Goal: Task Accomplishment & Management: Complete application form

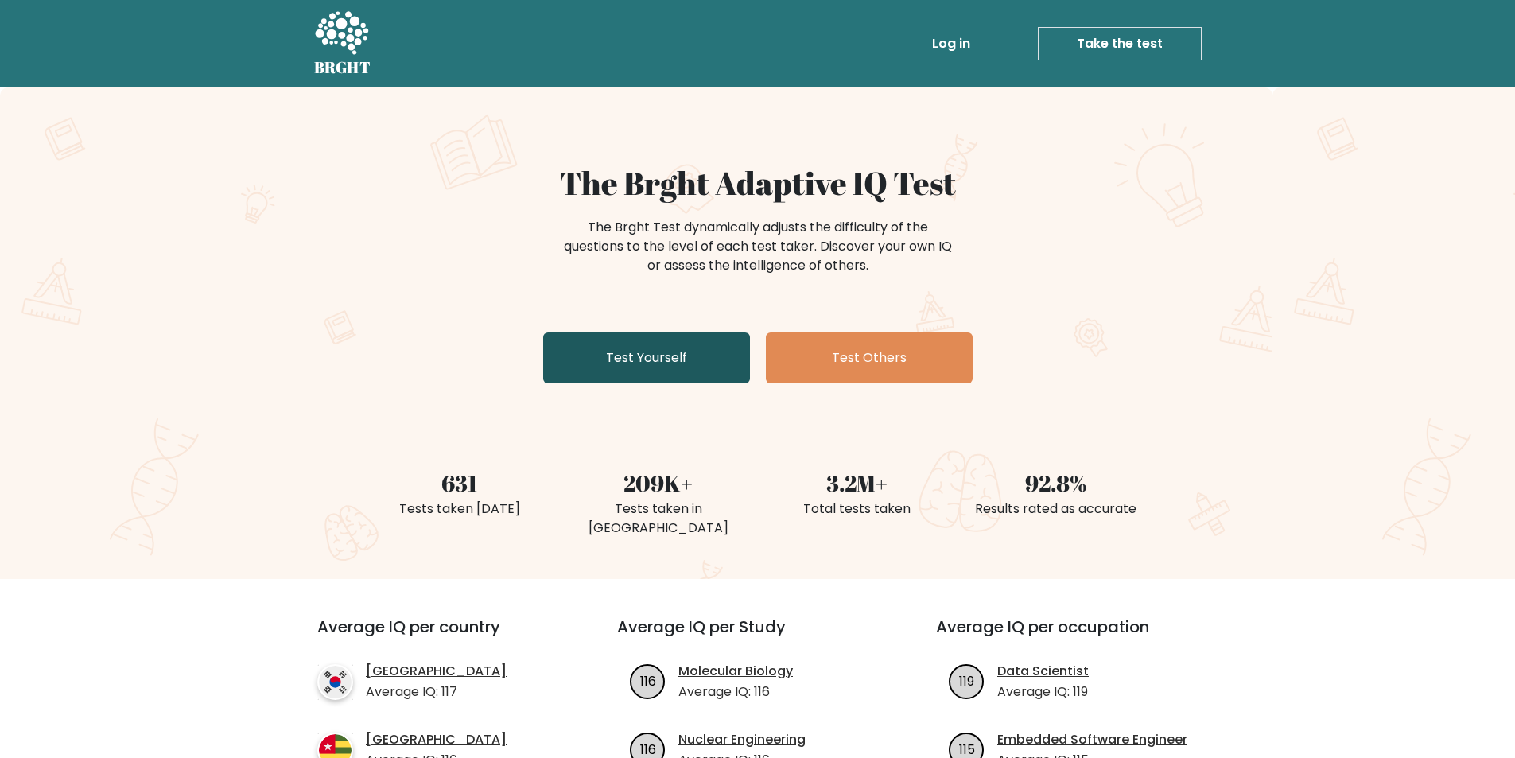
click at [698, 351] on link "Test Yourself" at bounding box center [646, 357] width 207 height 51
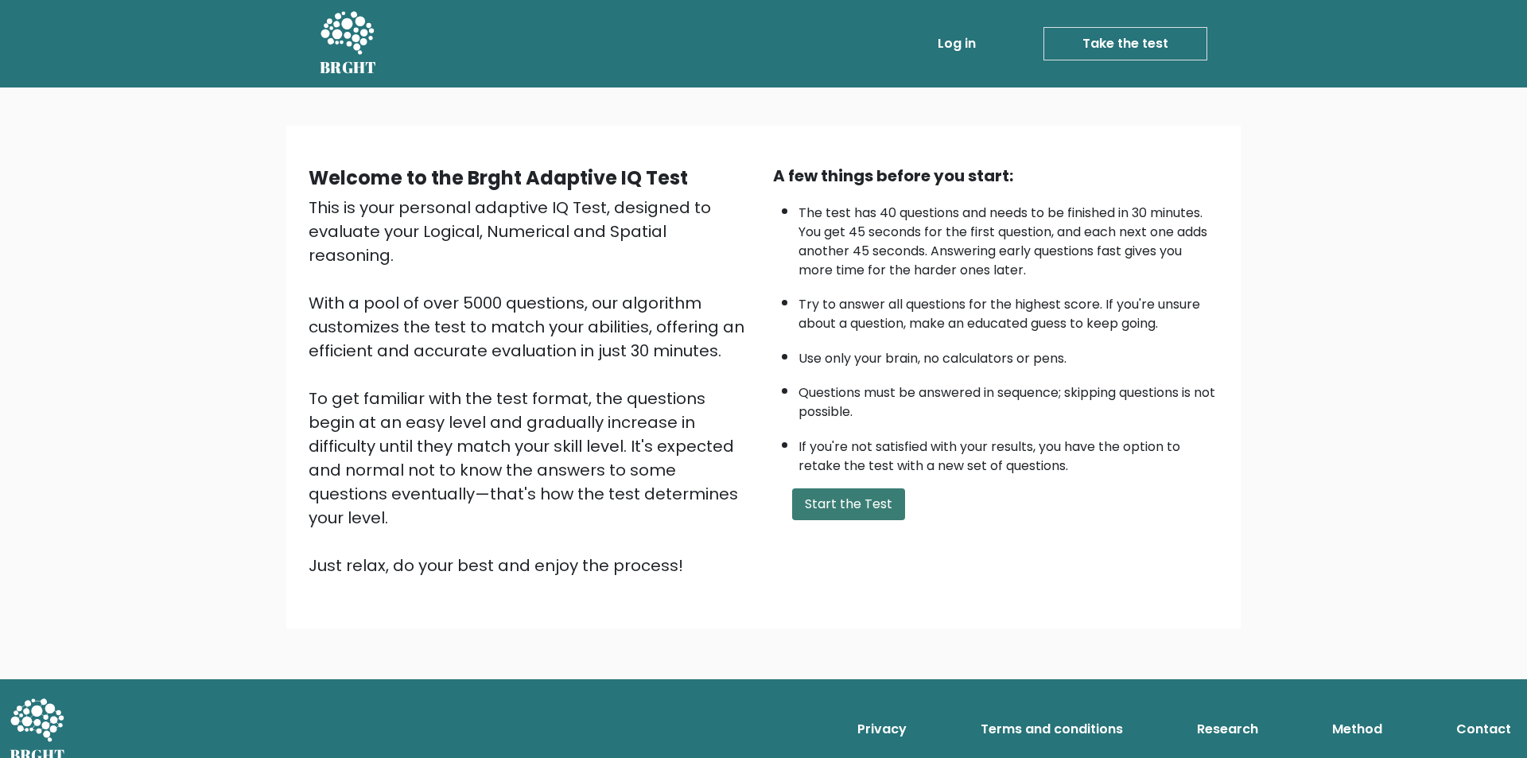
click at [853, 505] on button "Start the Test" at bounding box center [848, 504] width 113 height 32
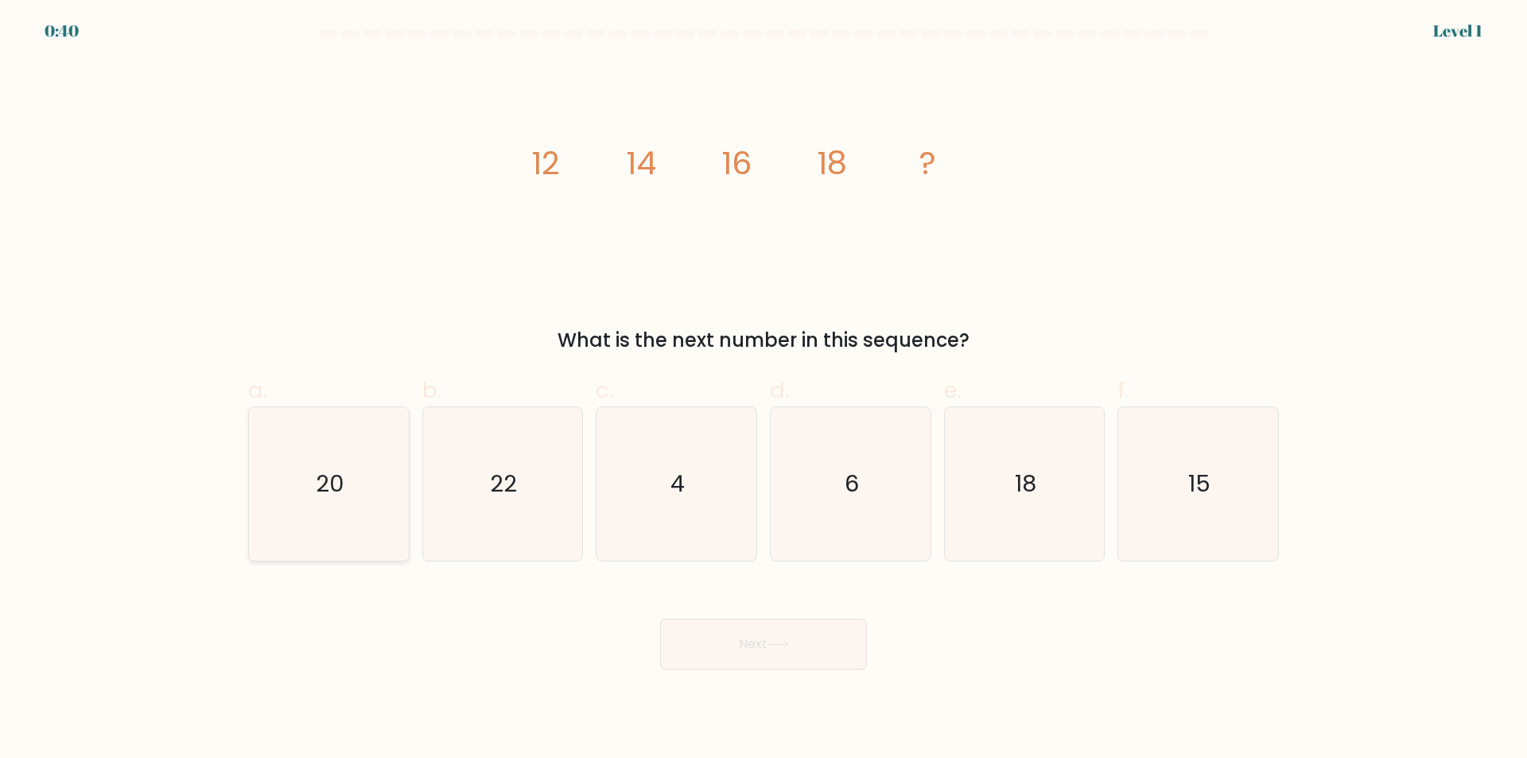
click at [352, 460] on icon "20" at bounding box center [328, 483] width 153 height 153
click at [764, 390] on input "a. 20" at bounding box center [764, 384] width 1 height 10
radio input "true"
click at [818, 641] on button "Next" at bounding box center [763, 644] width 207 height 51
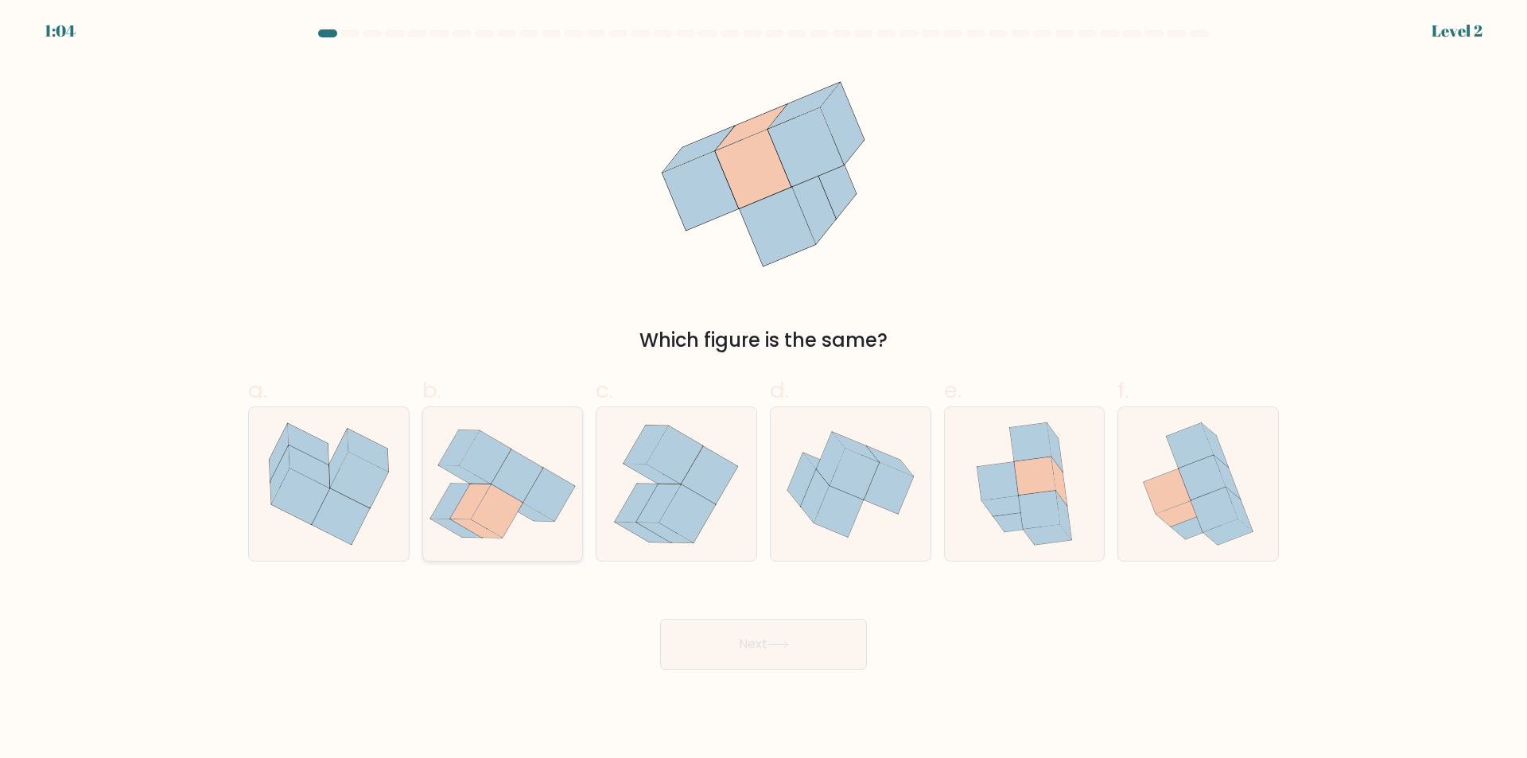
click at [526, 477] on icon at bounding box center [517, 475] width 52 height 53
click at [764, 390] on input "b." at bounding box center [764, 384] width 1 height 10
radio input "true"
click at [779, 647] on icon at bounding box center [777, 644] width 21 height 9
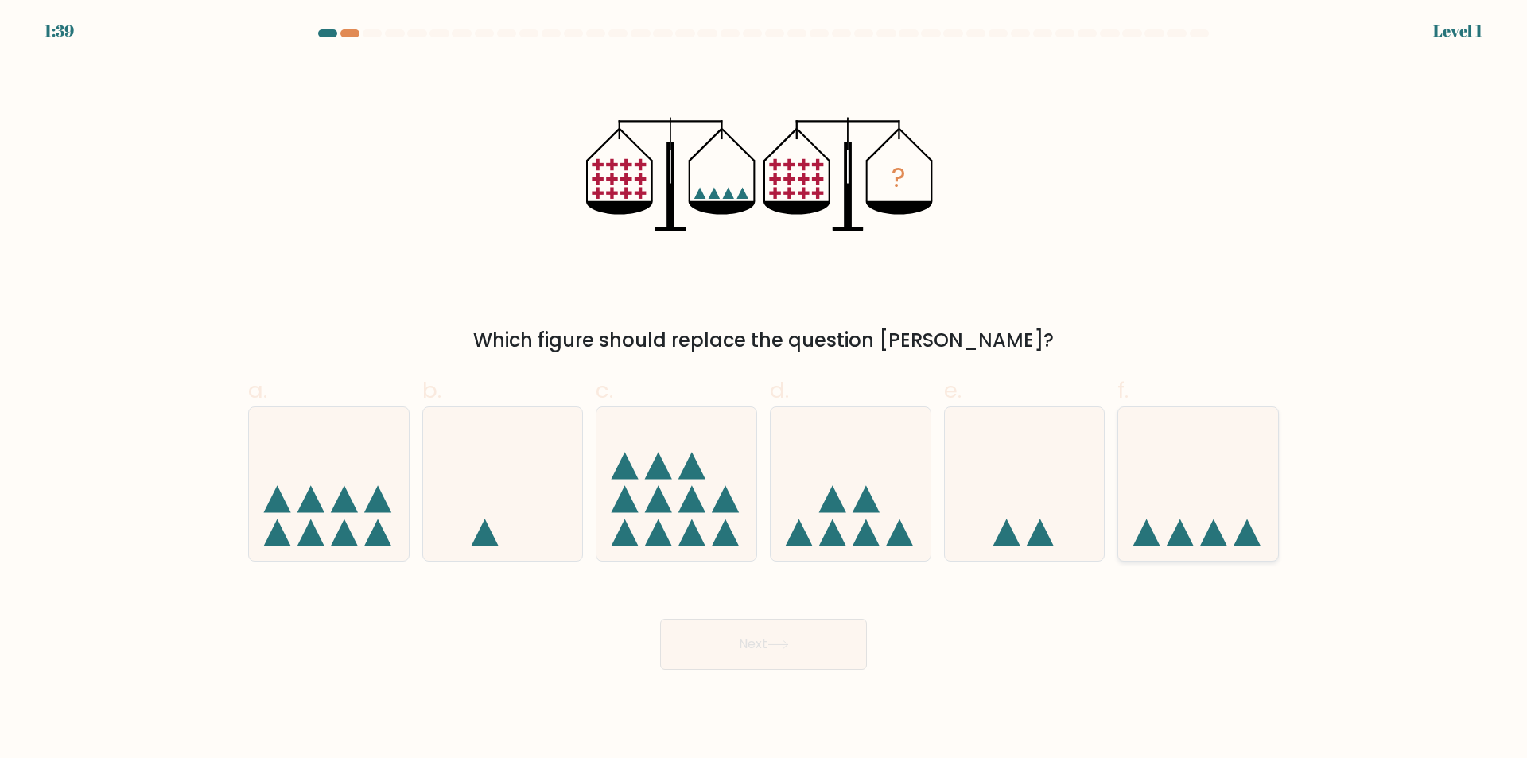
click at [1211, 488] on icon at bounding box center [1198, 484] width 160 height 132
click at [764, 390] on input "f." at bounding box center [764, 384] width 1 height 10
radio input "true"
click at [814, 650] on button "Next" at bounding box center [763, 644] width 207 height 51
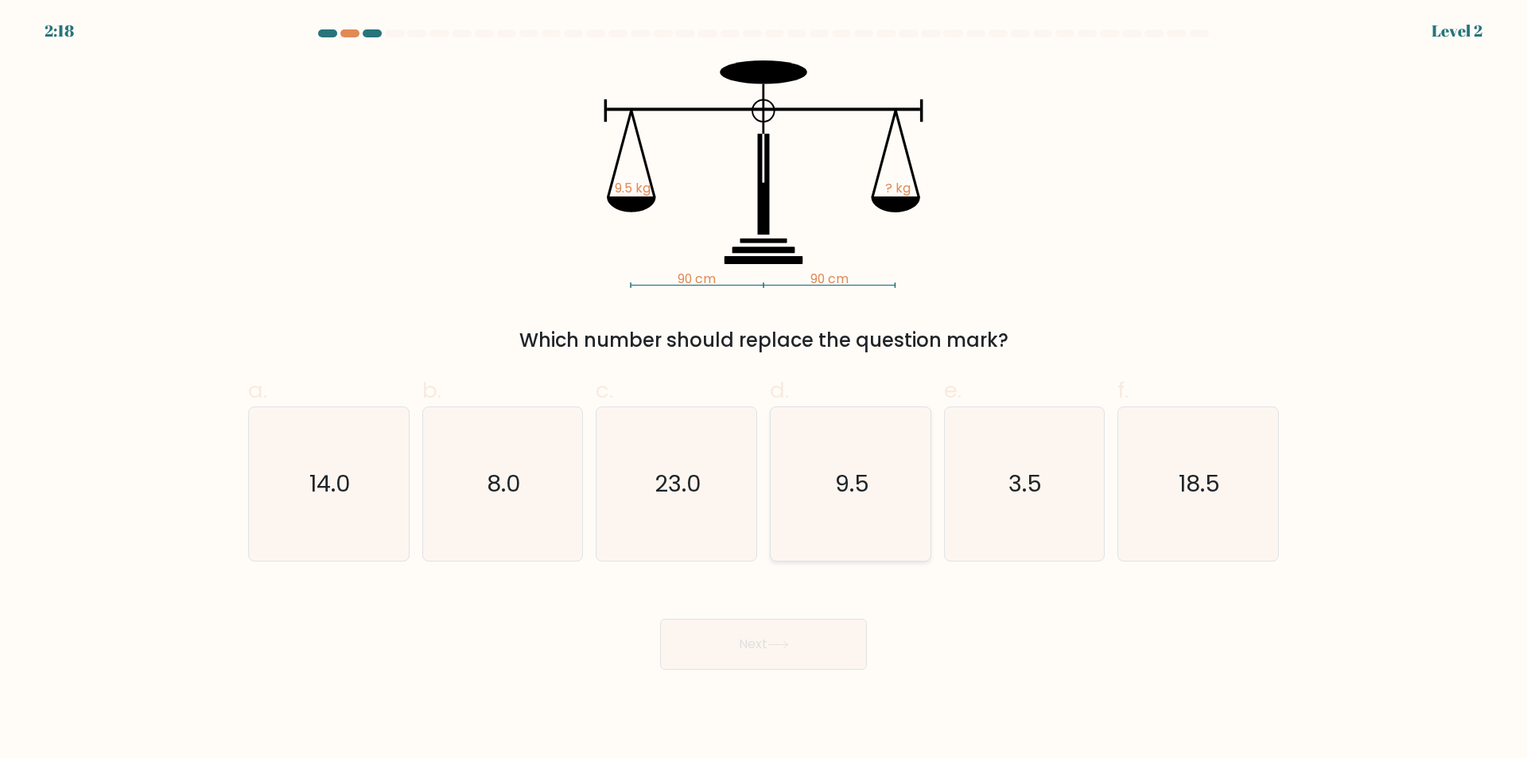
click at [867, 460] on icon "9.5" at bounding box center [850, 483] width 153 height 153
click at [764, 390] on input "d. 9.5" at bounding box center [764, 384] width 1 height 10
radio input "true"
click at [813, 635] on button "Next" at bounding box center [763, 644] width 207 height 51
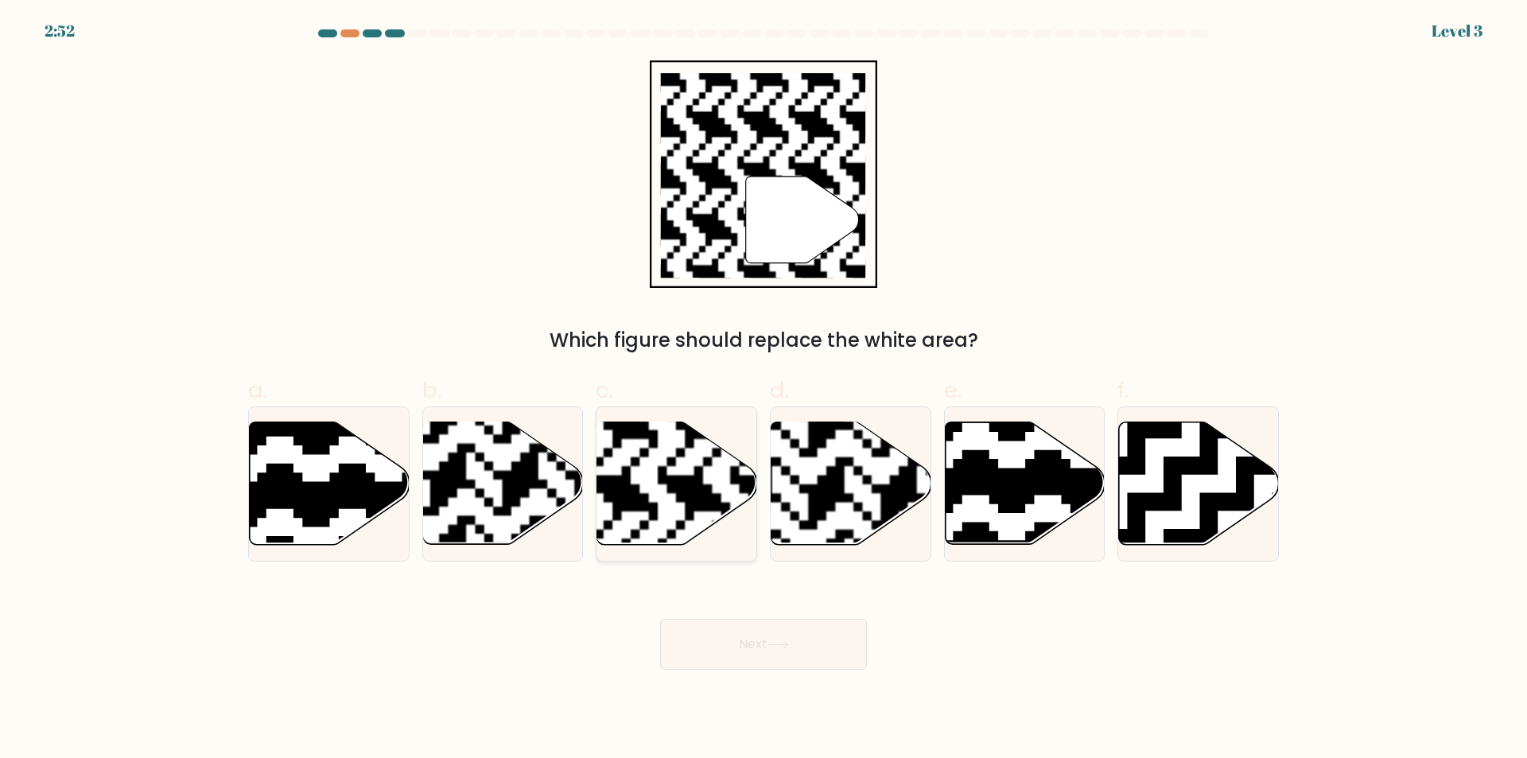
click at [704, 475] on rect at bounding box center [622, 421] width 290 height 290
click at [764, 390] on input "c." at bounding box center [764, 384] width 1 height 10
radio input "true"
click at [805, 638] on button "Next" at bounding box center [763, 644] width 207 height 51
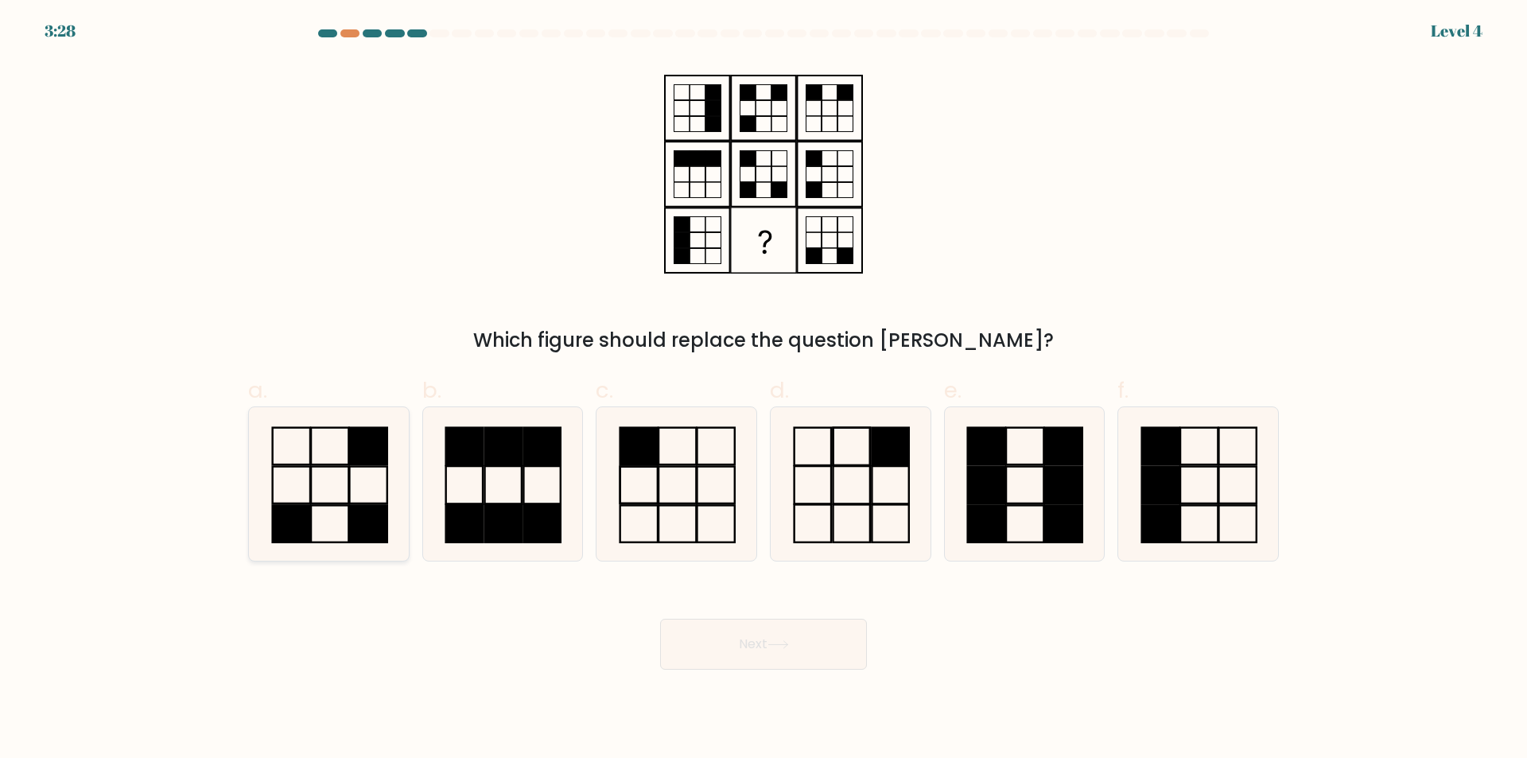
click at [333, 468] on icon at bounding box center [328, 483] width 153 height 153
click at [764, 390] on input "a." at bounding box center [764, 384] width 1 height 10
radio input "true"
click at [806, 631] on button "Next" at bounding box center [763, 644] width 207 height 51
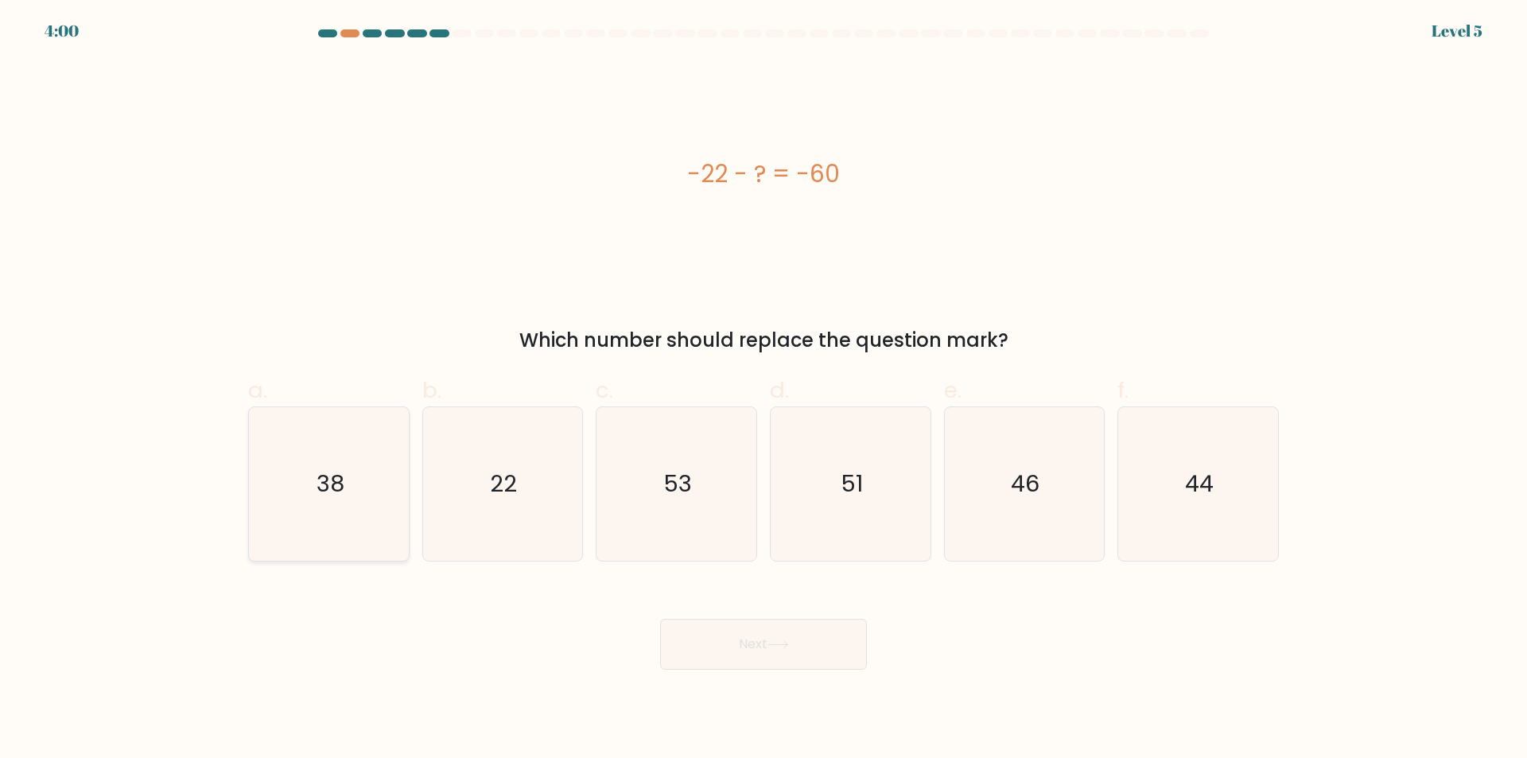
click at [352, 492] on icon "38" at bounding box center [328, 483] width 153 height 153
click at [764, 390] on input "a. 38" at bounding box center [764, 384] width 1 height 10
radio input "true"
click at [795, 645] on button "Next" at bounding box center [763, 644] width 207 height 51
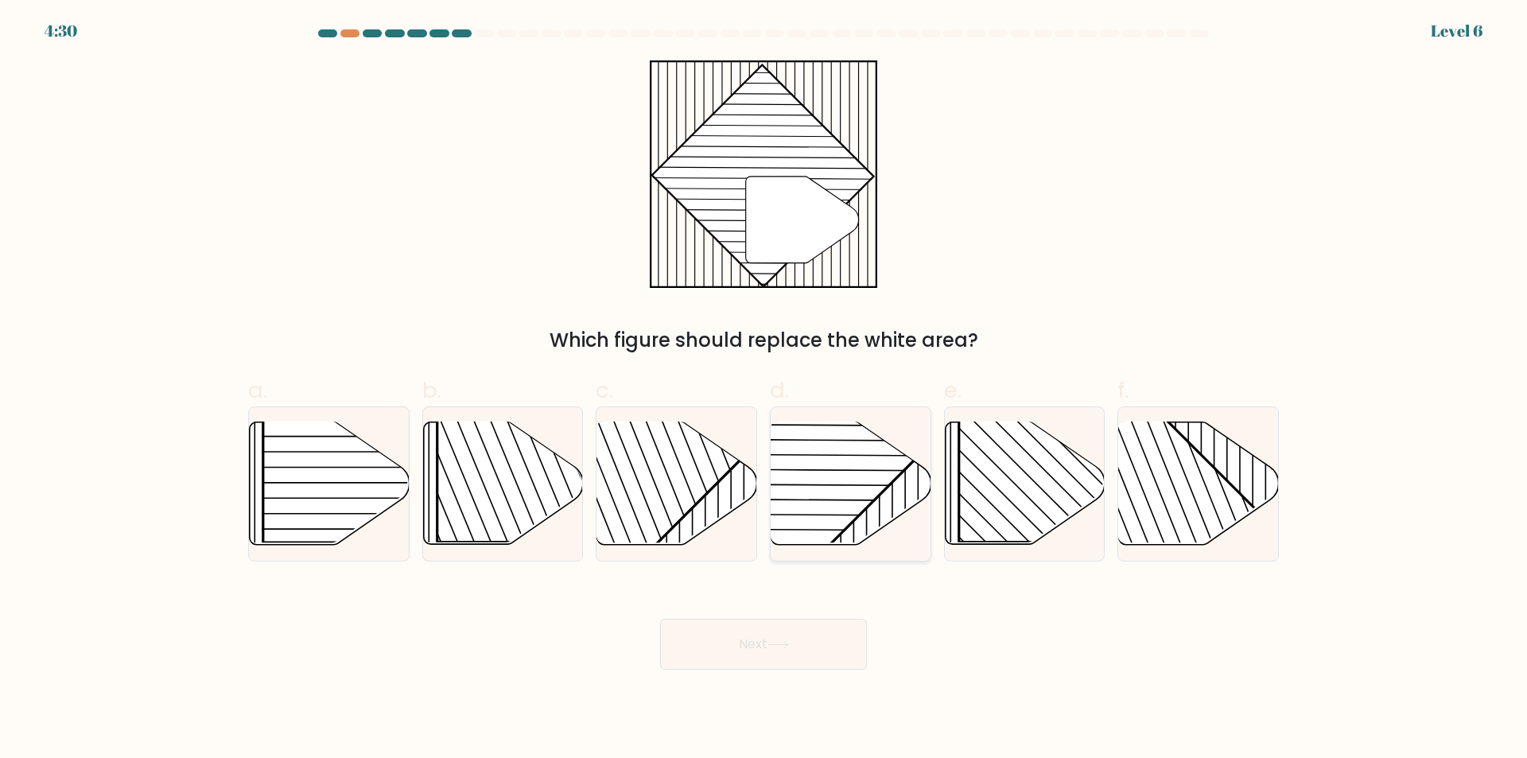
click at [863, 457] on rect at bounding box center [795, 421] width 313 height 313
click at [764, 390] on input "d." at bounding box center [764, 384] width 1 height 10
radio input "true"
click at [806, 640] on button "Next" at bounding box center [763, 644] width 207 height 51
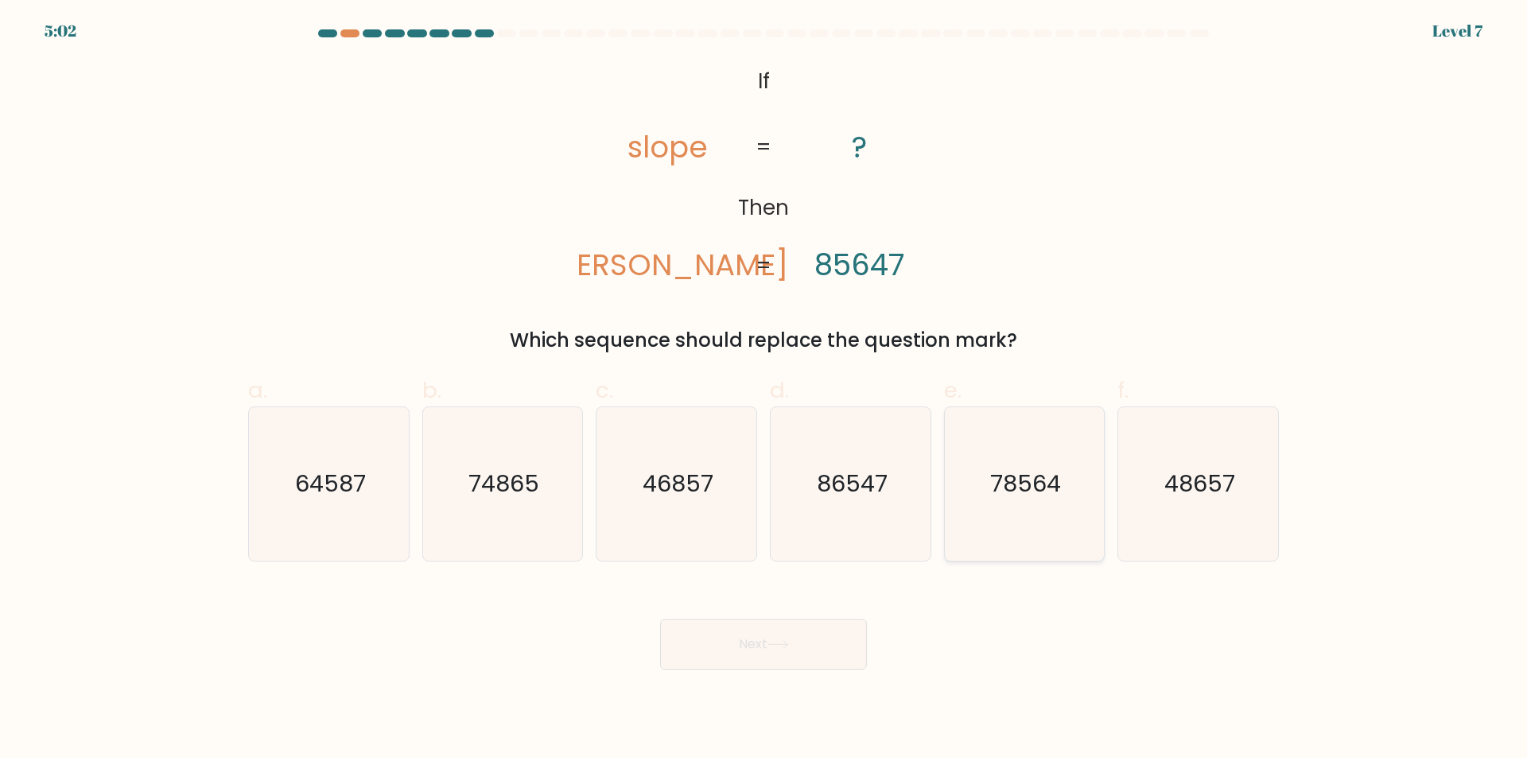
click at [1001, 453] on icon "78564" at bounding box center [1023, 483] width 153 height 153
click at [764, 390] on input "e. 78564" at bounding box center [764, 384] width 1 height 10
radio input "true"
click at [815, 636] on button "Next" at bounding box center [763, 644] width 207 height 51
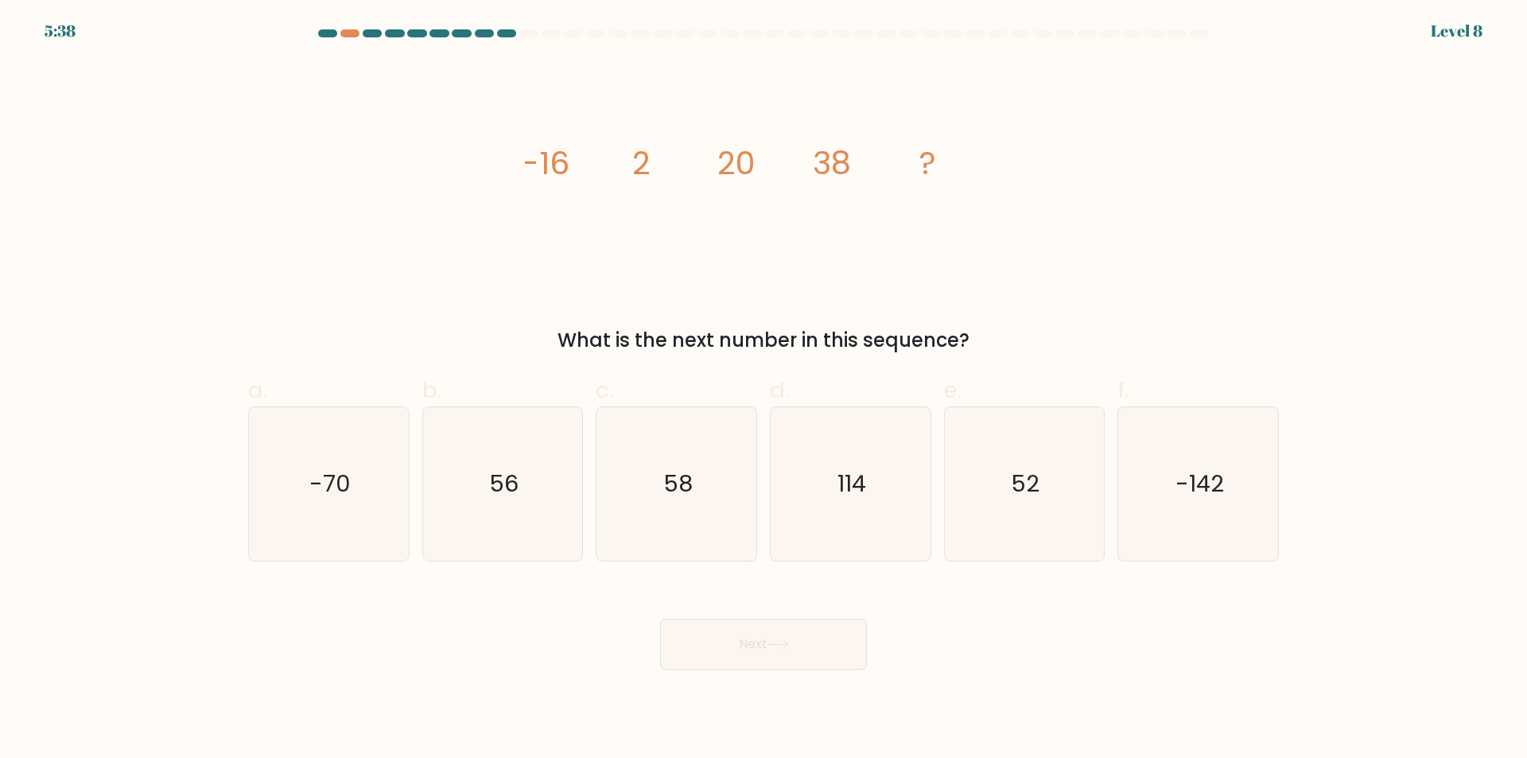
drag, startPoint x: 509, startPoint y: 488, endPoint x: 620, endPoint y: 568, distance: 136.8
click at [510, 488] on text "56" at bounding box center [503, 484] width 29 height 32
click at [764, 390] on input "b. 56" at bounding box center [764, 384] width 1 height 10
radio input "true"
click at [783, 646] on icon at bounding box center [777, 644] width 21 height 9
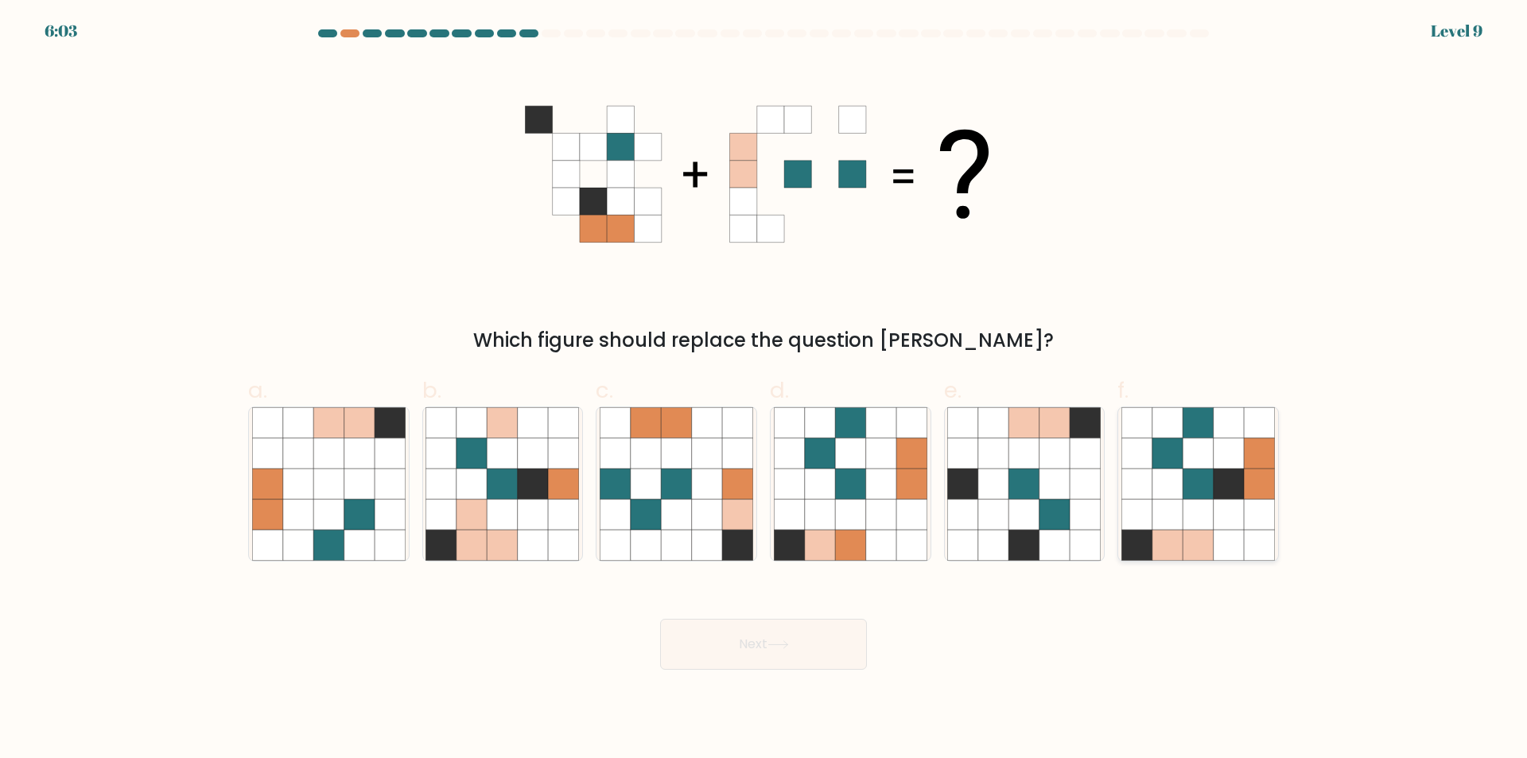
click at [1192, 499] on icon at bounding box center [1198, 483] width 30 height 30
click at [764, 390] on input "f." at bounding box center [764, 384] width 1 height 10
radio input "true"
click at [814, 639] on button "Next" at bounding box center [763, 644] width 207 height 51
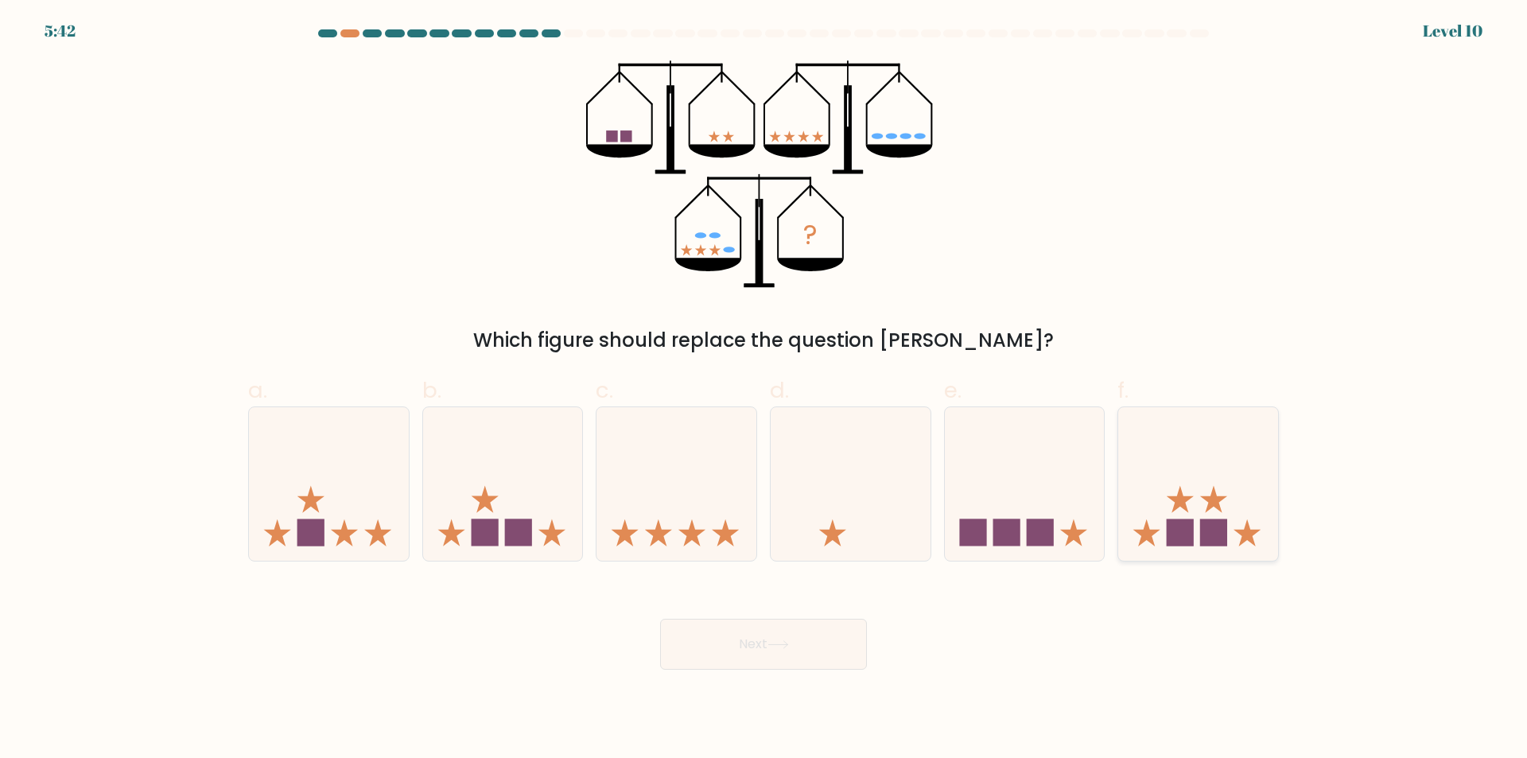
click at [1178, 534] on rect at bounding box center [1180, 532] width 27 height 27
click at [764, 390] on input "f." at bounding box center [764, 384] width 1 height 10
radio input "true"
click at [806, 645] on button "Next" at bounding box center [763, 644] width 207 height 51
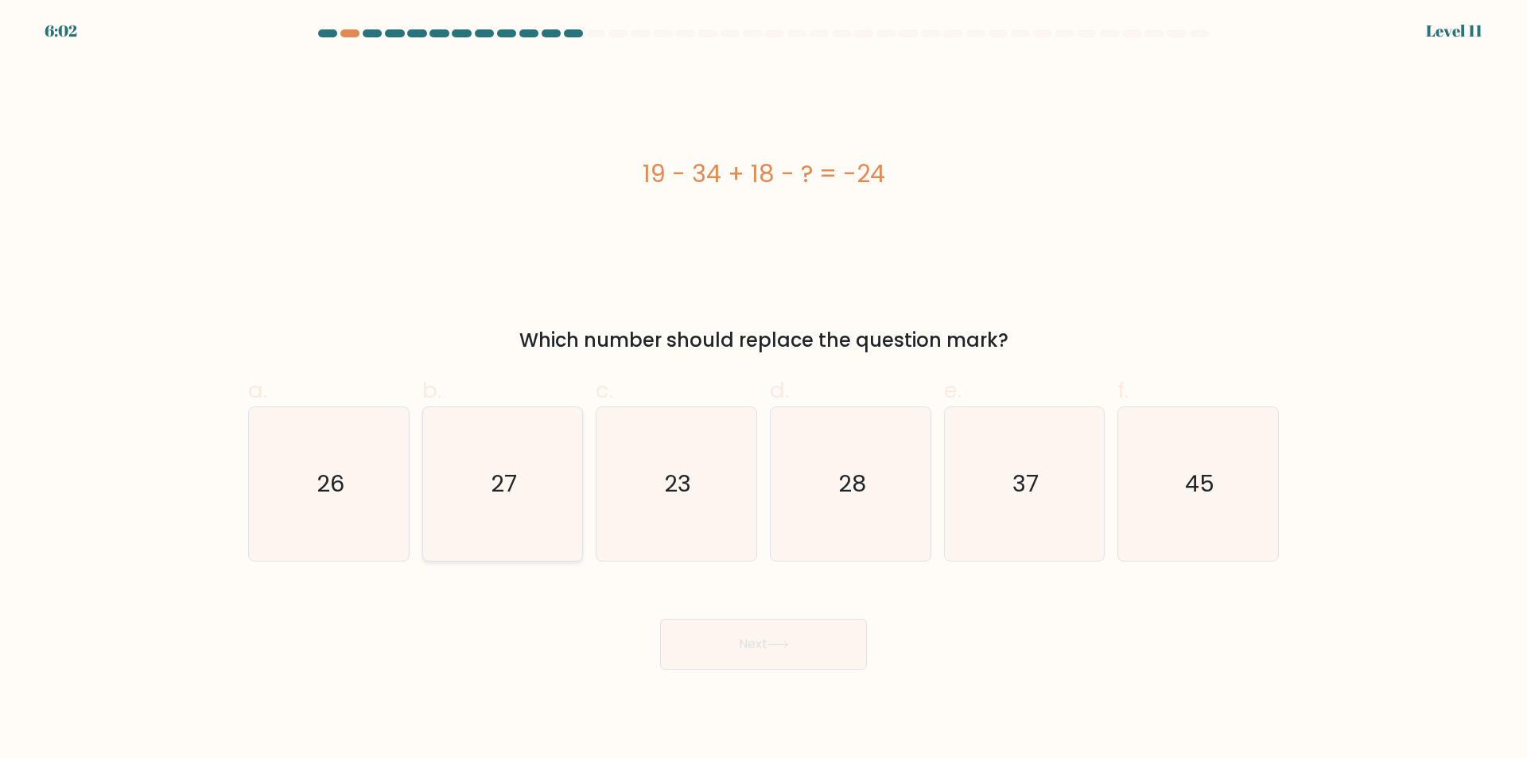
click at [549, 448] on icon "27" at bounding box center [502, 483] width 153 height 153
click at [764, 390] on input "b. 27" at bounding box center [764, 384] width 1 height 10
radio input "true"
click at [745, 636] on button "Next" at bounding box center [763, 644] width 207 height 51
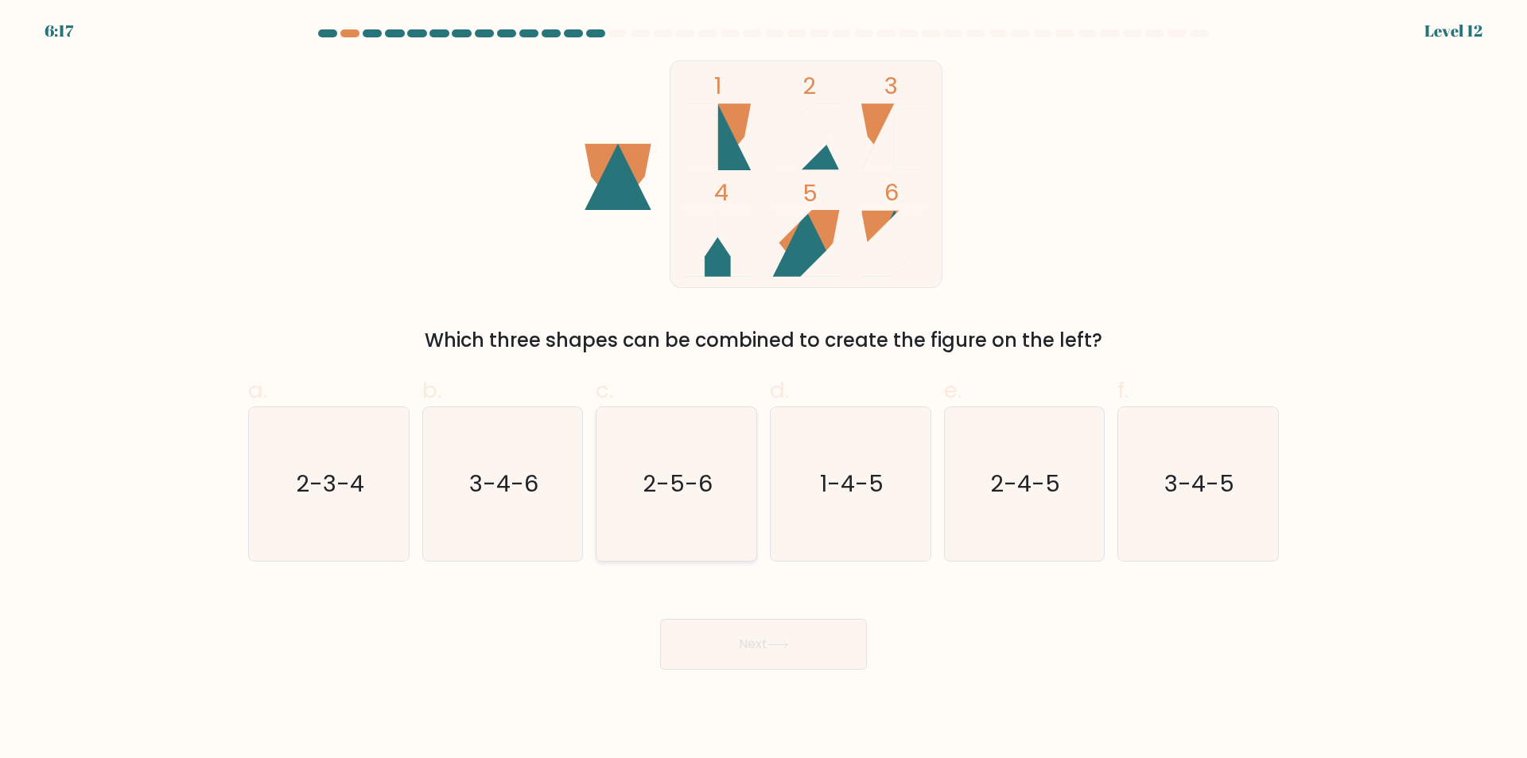
click at [701, 468] on icon "2-5-6" at bounding box center [676, 483] width 153 height 153
click at [764, 390] on input "c. 2-5-6" at bounding box center [764, 384] width 1 height 10
radio input "true"
click at [806, 648] on button "Next" at bounding box center [763, 644] width 207 height 51
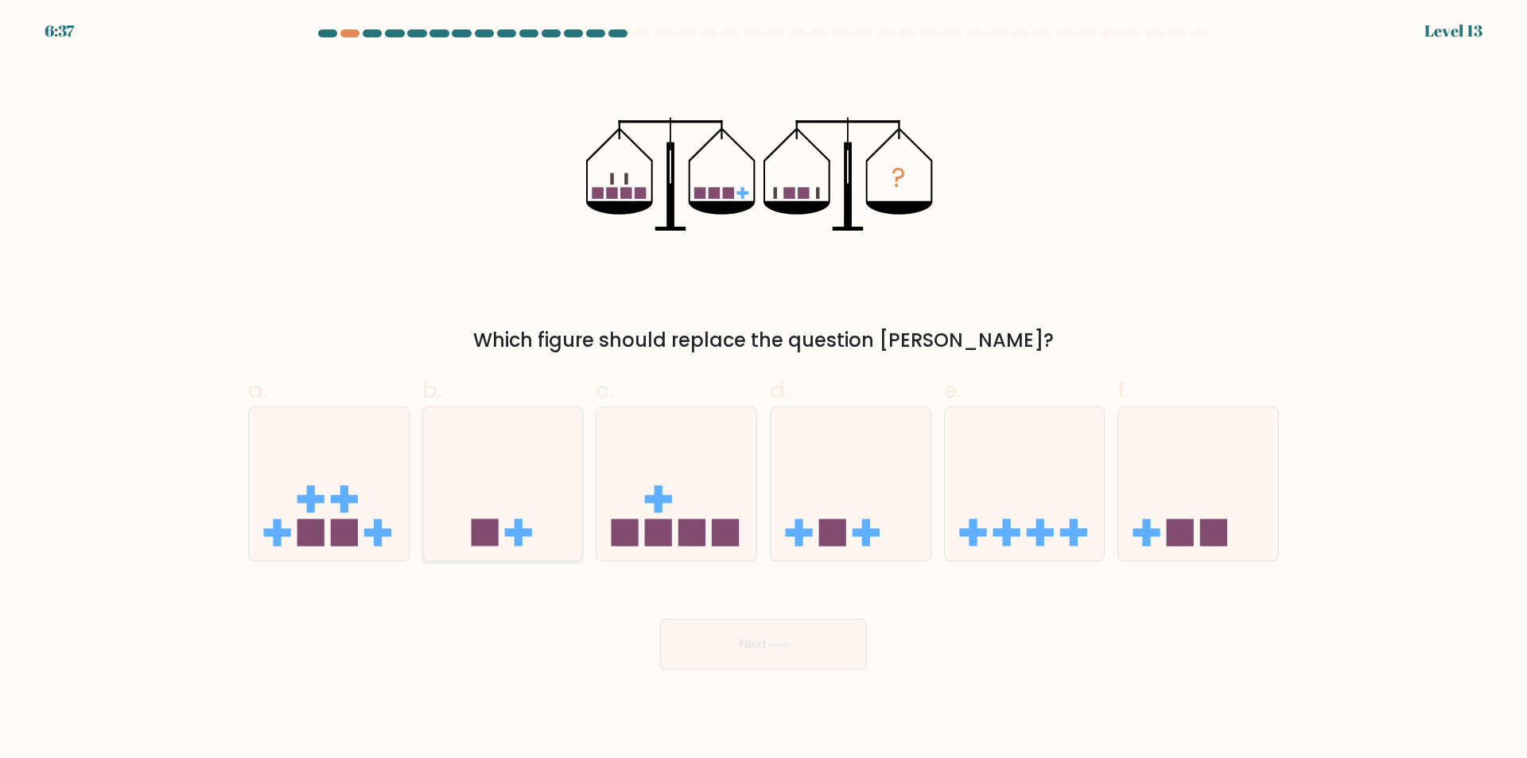
click at [541, 466] on icon at bounding box center [503, 484] width 160 height 132
click at [764, 390] on input "b." at bounding box center [764, 384] width 1 height 10
radio input "true"
click at [790, 639] on button "Next" at bounding box center [763, 644] width 207 height 51
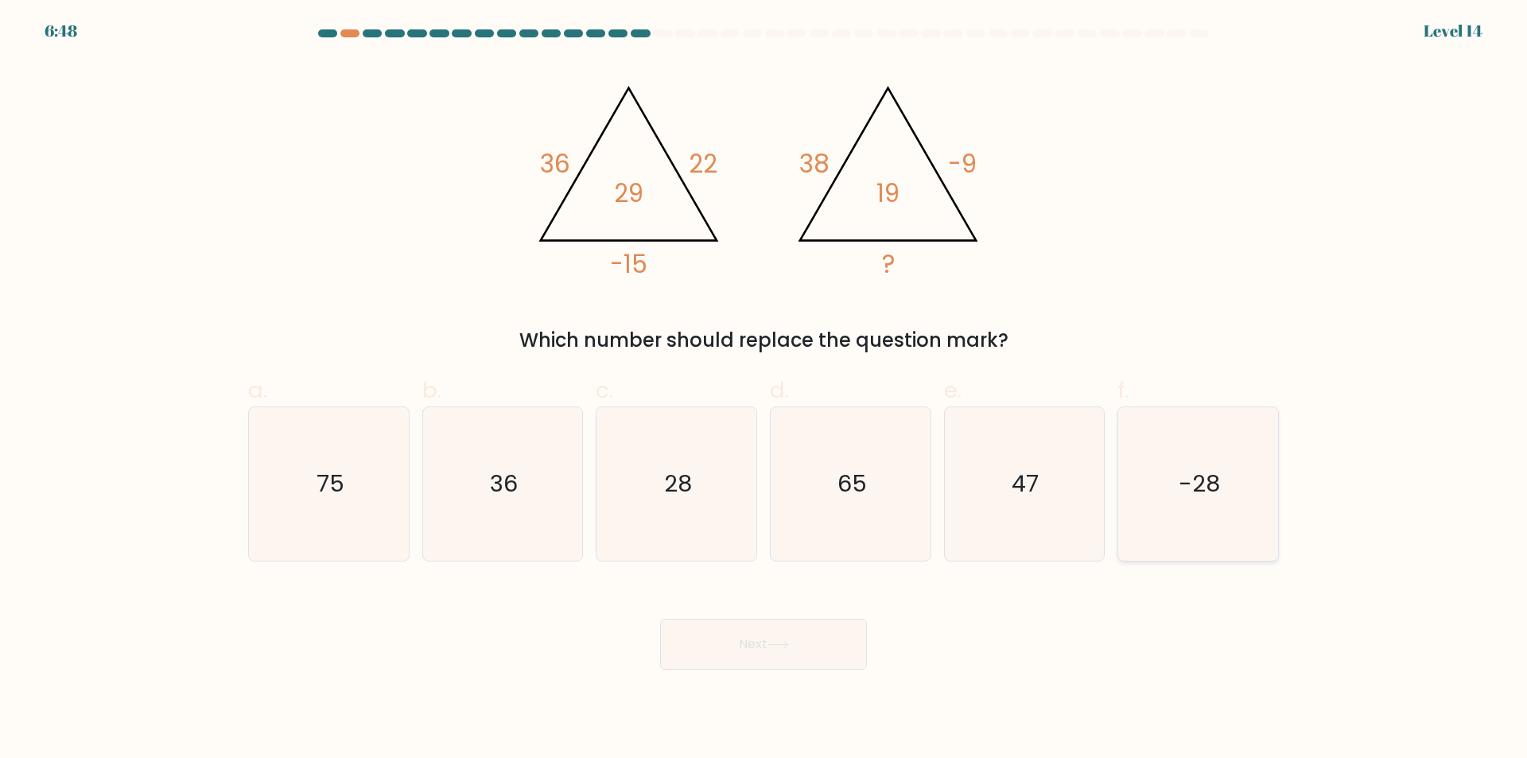
click at [1164, 452] on icon "-28" at bounding box center [1197, 483] width 153 height 153
click at [764, 390] on input "f. -28" at bounding box center [764, 384] width 1 height 10
radio input "true"
click at [832, 636] on button "Next" at bounding box center [763, 644] width 207 height 51
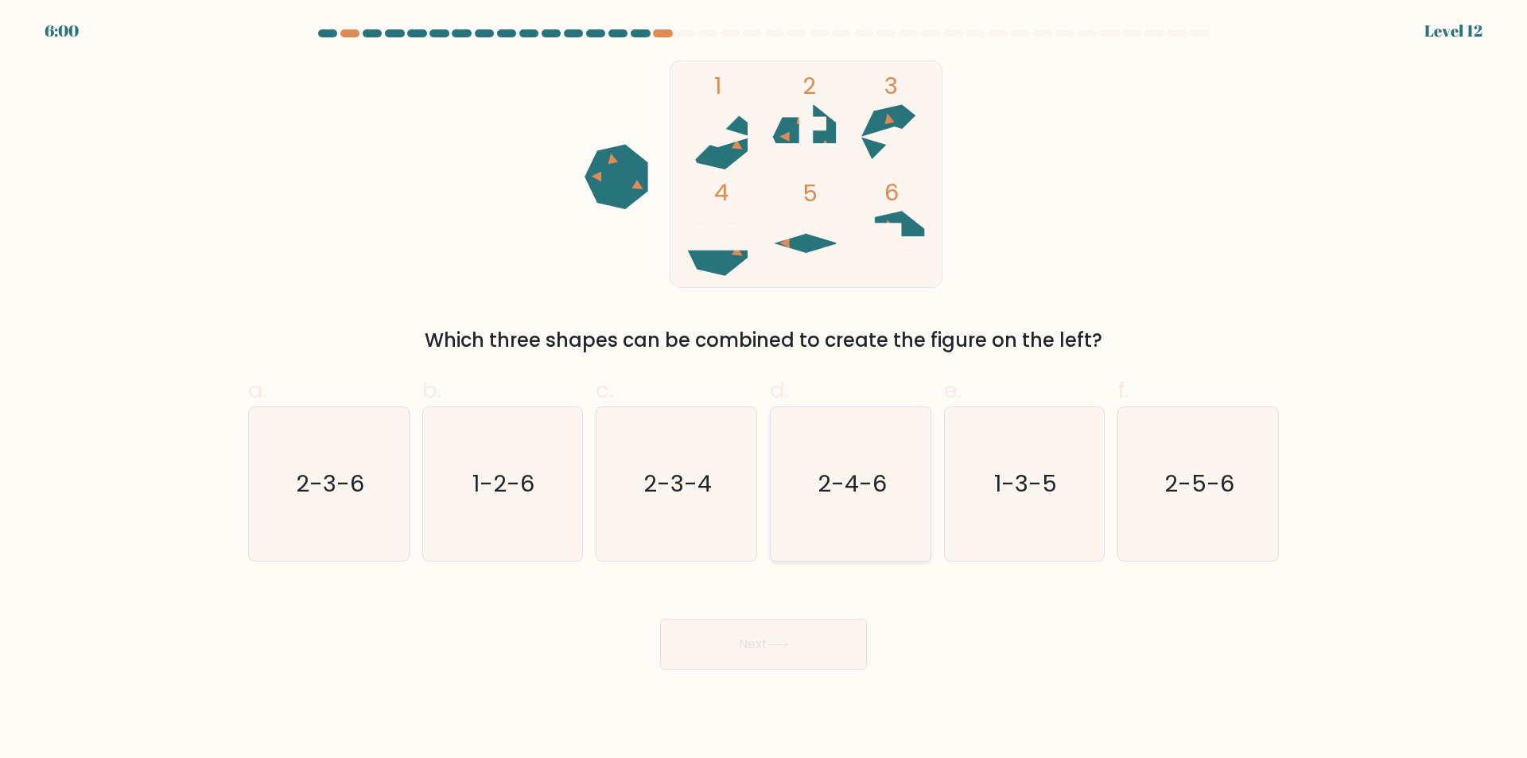
click at [871, 452] on icon "2-4-6" at bounding box center [850, 483] width 153 height 153
click at [764, 390] on input "d. 2-4-6" at bounding box center [764, 384] width 1 height 10
radio input "true"
click at [805, 630] on button "Next" at bounding box center [763, 644] width 207 height 51
click at [810, 655] on button "Next" at bounding box center [763, 644] width 207 height 51
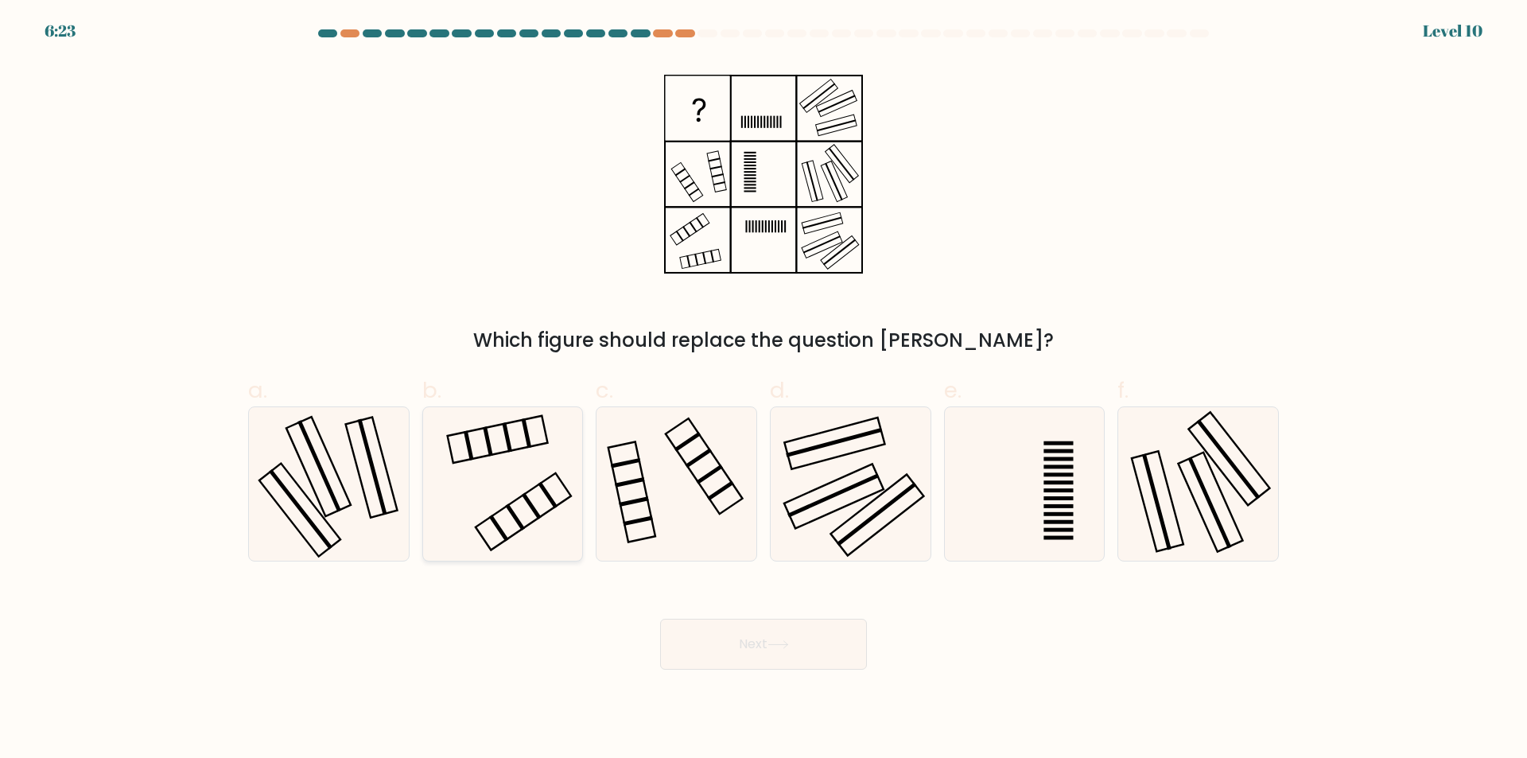
click at [527, 510] on icon at bounding box center [502, 483] width 153 height 153
click at [764, 390] on input "b." at bounding box center [764, 384] width 1 height 10
radio input "true"
click at [751, 627] on button "Next" at bounding box center [763, 644] width 207 height 51
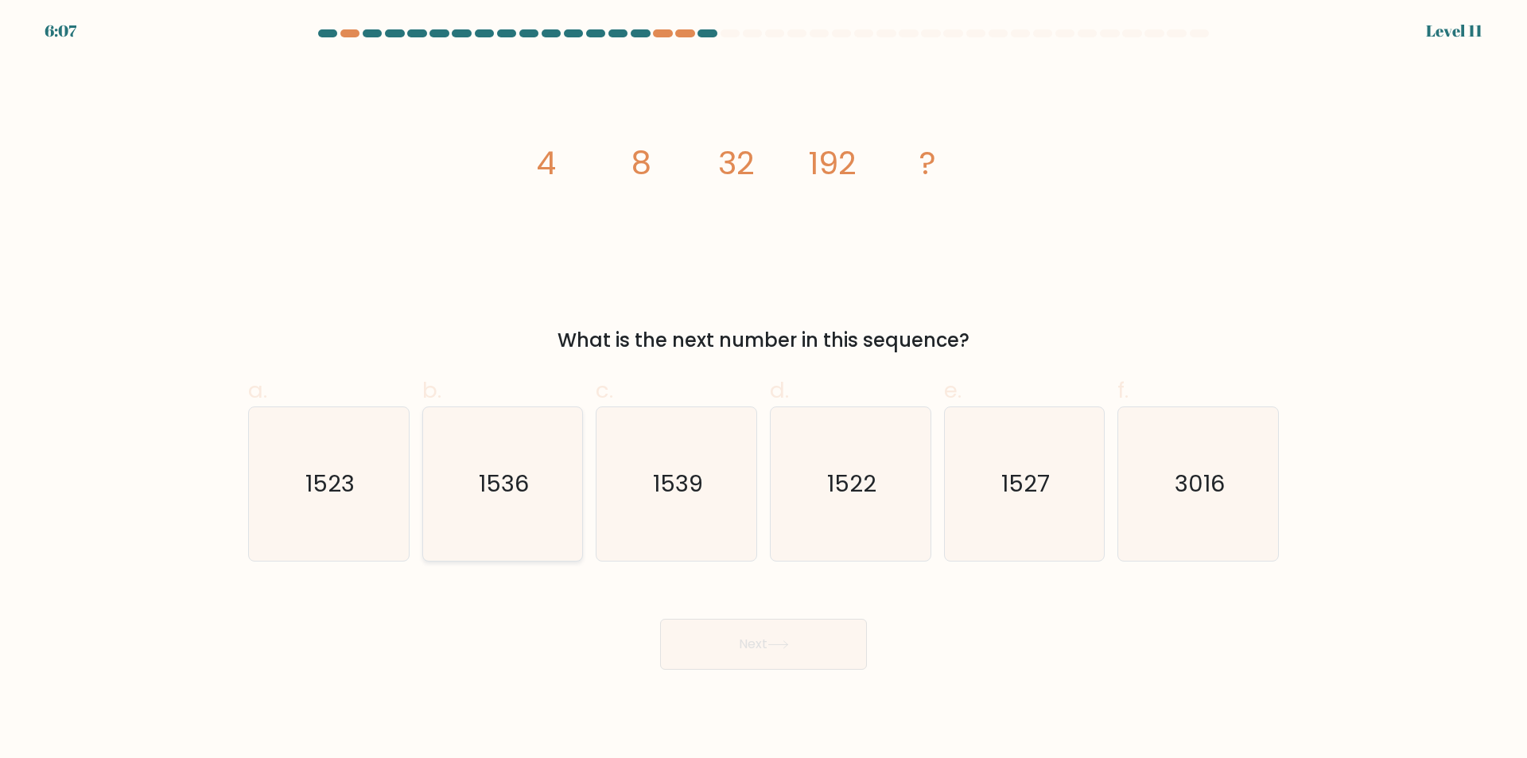
click at [533, 499] on icon "1536" at bounding box center [502, 483] width 153 height 153
click at [764, 390] on input "b. 1536" at bounding box center [764, 384] width 1 height 10
radio input "true"
click at [751, 648] on button "Next" at bounding box center [763, 644] width 207 height 51
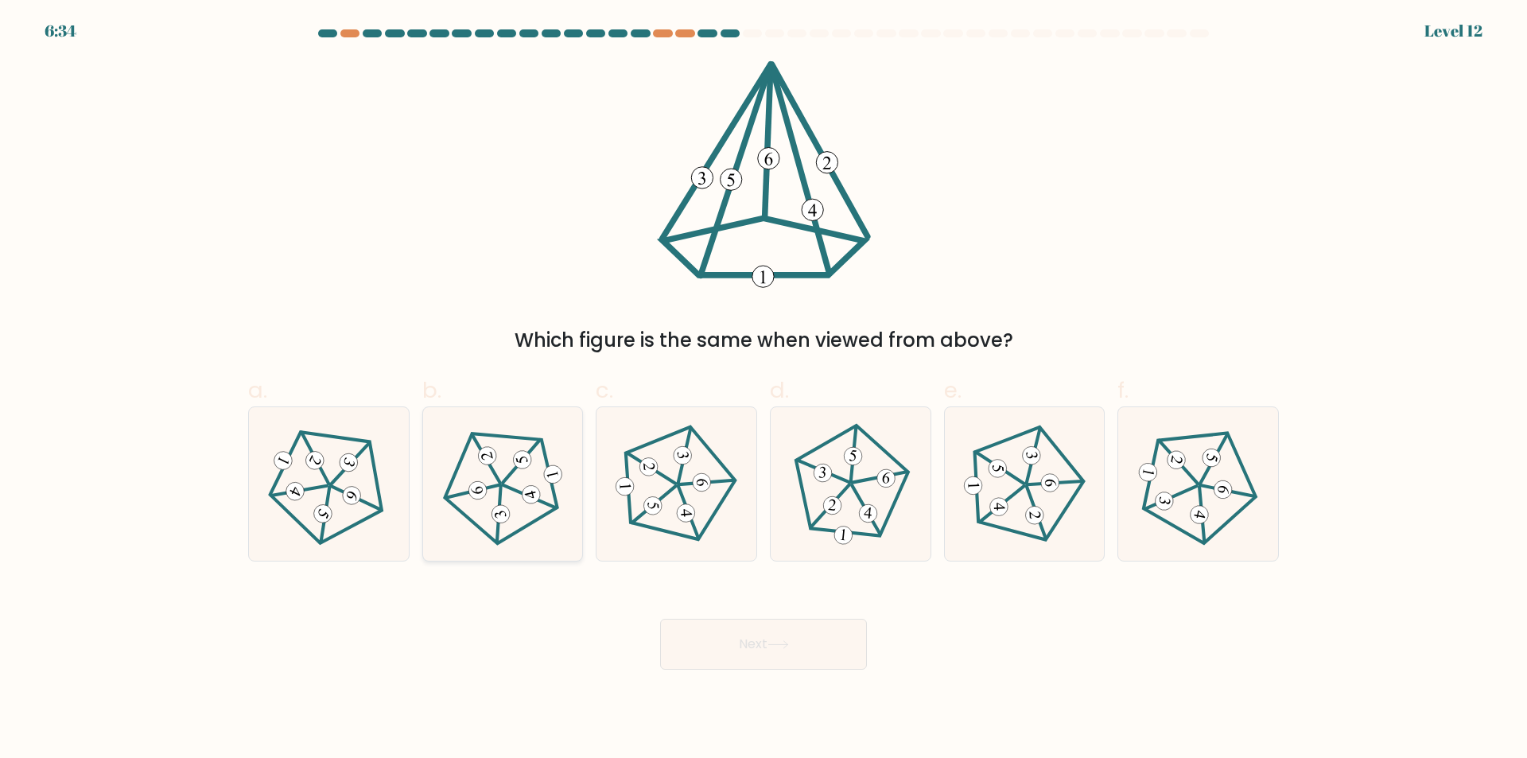
click at [515, 462] on 274 at bounding box center [521, 459] width 21 height 21
click at [764, 390] on input "b." at bounding box center [764, 384] width 1 height 10
radio input "true"
click at [743, 645] on button "Next" at bounding box center [763, 644] width 207 height 51
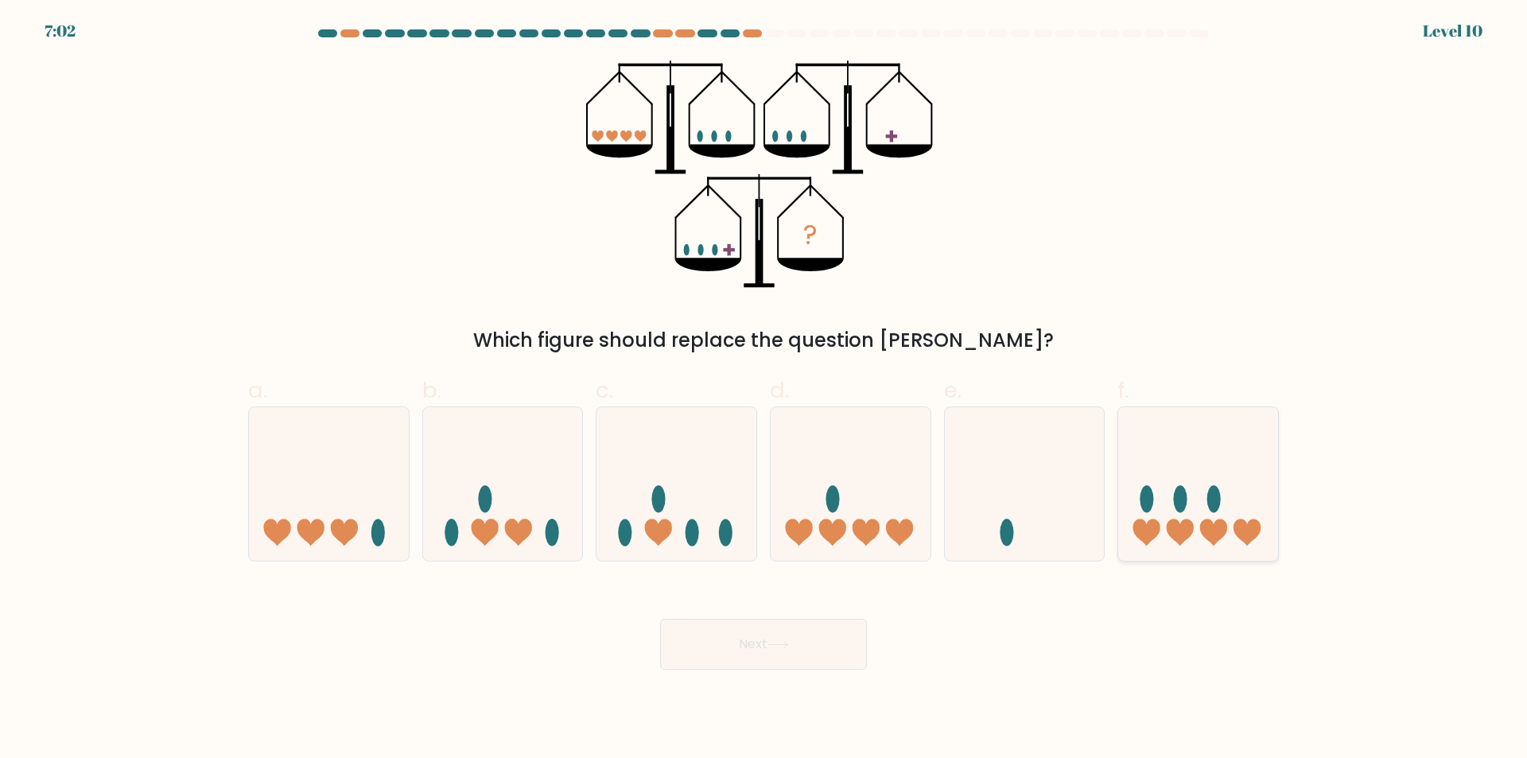
click at [1181, 451] on icon at bounding box center [1198, 484] width 160 height 132
click at [764, 390] on input "f." at bounding box center [764, 384] width 1 height 10
radio input "true"
click at [772, 657] on button "Next" at bounding box center [763, 644] width 207 height 51
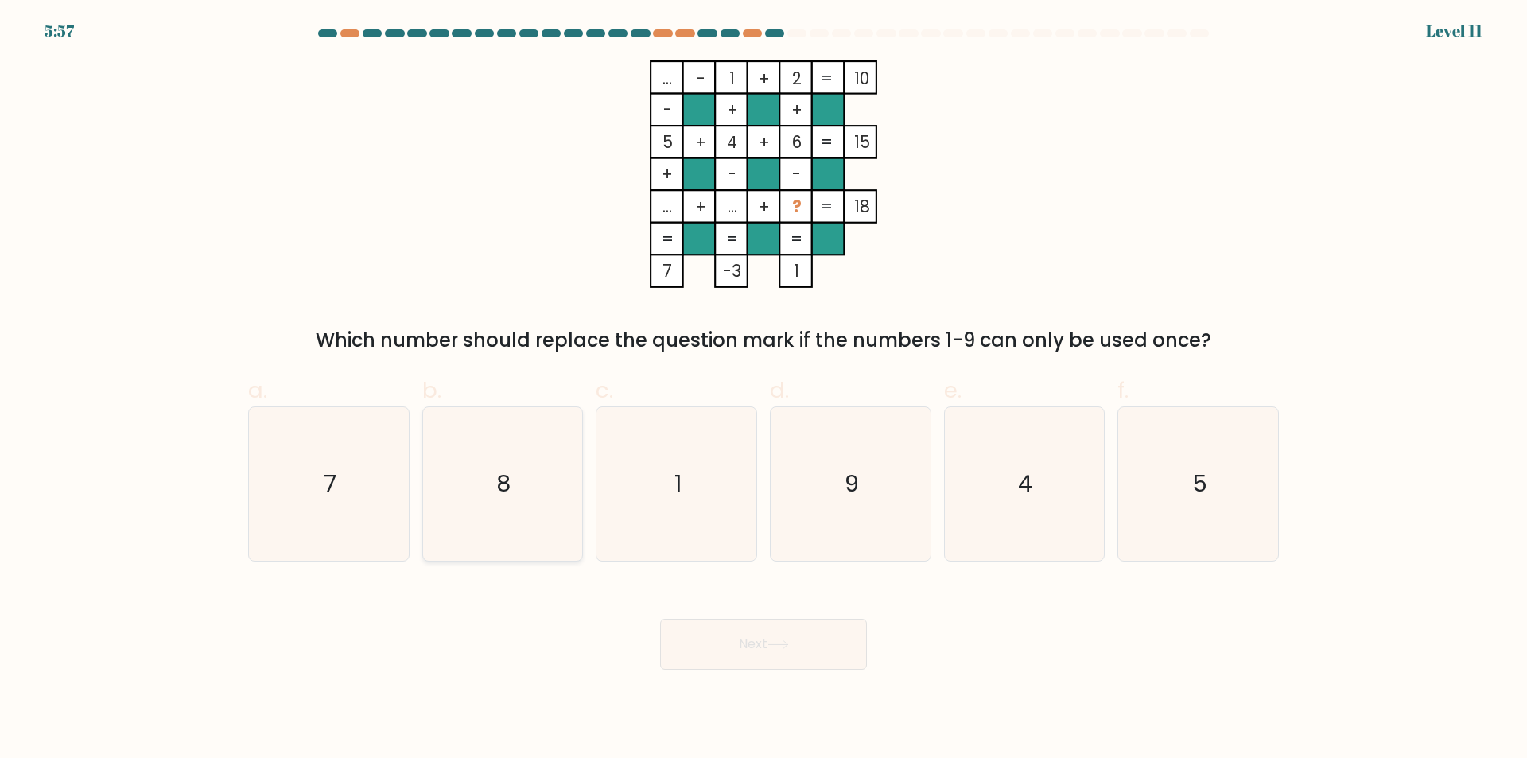
click at [544, 461] on icon "8" at bounding box center [502, 483] width 153 height 153
click at [764, 390] on input "b. 8" at bounding box center [764, 384] width 1 height 10
radio input "true"
click at [808, 642] on button "Next" at bounding box center [763, 644] width 207 height 51
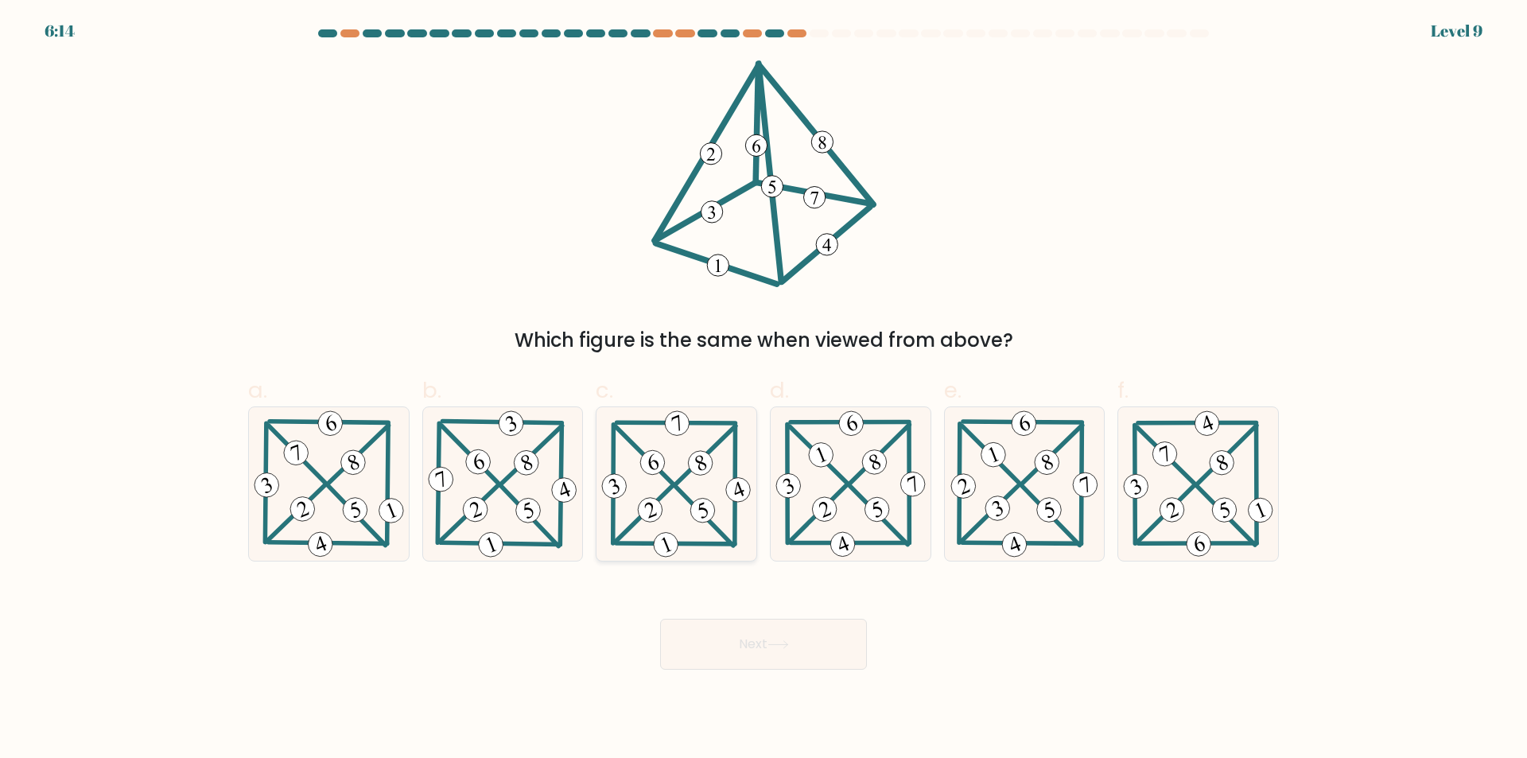
click at [666, 505] on icon at bounding box center [676, 483] width 156 height 153
click at [764, 390] on input "c." at bounding box center [764, 384] width 1 height 10
radio input "true"
click at [738, 647] on button "Next" at bounding box center [763, 644] width 207 height 51
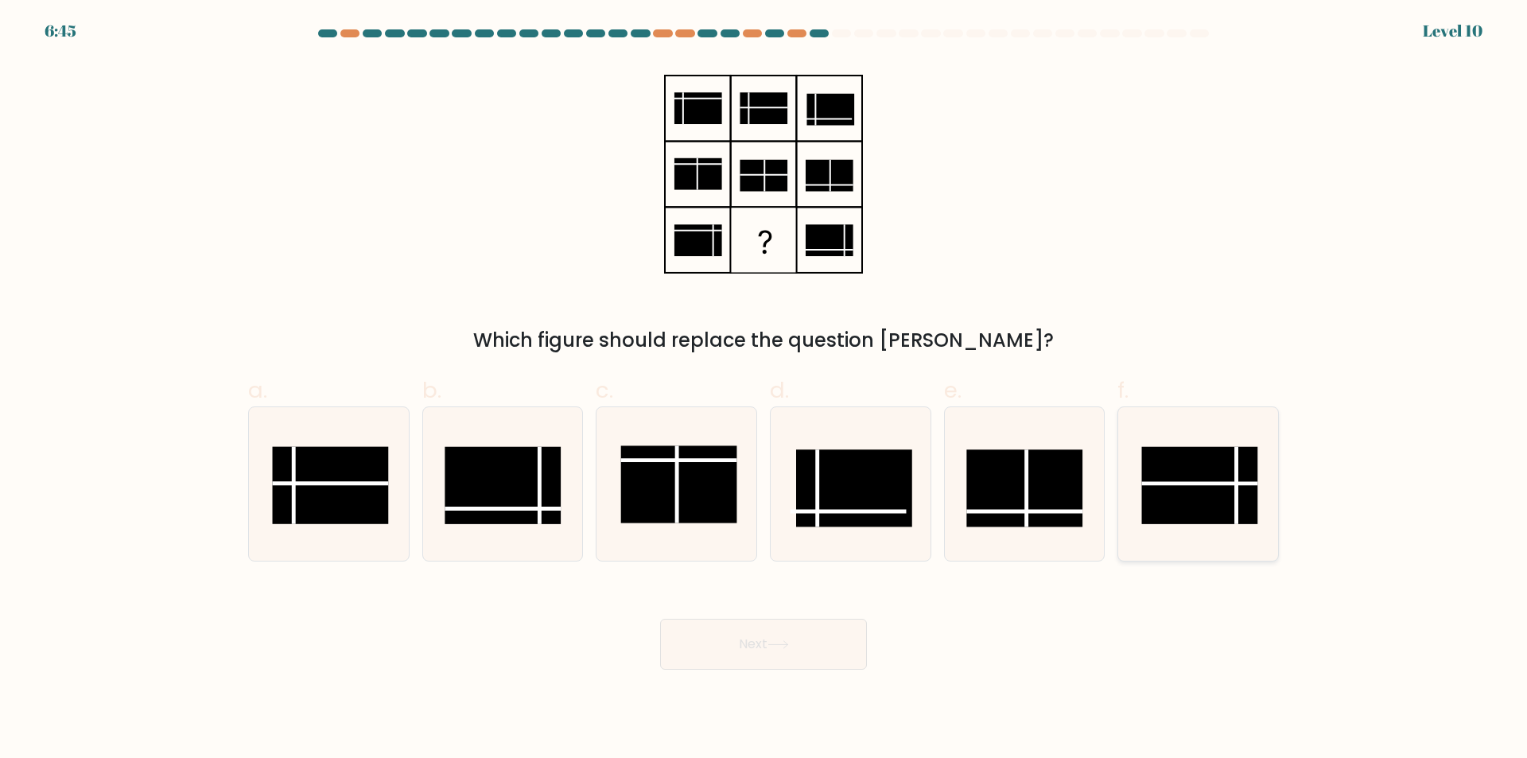
click at [1202, 475] on rect at bounding box center [1200, 485] width 116 height 77
click at [764, 390] on input "f." at bounding box center [764, 384] width 1 height 10
radio input "true"
click at [748, 659] on button "Next" at bounding box center [763, 644] width 207 height 51
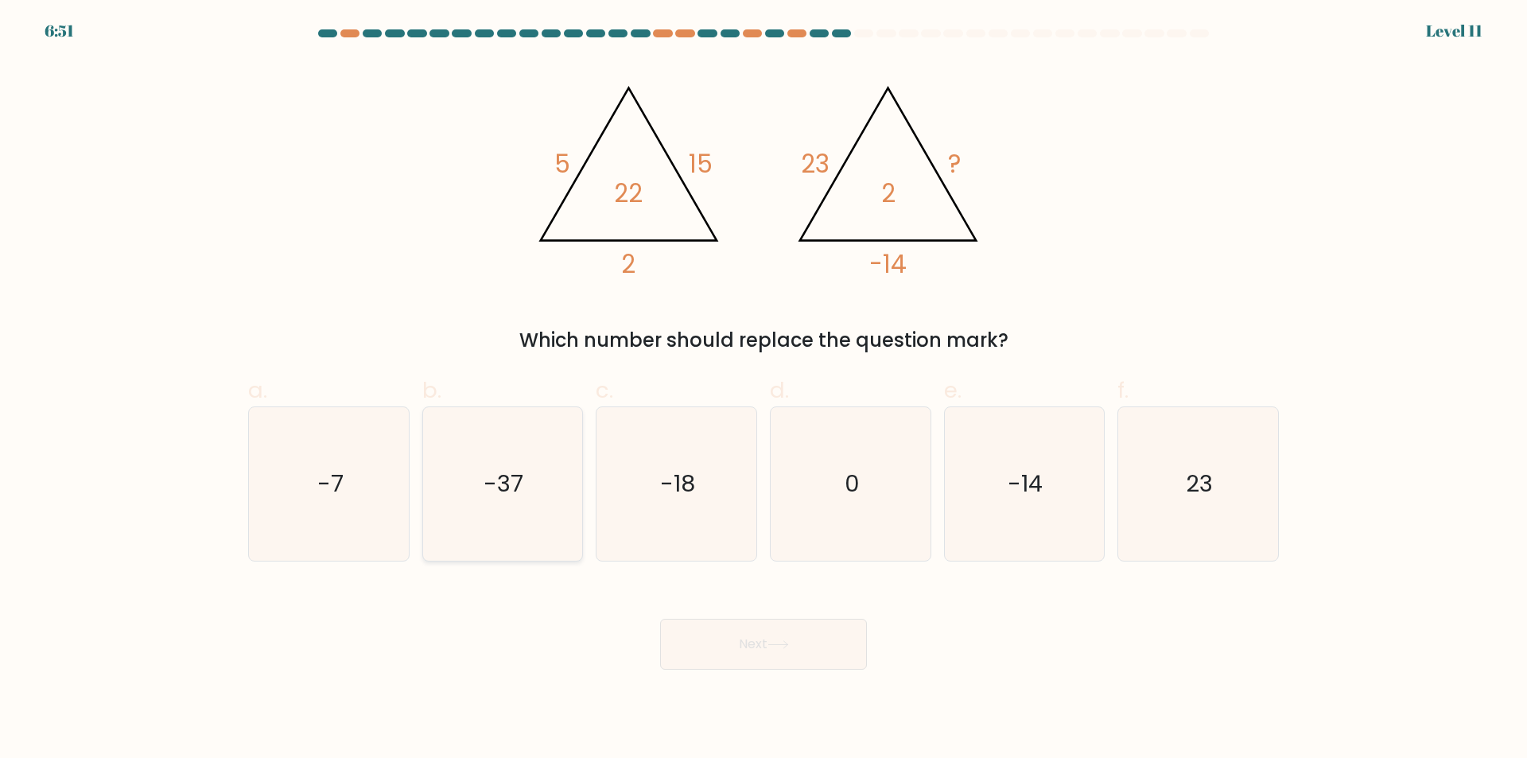
click at [555, 471] on icon "-37" at bounding box center [502, 483] width 153 height 153
click at [764, 390] on input "b. -37" at bounding box center [764, 384] width 1 height 10
radio input "true"
click at [364, 520] on icon "-7" at bounding box center [328, 483] width 153 height 153
click at [764, 390] on input "a. -7" at bounding box center [764, 384] width 1 height 10
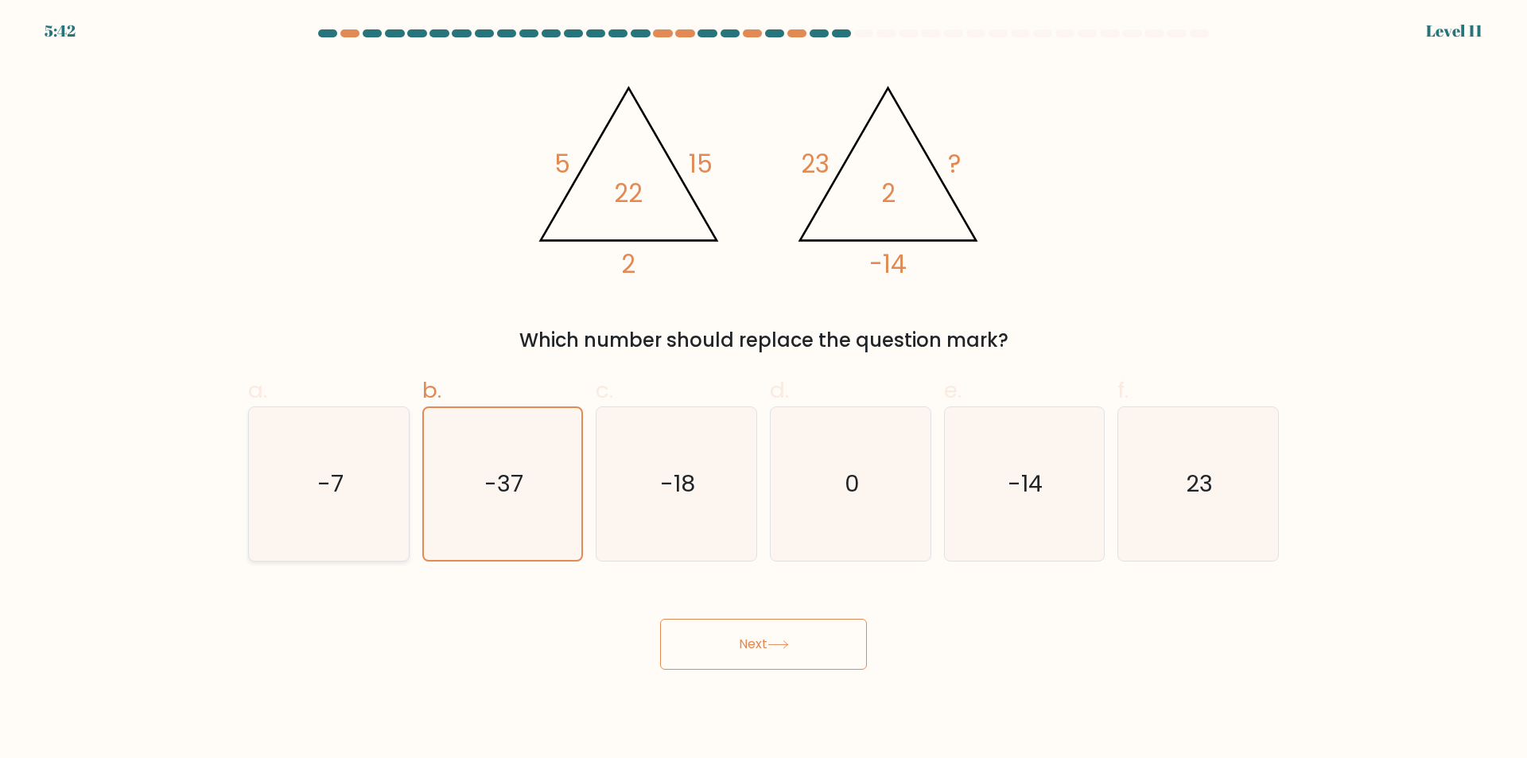
radio input "true"
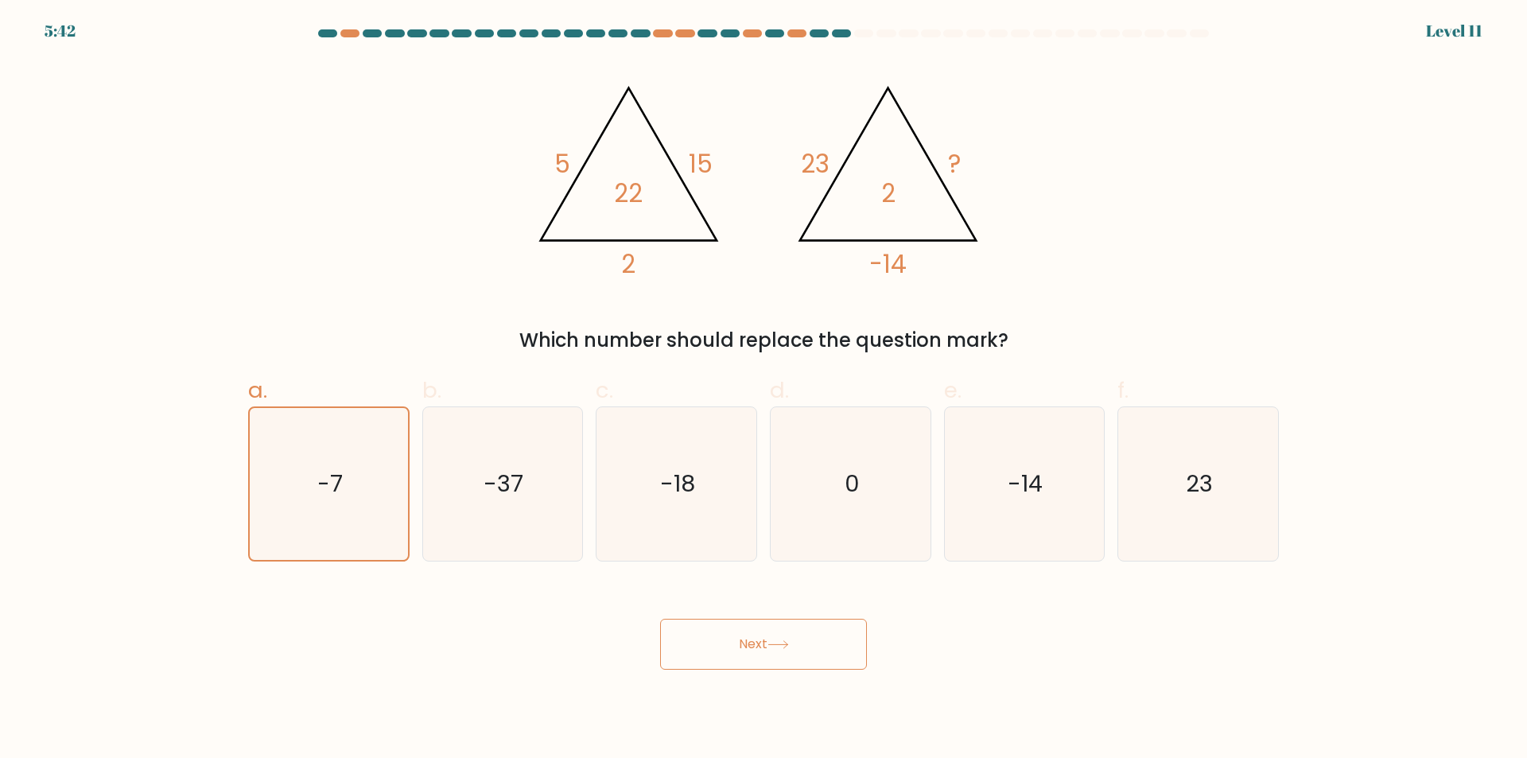
click at [801, 655] on button "Next" at bounding box center [763, 644] width 207 height 51
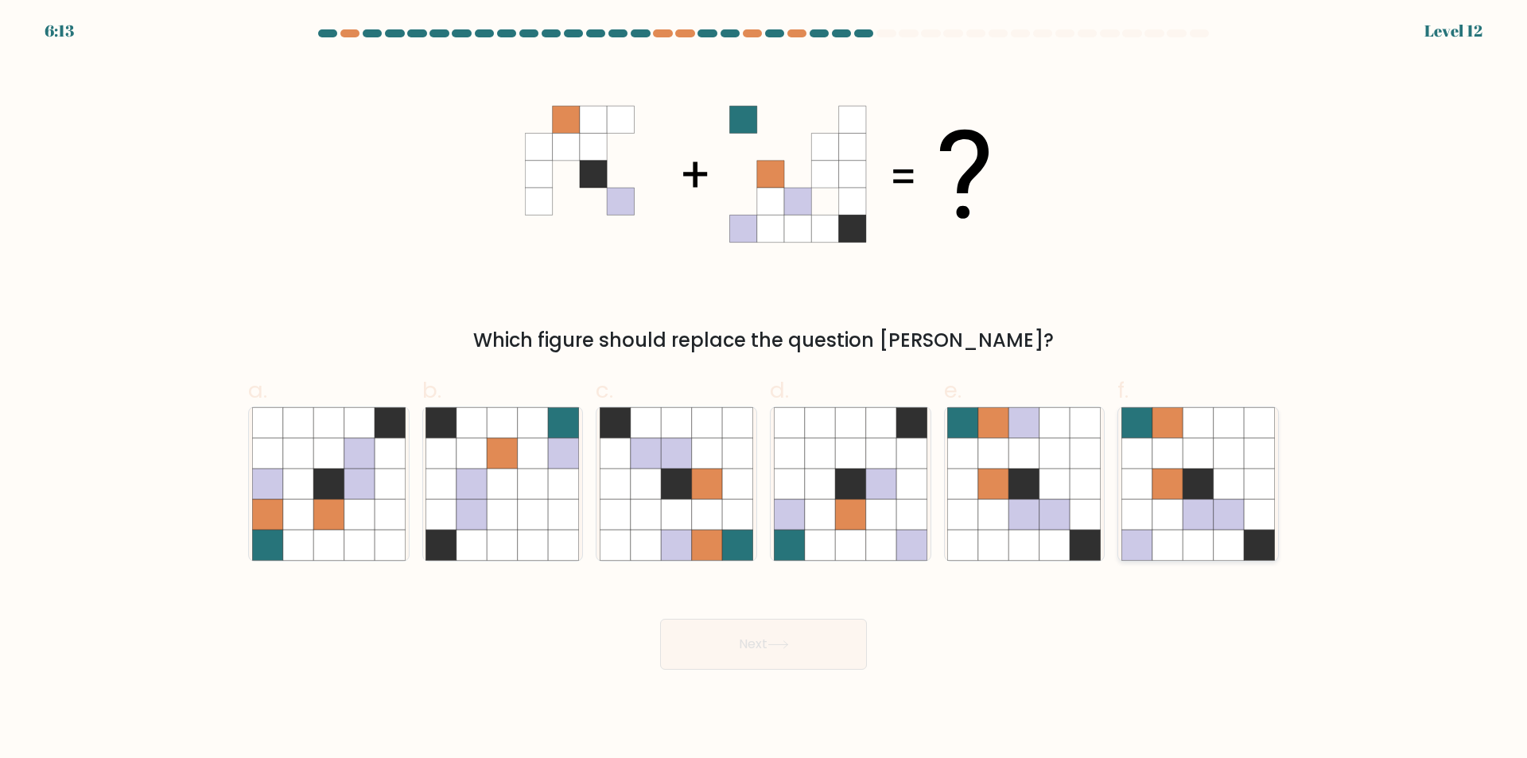
click at [1268, 490] on icon at bounding box center [1259, 483] width 30 height 30
click at [764, 390] on input "f." at bounding box center [764, 384] width 1 height 10
radio input "true"
click at [787, 641] on icon at bounding box center [777, 644] width 21 height 9
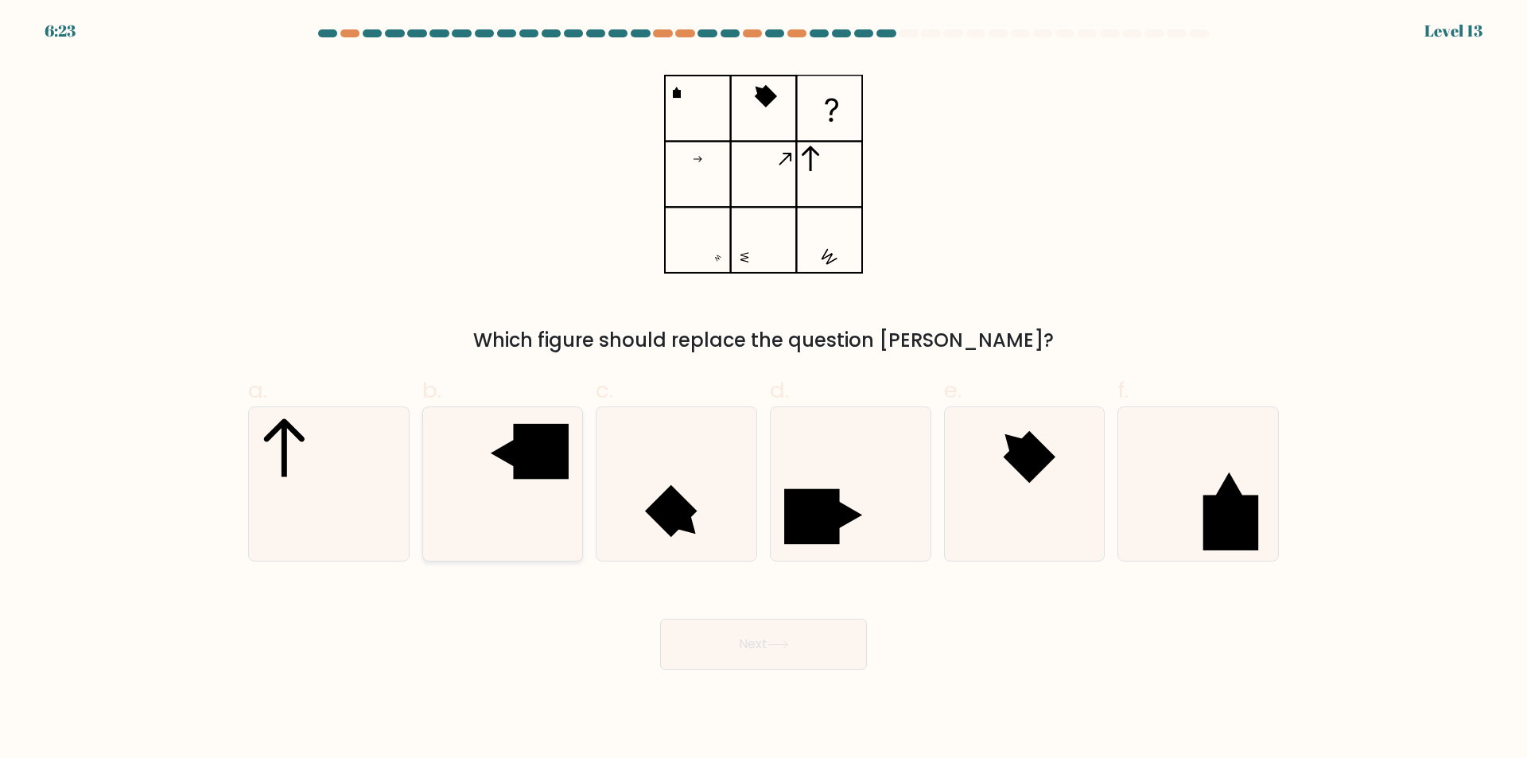
click at [537, 441] on rect at bounding box center [541, 451] width 55 height 55
click at [764, 390] on input "b." at bounding box center [764, 384] width 1 height 10
radio input "true"
click at [818, 636] on button "Next" at bounding box center [763, 644] width 207 height 51
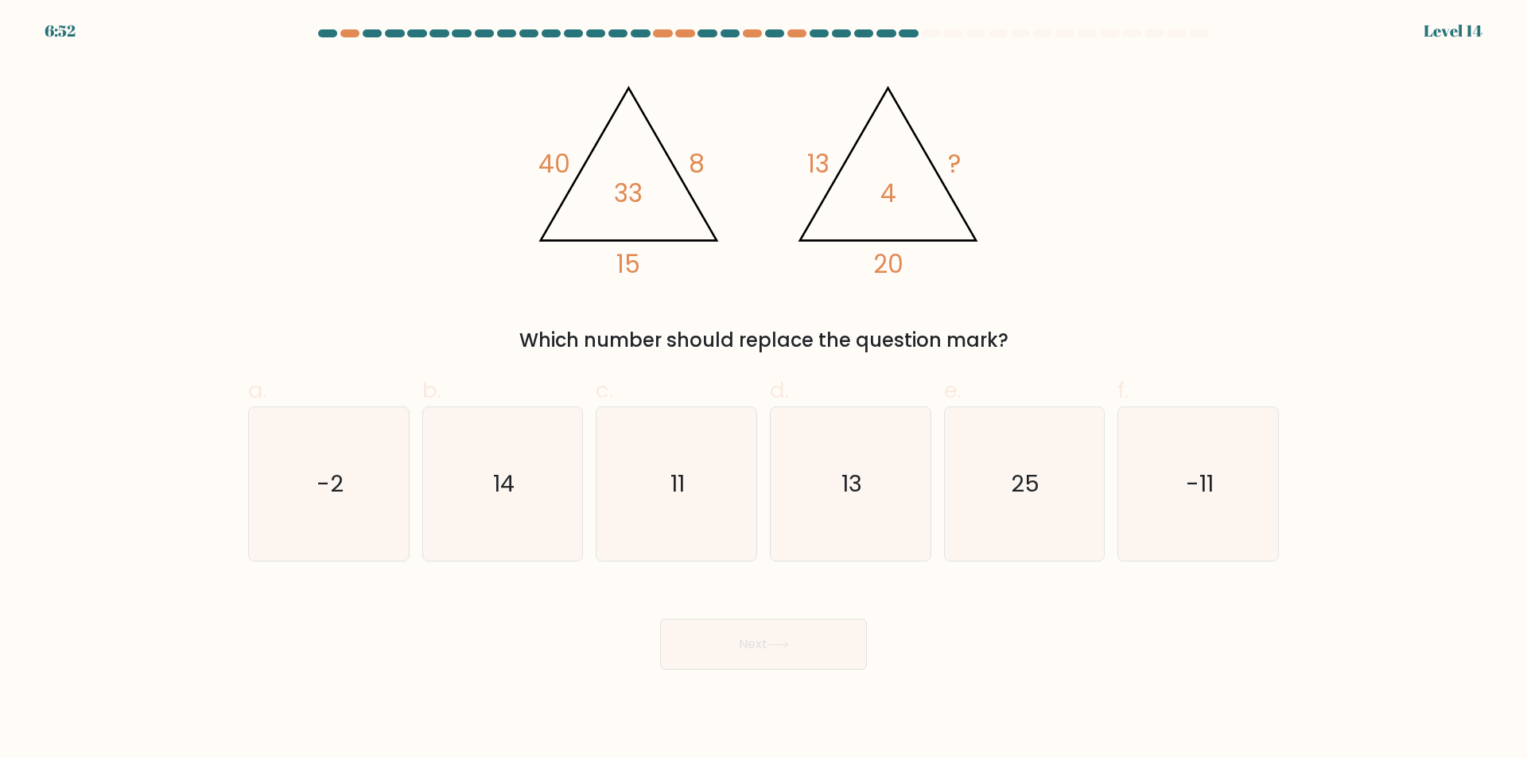
drag, startPoint x: 695, startPoint y: 506, endPoint x: 786, endPoint y: 647, distance: 167.4
click at [695, 505] on icon "11" at bounding box center [676, 483] width 153 height 153
click at [764, 390] on input "c. 11" at bounding box center [764, 384] width 1 height 10
radio input "true"
click at [799, 661] on button "Next" at bounding box center [763, 644] width 207 height 51
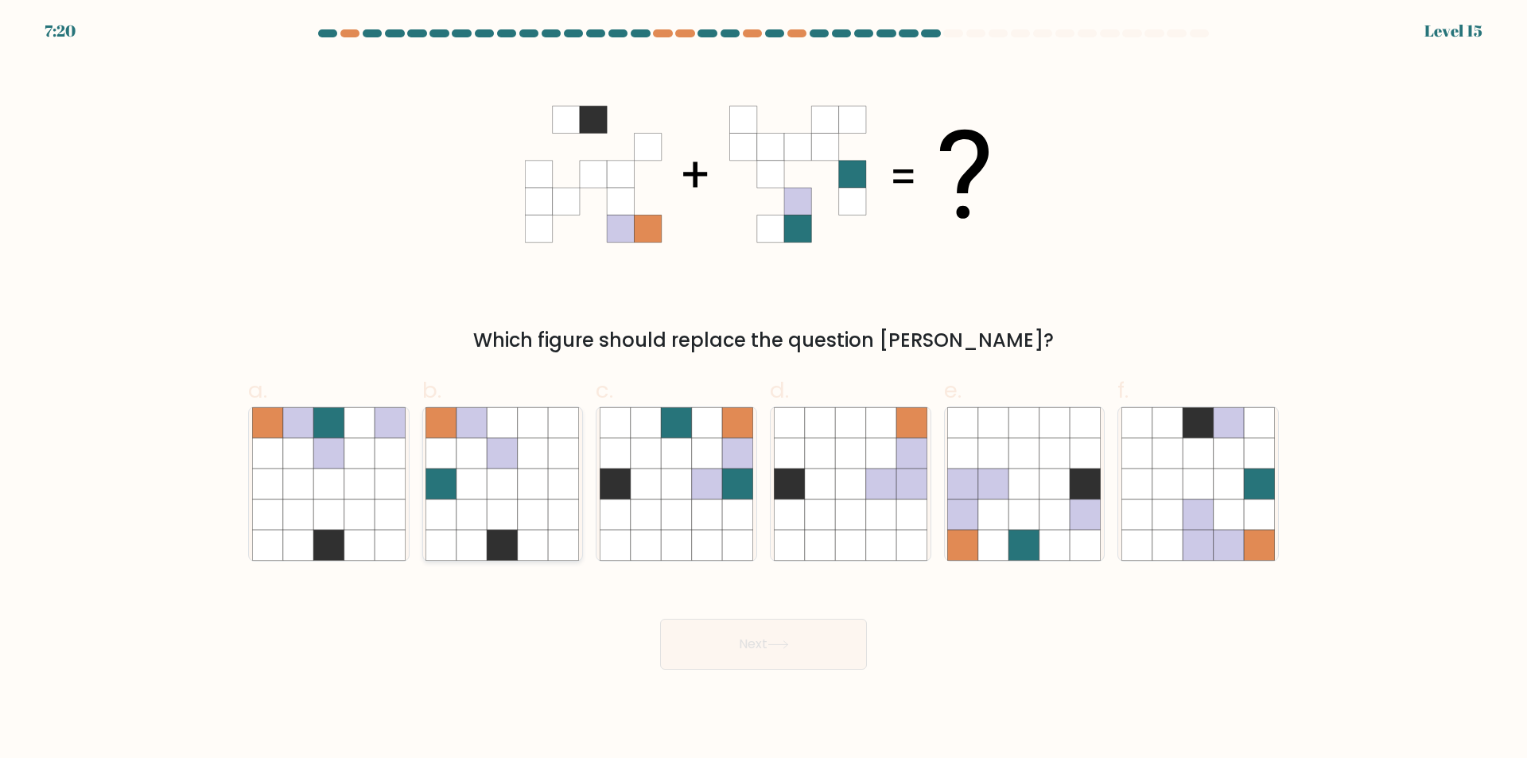
click at [505, 464] on icon at bounding box center [503, 453] width 30 height 30
click at [764, 390] on input "b." at bounding box center [764, 384] width 1 height 10
radio input "true"
click at [755, 642] on button "Next" at bounding box center [763, 644] width 207 height 51
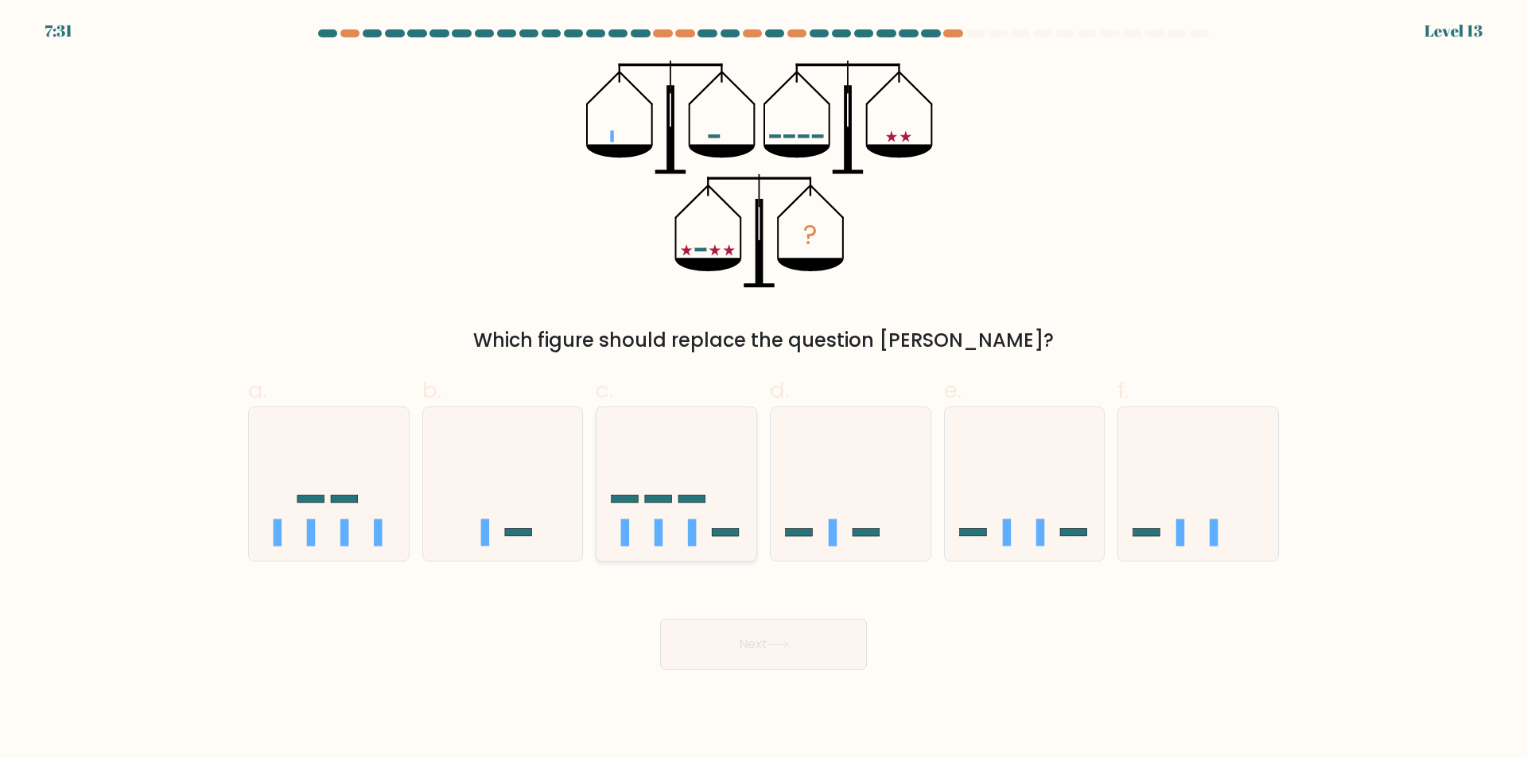
click at [713, 487] on icon at bounding box center [677, 484] width 160 height 132
click at [764, 390] on input "c." at bounding box center [764, 384] width 1 height 10
radio input "true"
click at [793, 651] on button "Next" at bounding box center [763, 644] width 207 height 51
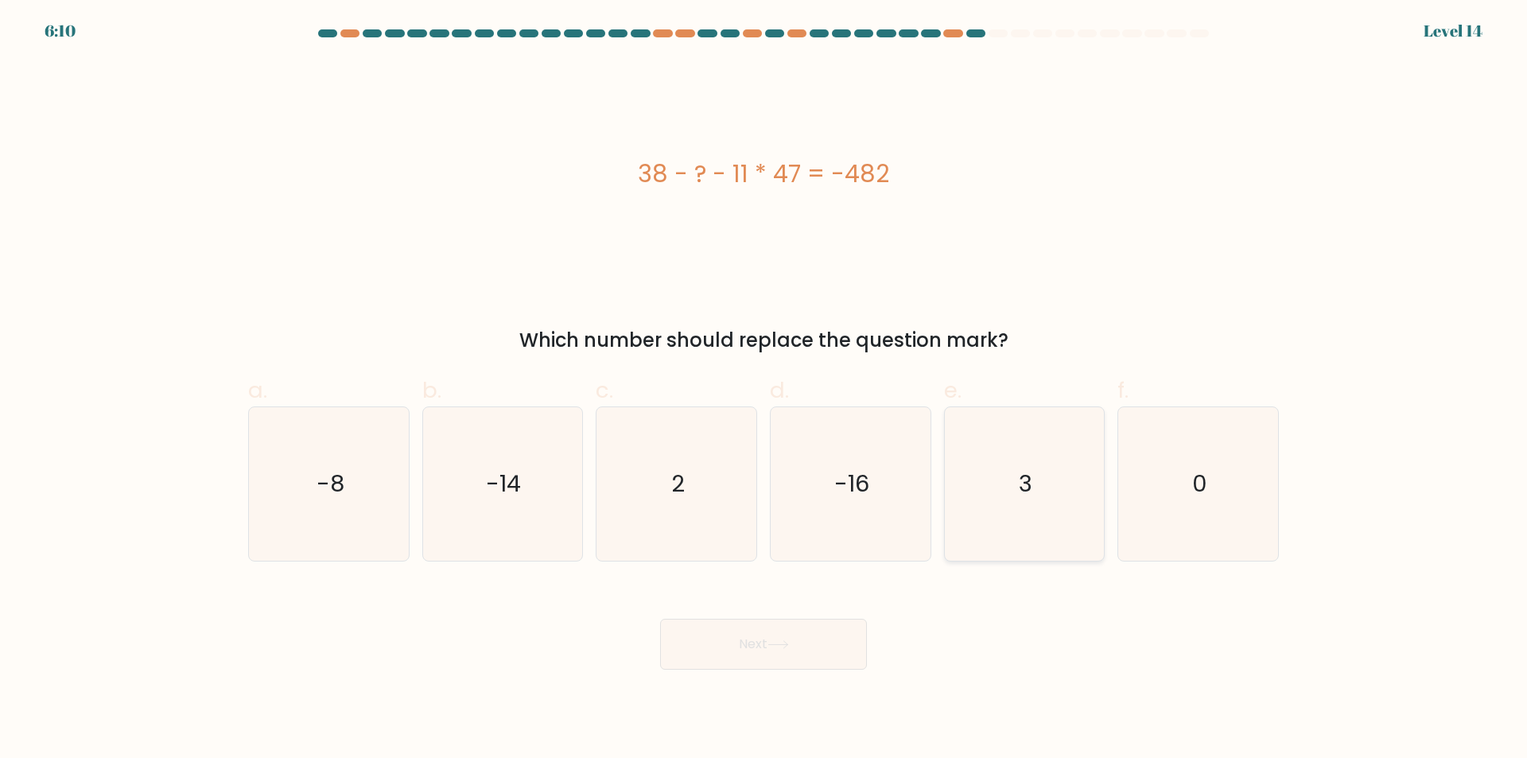
click at [1008, 502] on icon "3" at bounding box center [1023, 483] width 153 height 153
click at [764, 390] on input "e. 3" at bounding box center [764, 384] width 1 height 10
radio input "true"
click at [778, 648] on icon at bounding box center [777, 644] width 21 height 9
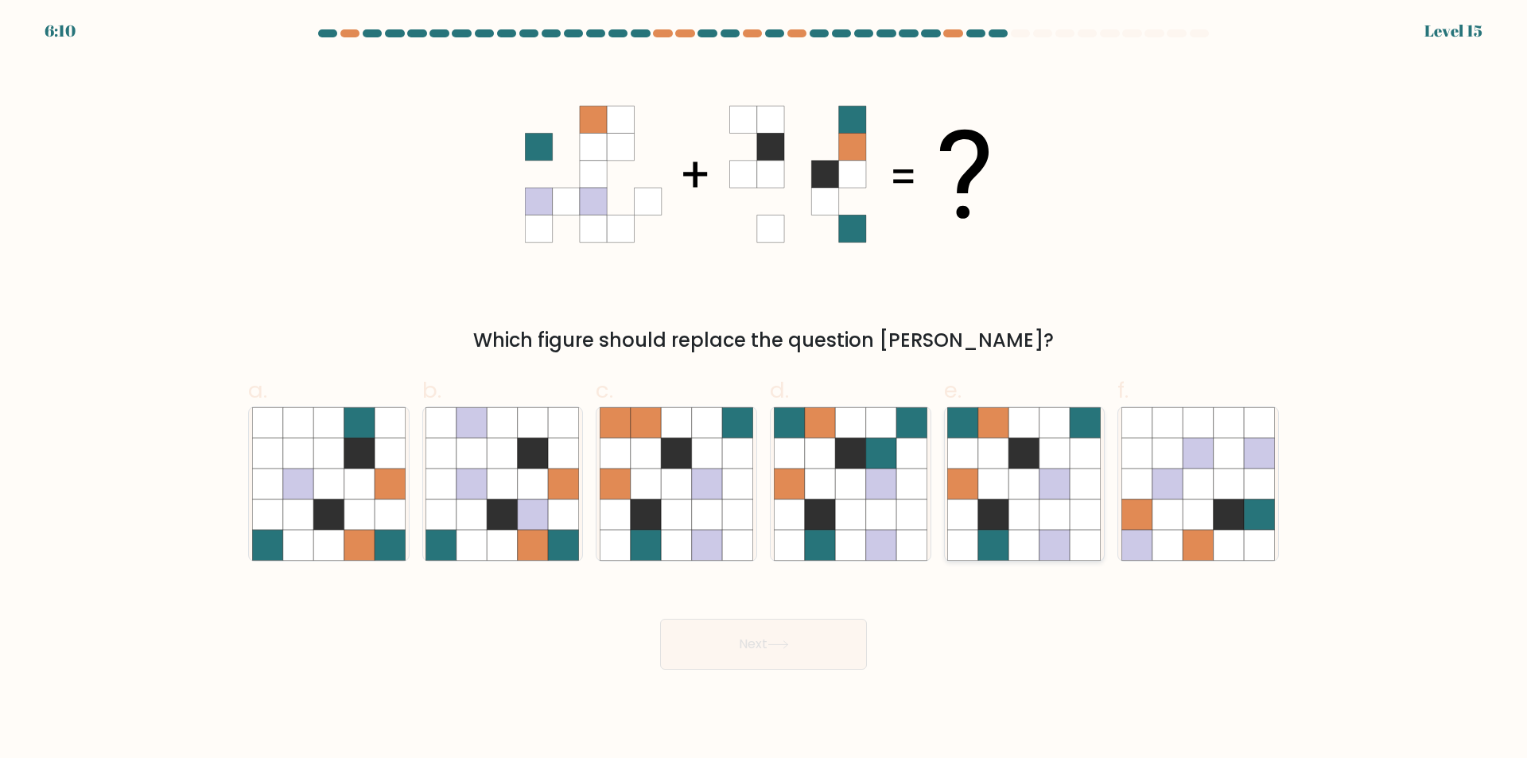
click at [1051, 519] on icon at bounding box center [1055, 514] width 30 height 30
click at [764, 390] on input "e." at bounding box center [764, 384] width 1 height 10
radio input "true"
click at [783, 662] on button "Next" at bounding box center [763, 644] width 207 height 51
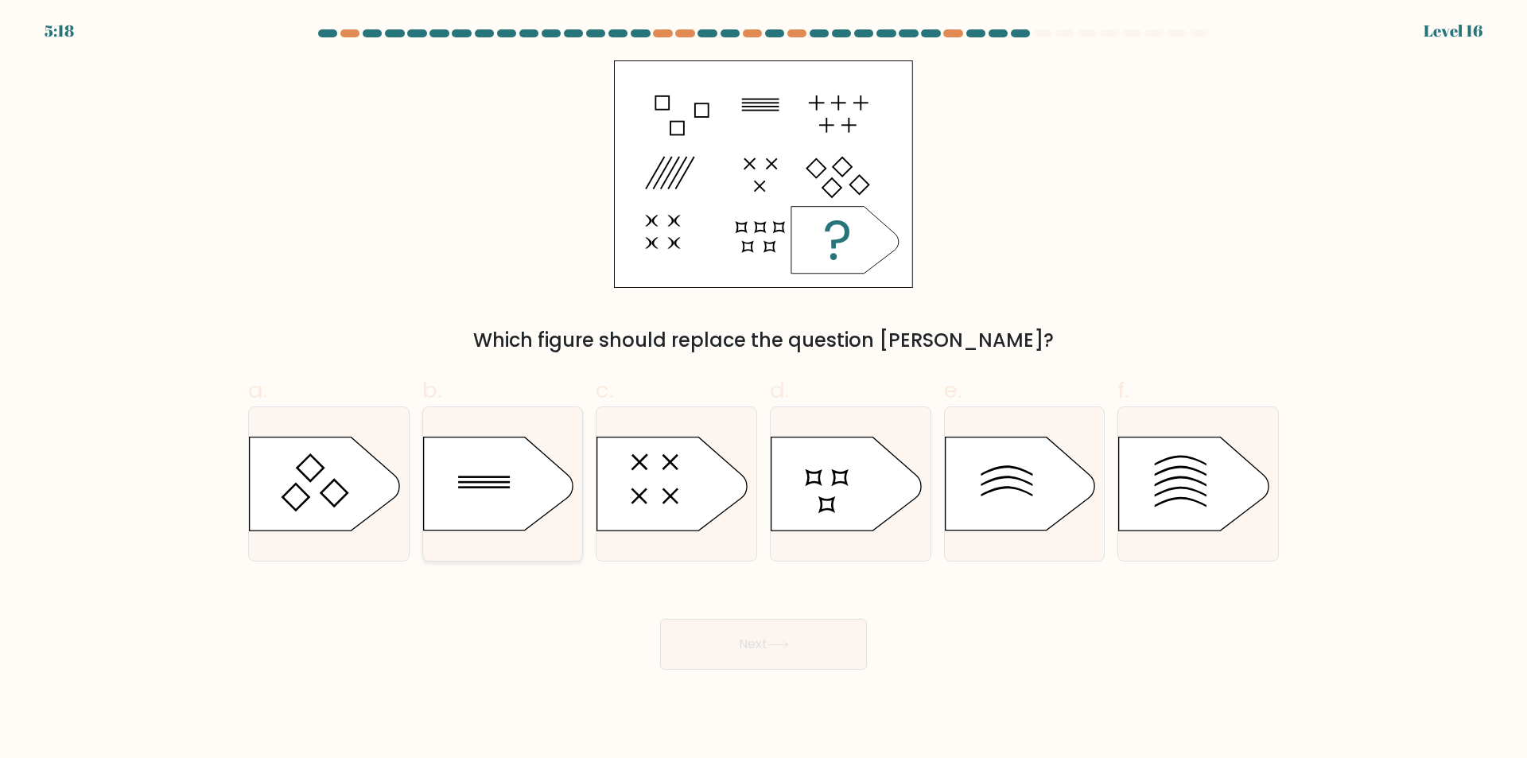
click at [519, 431] on div at bounding box center [502, 483] width 161 height 155
click at [764, 390] on input "b." at bounding box center [764, 384] width 1 height 10
radio input "true"
click at [799, 635] on button "Next" at bounding box center [763, 644] width 207 height 51
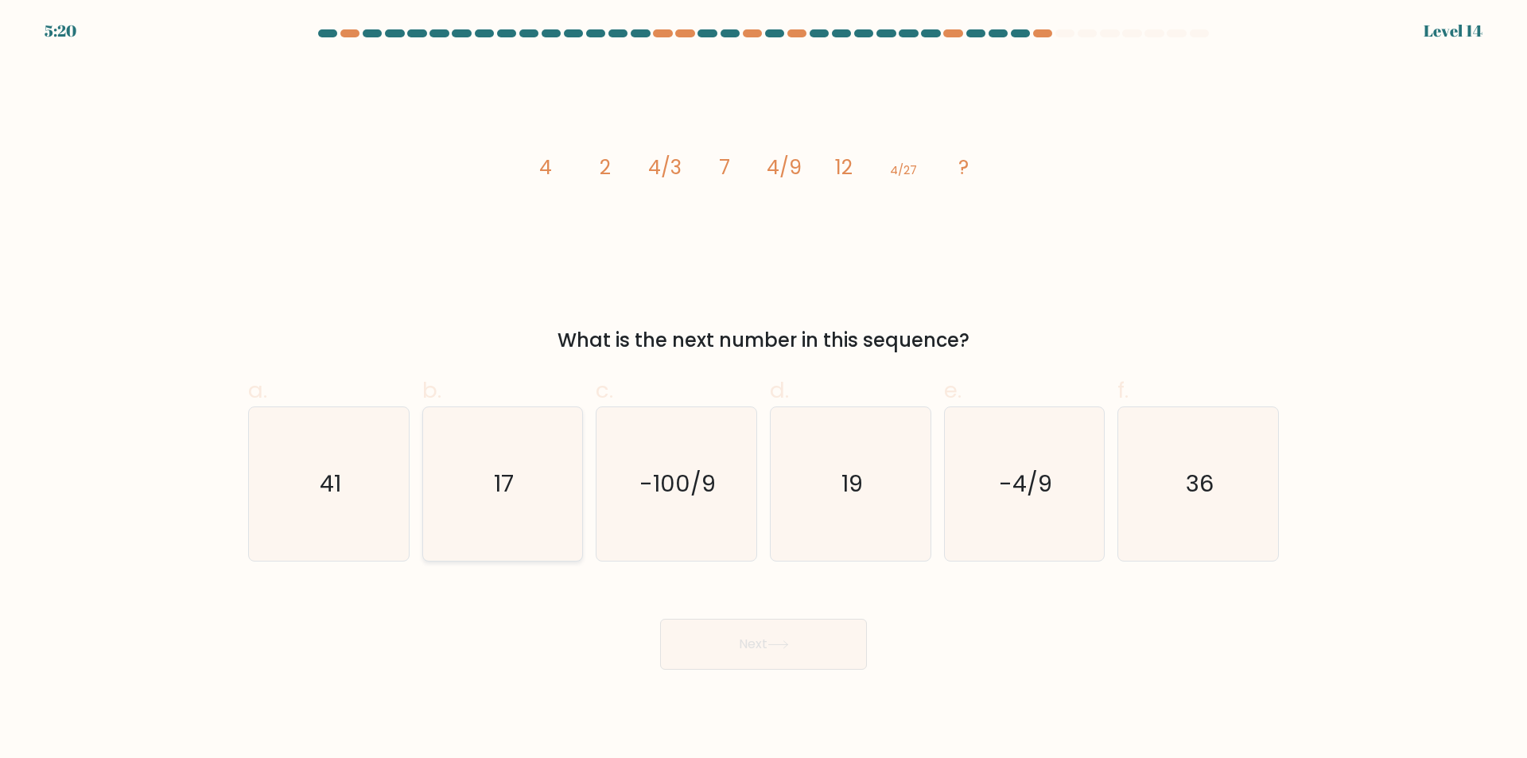
drag, startPoint x: 560, startPoint y: 455, endPoint x: 562, endPoint y: 472, distance: 17.6
click at [559, 455] on icon "17" at bounding box center [502, 483] width 153 height 153
click at [764, 390] on input "b. 17" at bounding box center [764, 384] width 1 height 10
radio input "true"
click at [848, 648] on button "Next" at bounding box center [763, 644] width 207 height 51
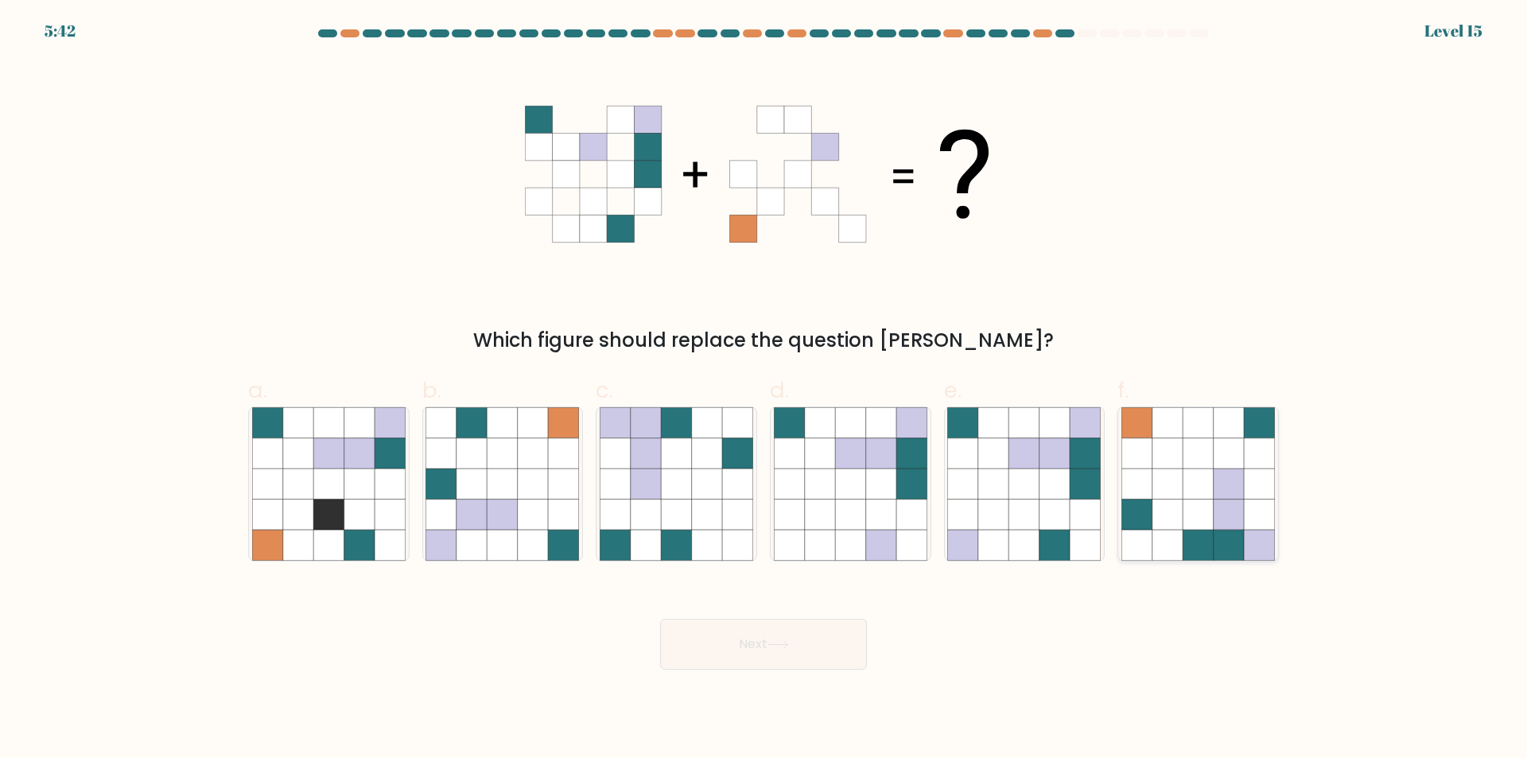
click at [1195, 485] on icon at bounding box center [1198, 483] width 30 height 30
click at [764, 390] on input "f." at bounding box center [764, 384] width 1 height 10
radio input "true"
click at [748, 647] on button "Next" at bounding box center [763, 644] width 207 height 51
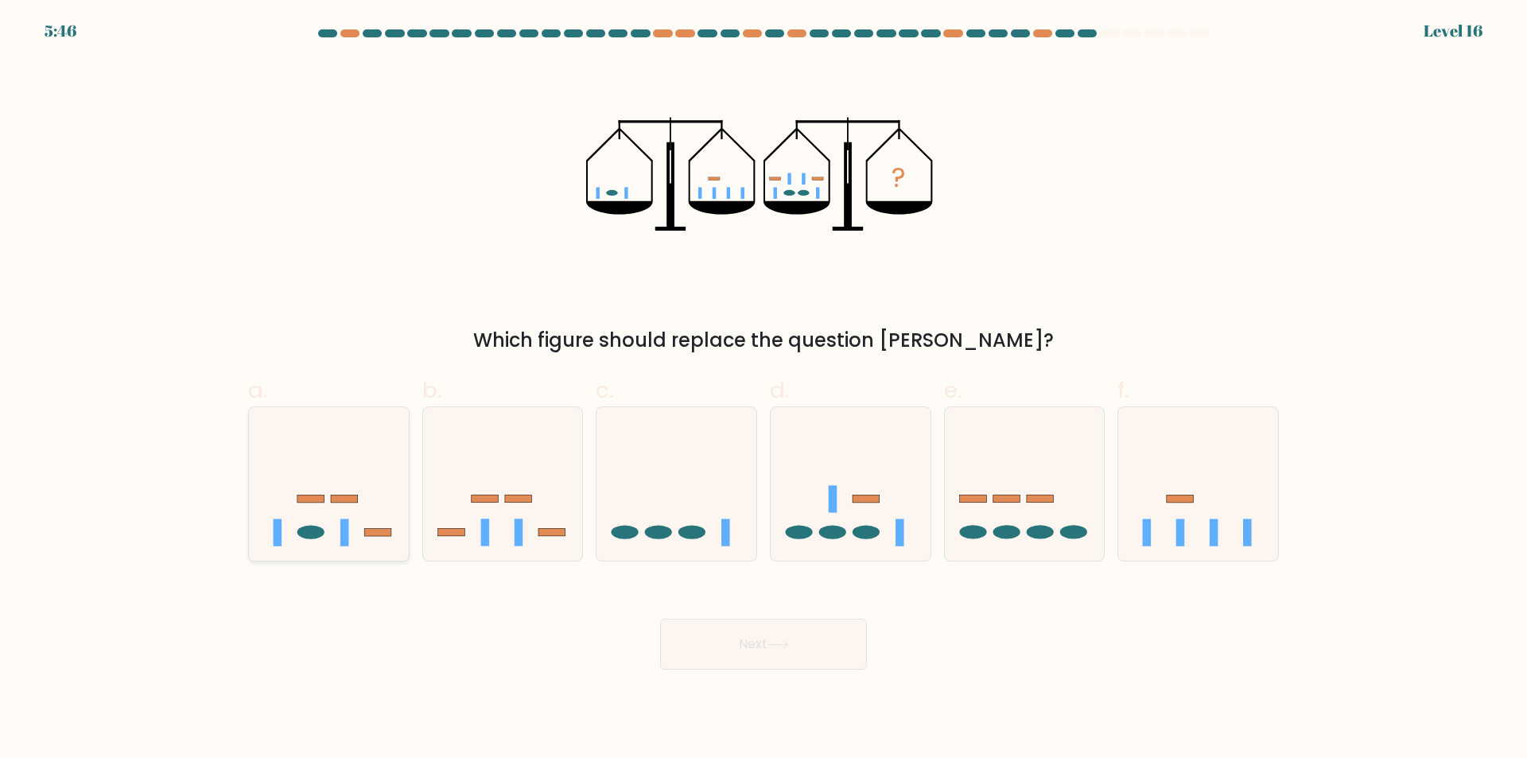
click at [366, 519] on icon at bounding box center [329, 484] width 160 height 132
click at [764, 390] on input "a." at bounding box center [764, 384] width 1 height 10
radio input "true"
click at [768, 630] on button "Next" at bounding box center [763, 644] width 207 height 51
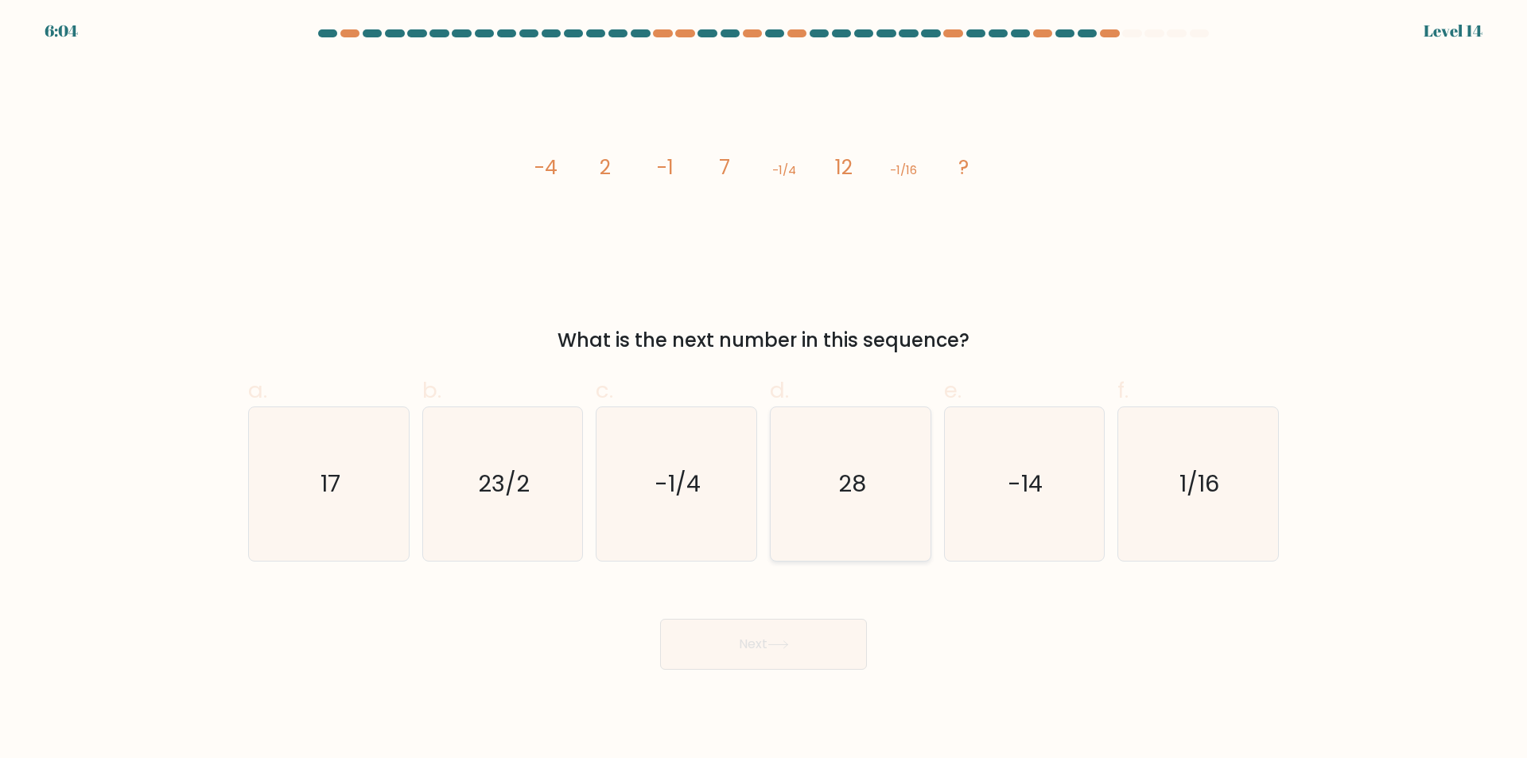
click at [829, 488] on icon "28" at bounding box center [850, 483] width 153 height 153
click at [764, 390] on input "d. 28" at bounding box center [764, 384] width 1 height 10
radio input "true"
click at [812, 621] on button "Next" at bounding box center [763, 644] width 207 height 51
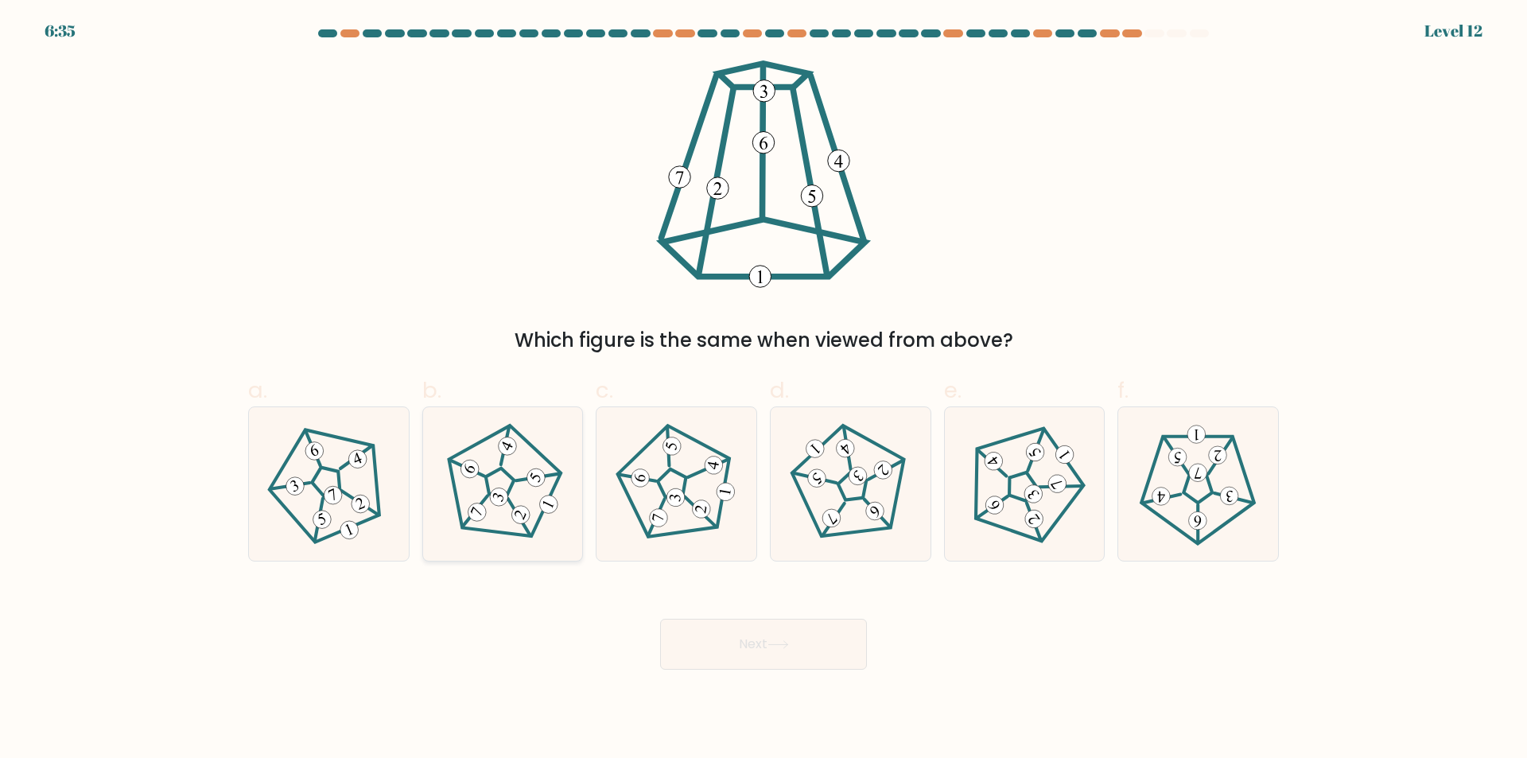
click at [523, 514] on 295 at bounding box center [521, 515] width 24 height 24
click at [764, 390] on input "b." at bounding box center [764, 384] width 1 height 10
radio input "true"
click at [887, 485] on icon at bounding box center [850, 484] width 122 height 122
click at [764, 390] on input "d." at bounding box center [764, 384] width 1 height 10
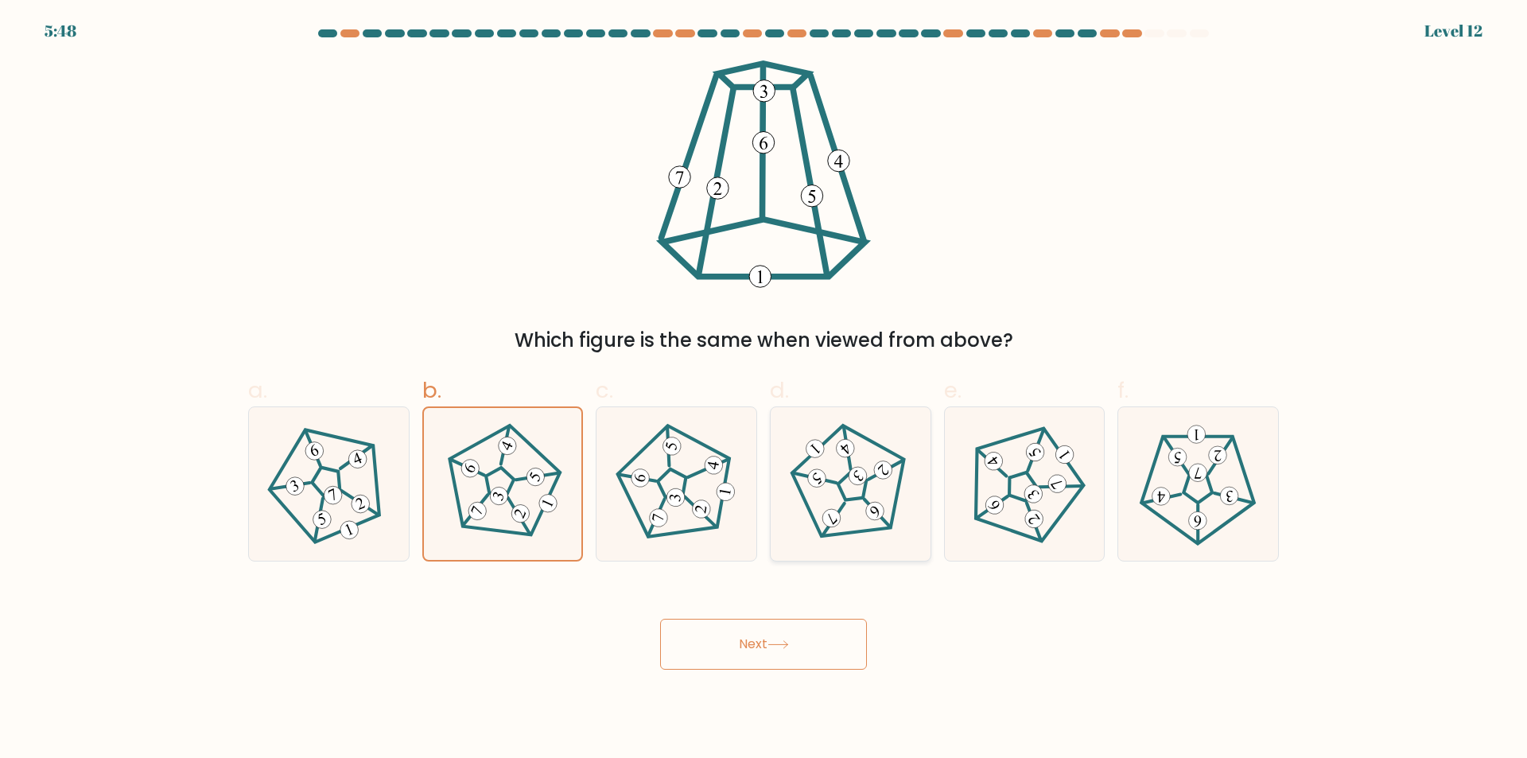
radio input "true"
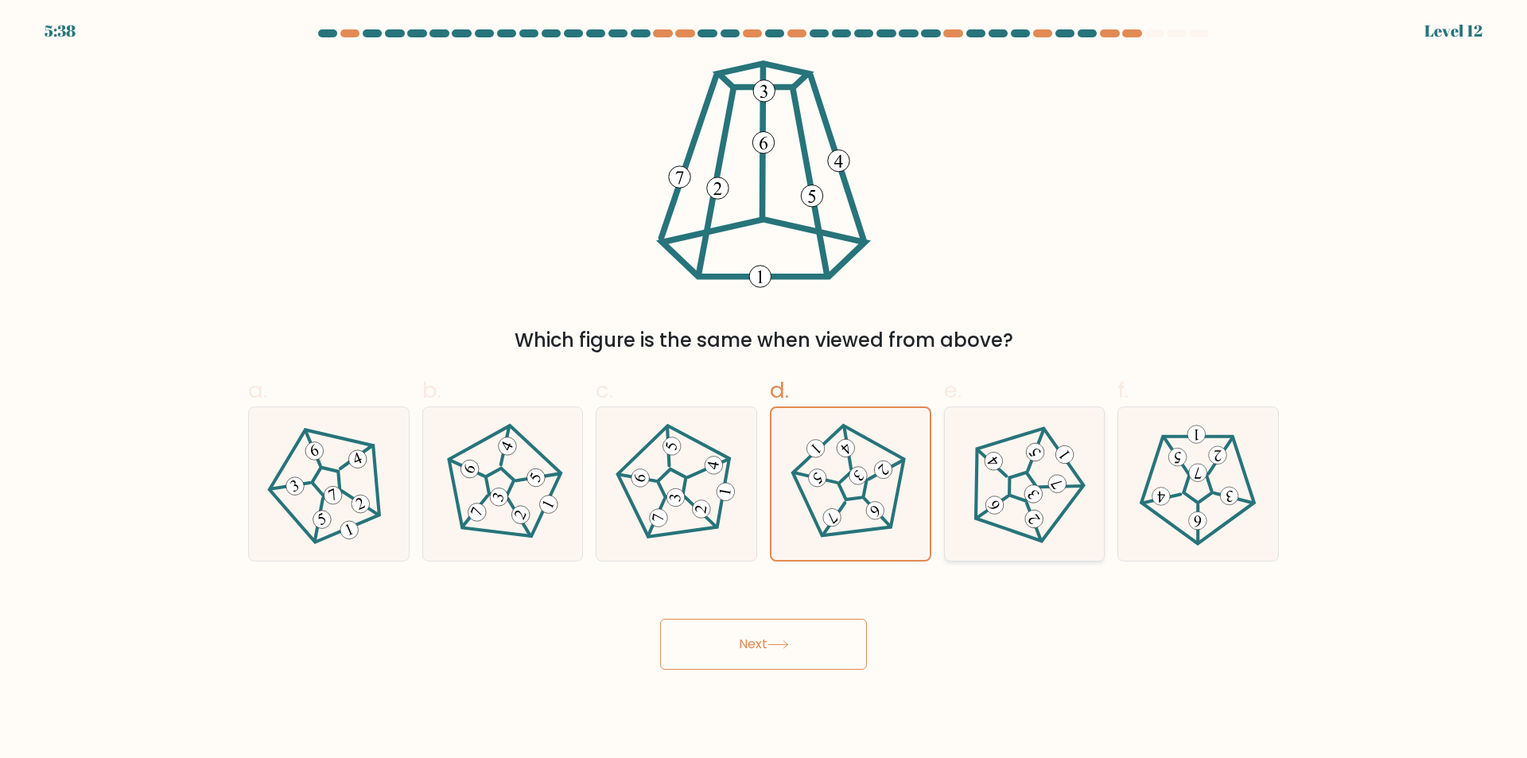
click at [1034, 488] on 660 at bounding box center [1033, 493] width 25 height 25
click at [764, 390] on input "e." at bounding box center [764, 384] width 1 height 10
radio input "true"
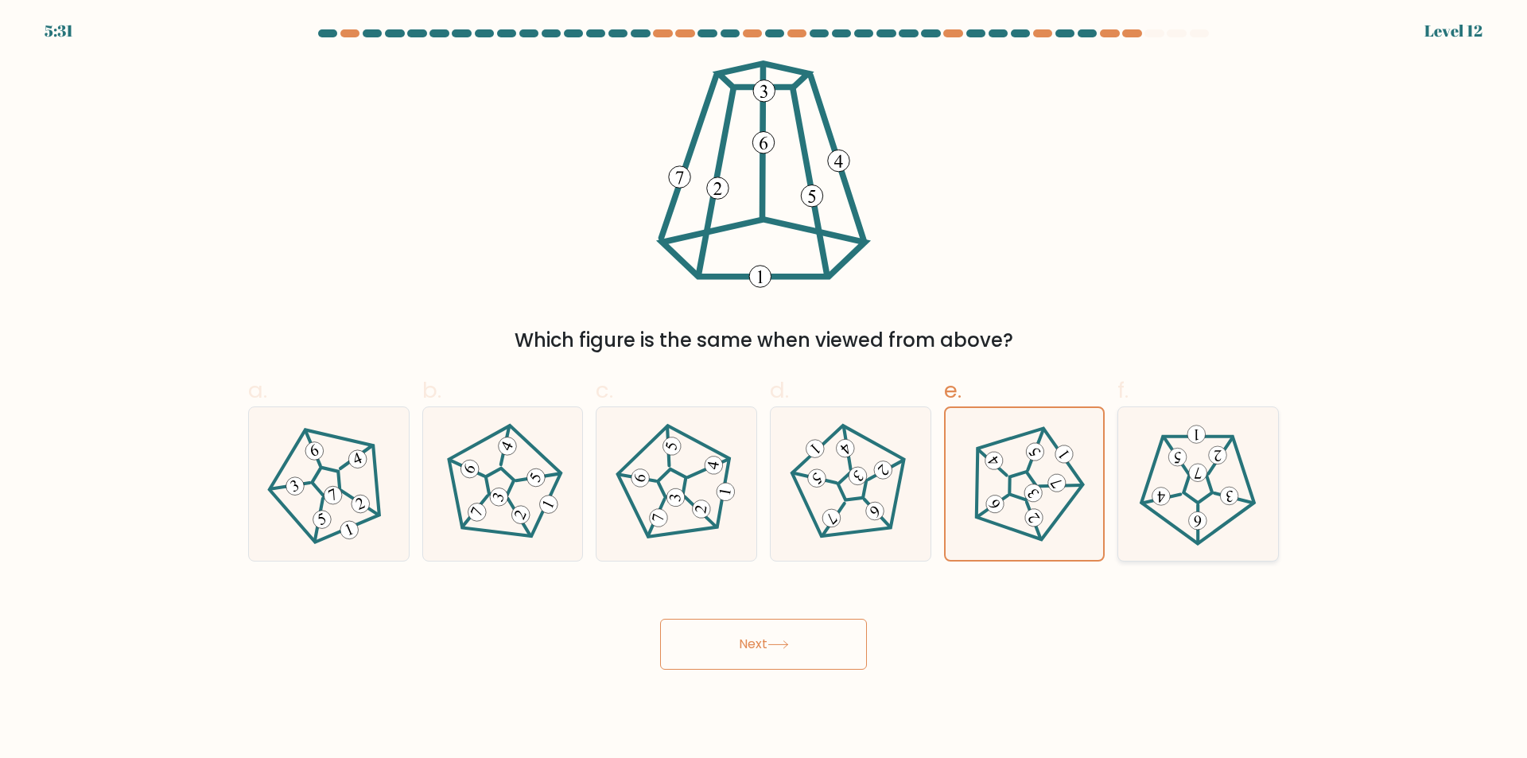
click at [1214, 464] on 162 at bounding box center [1221, 455] width 24 height 36
click at [764, 390] on input "f." at bounding box center [764, 384] width 1 height 10
radio input "true"
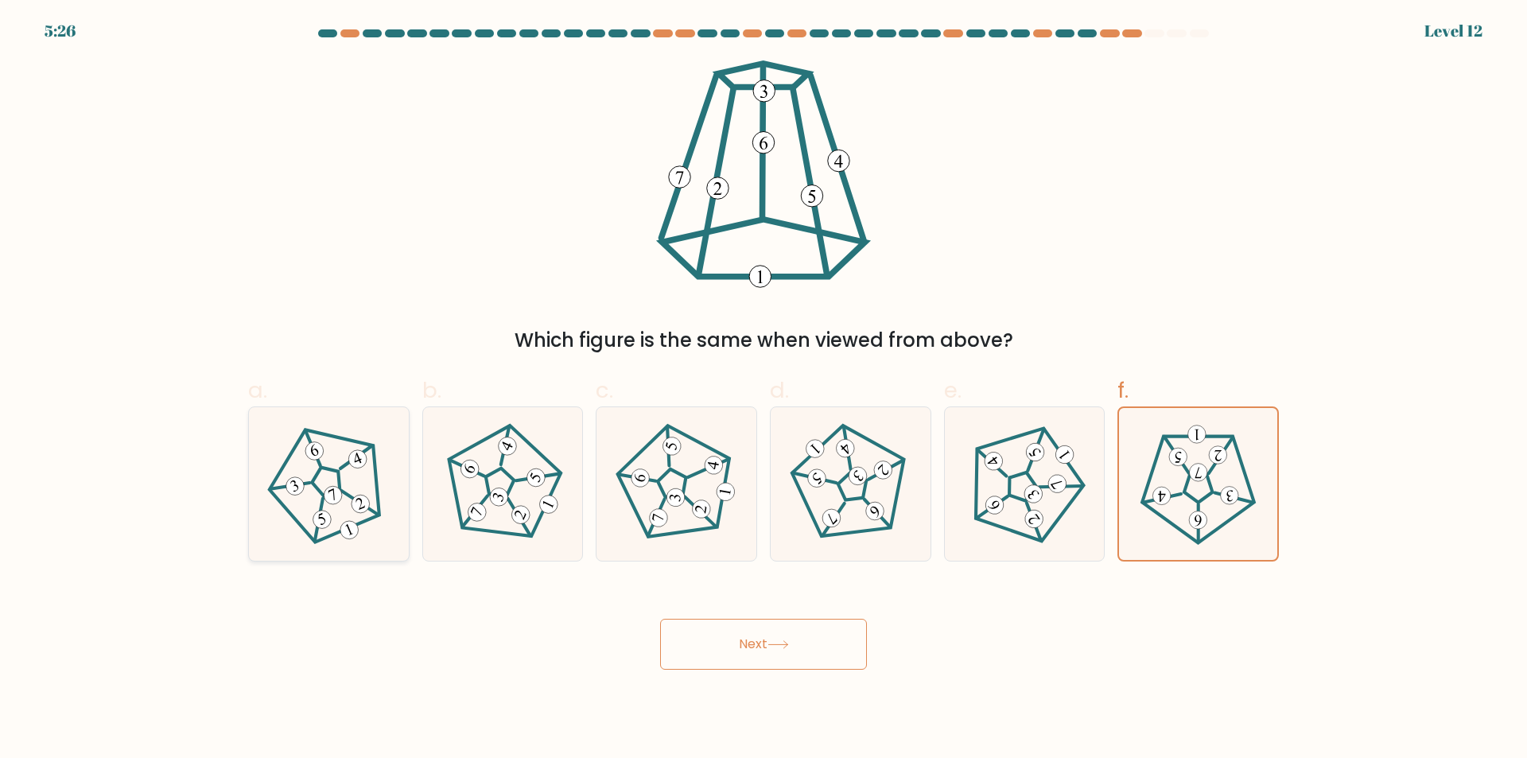
click at [374, 511] on 361 at bounding box center [359, 502] width 37 height 44
click at [764, 390] on input "a." at bounding box center [764, 384] width 1 height 10
radio input "true"
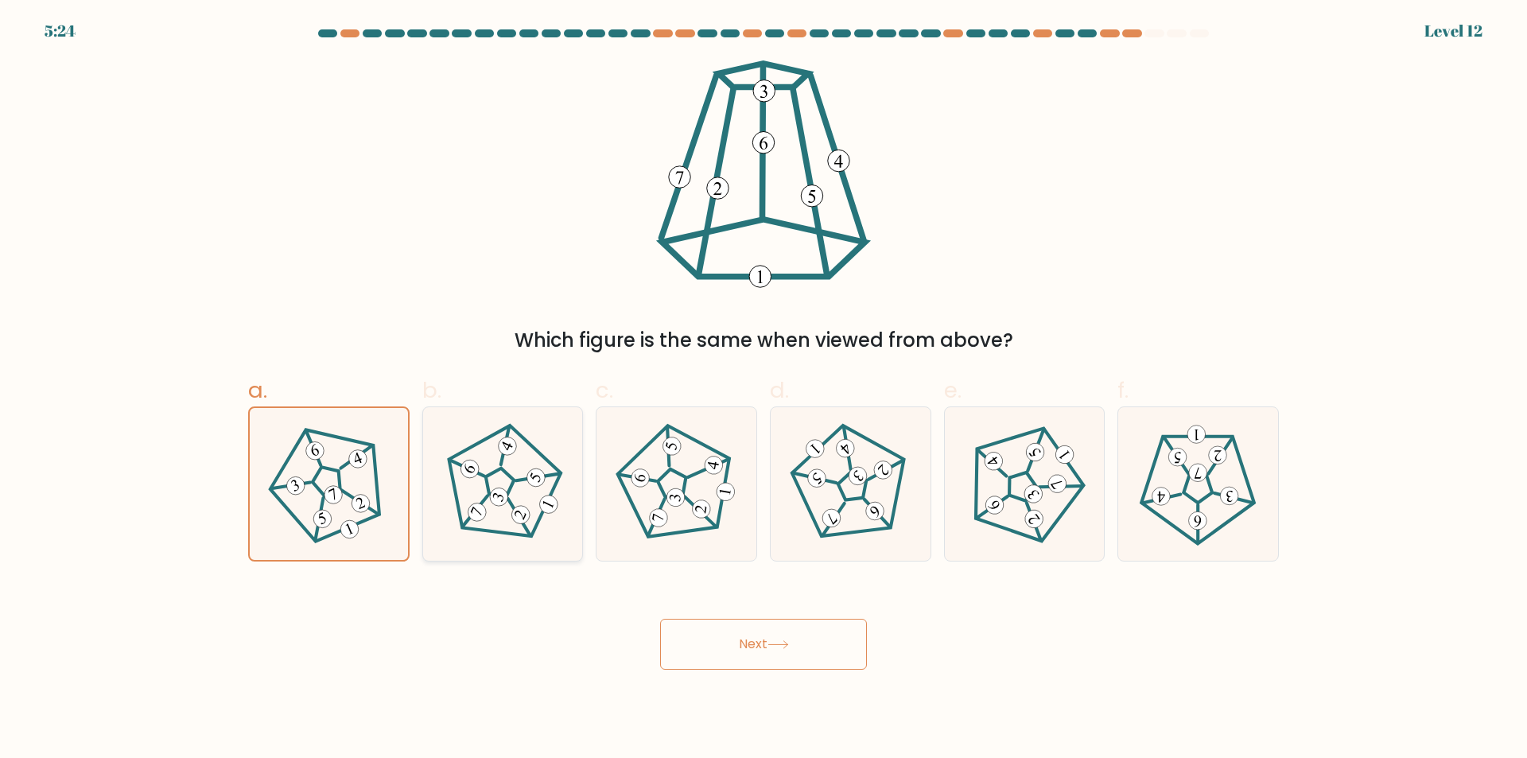
click at [547, 509] on 296 at bounding box center [549, 504] width 24 height 24
click at [764, 390] on input "b." at bounding box center [764, 384] width 1 height 10
radio input "true"
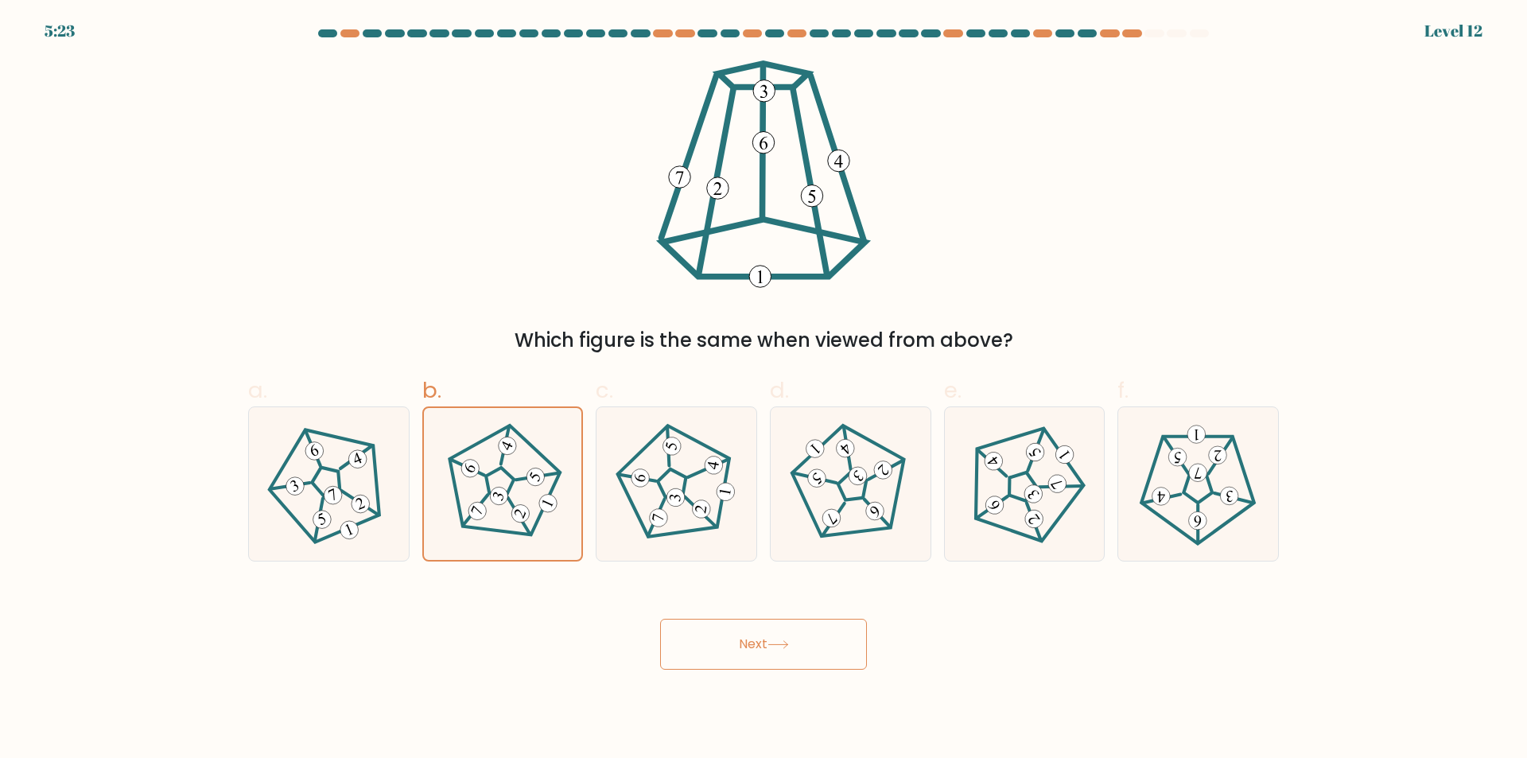
click at [779, 643] on icon at bounding box center [777, 644] width 21 height 9
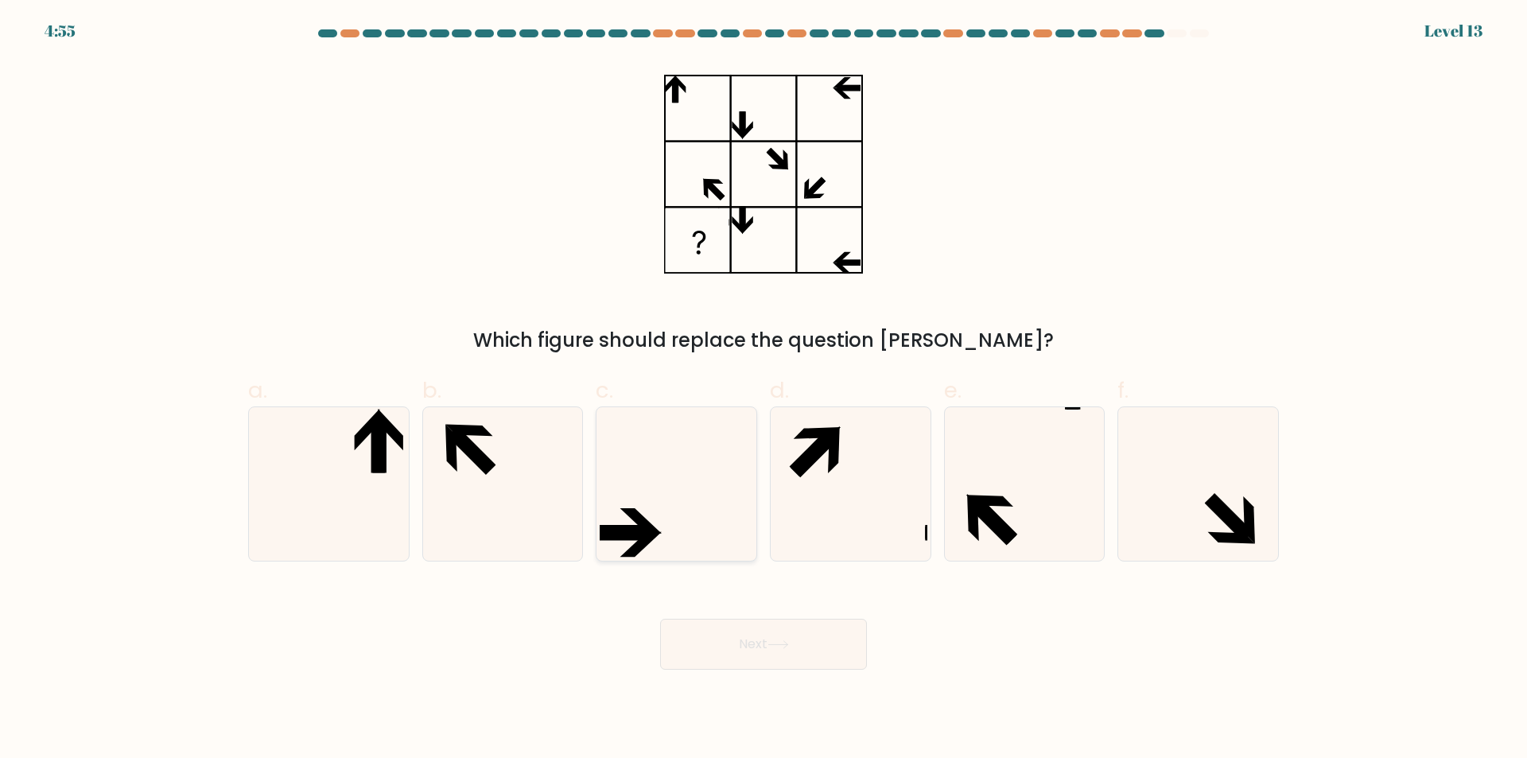
click at [698, 520] on icon at bounding box center [676, 483] width 153 height 153
click at [764, 390] on input "c." at bounding box center [764, 384] width 1 height 10
radio input "true"
click at [756, 650] on button "Next" at bounding box center [763, 644] width 207 height 51
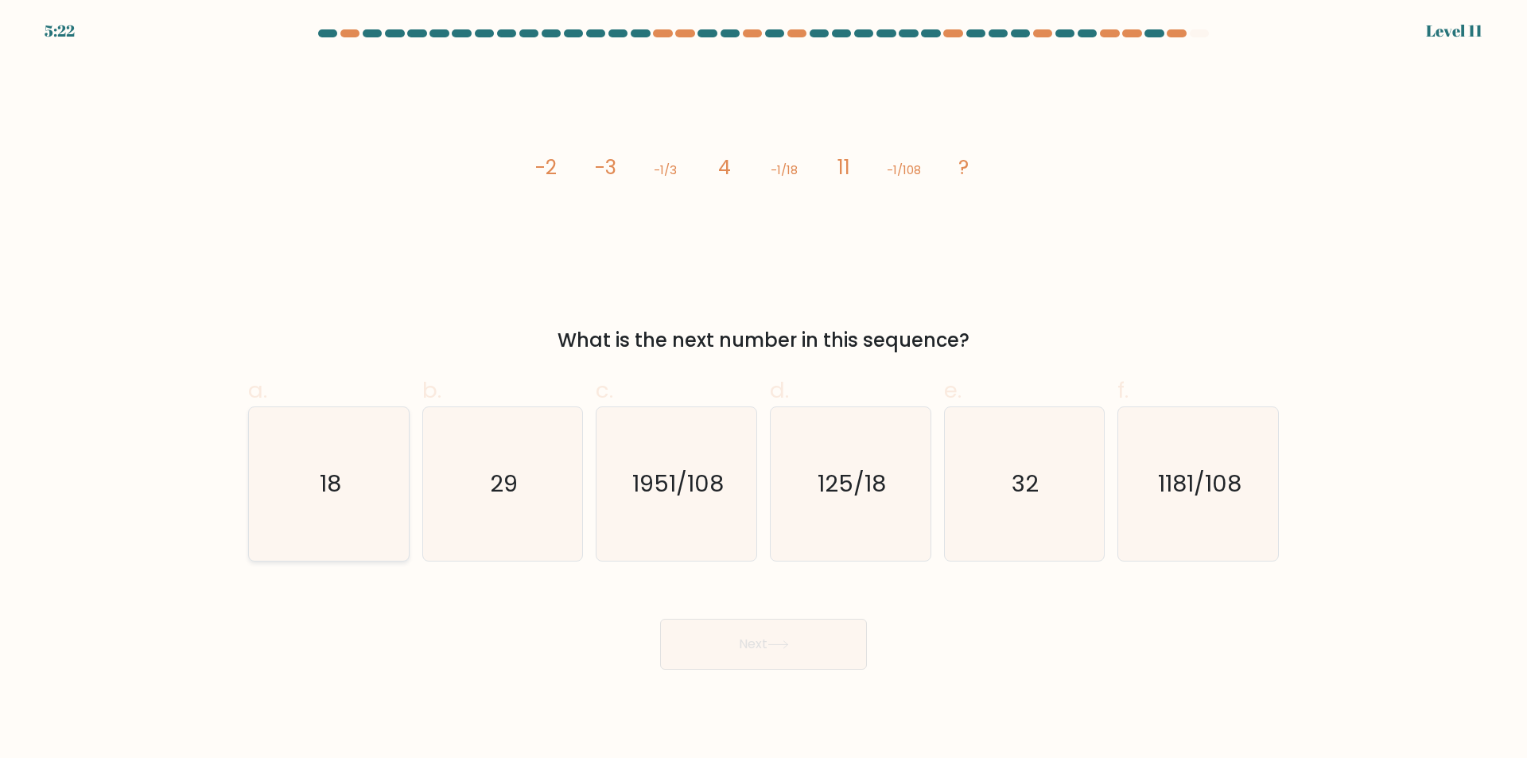
click at [321, 478] on text "18" at bounding box center [330, 484] width 21 height 32
click at [764, 390] on input "a. 18" at bounding box center [764, 384] width 1 height 10
radio input "true"
click at [506, 511] on icon "29" at bounding box center [502, 483] width 153 height 153
click at [764, 390] on input "b. 29" at bounding box center [764, 384] width 1 height 10
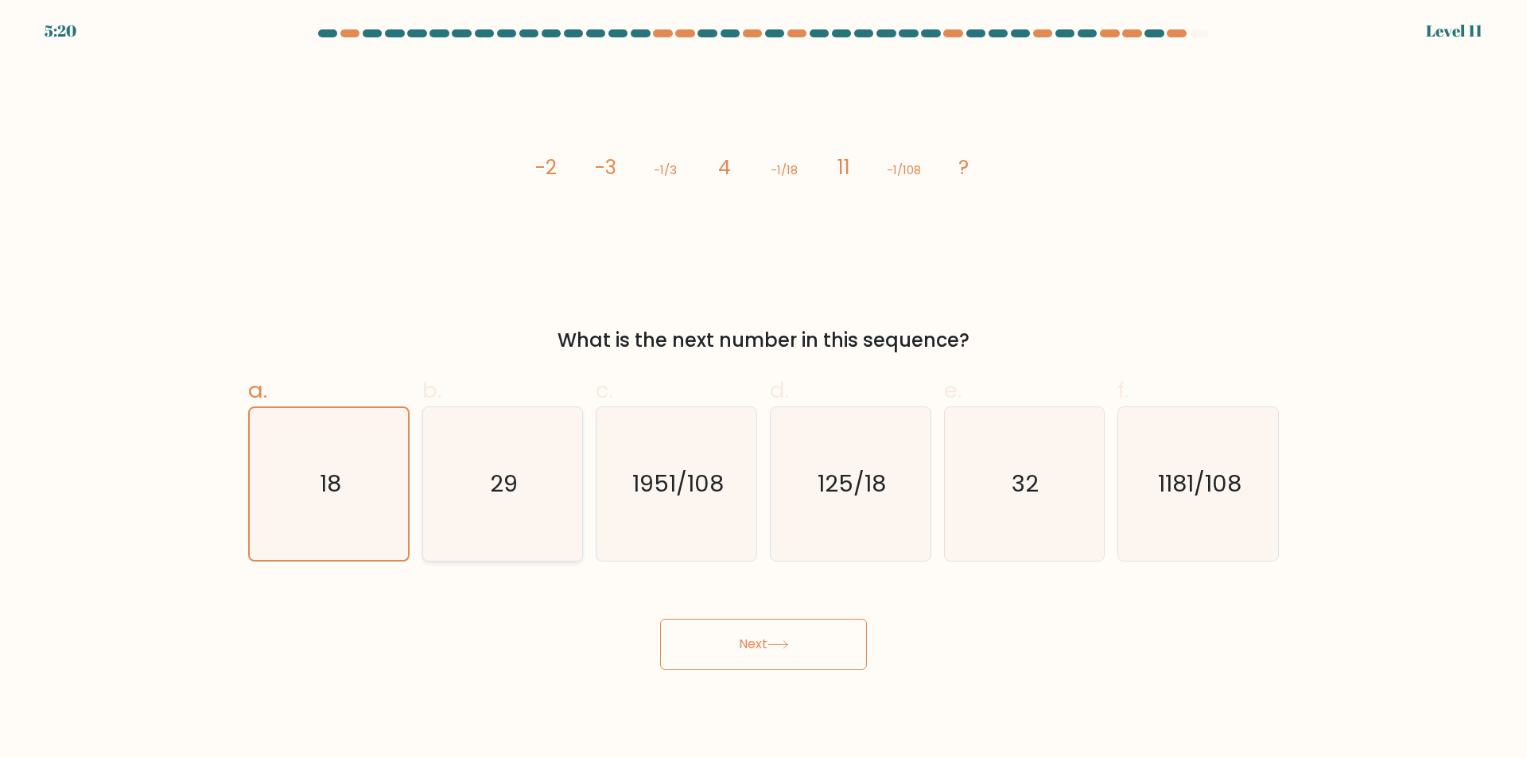
radio input "true"
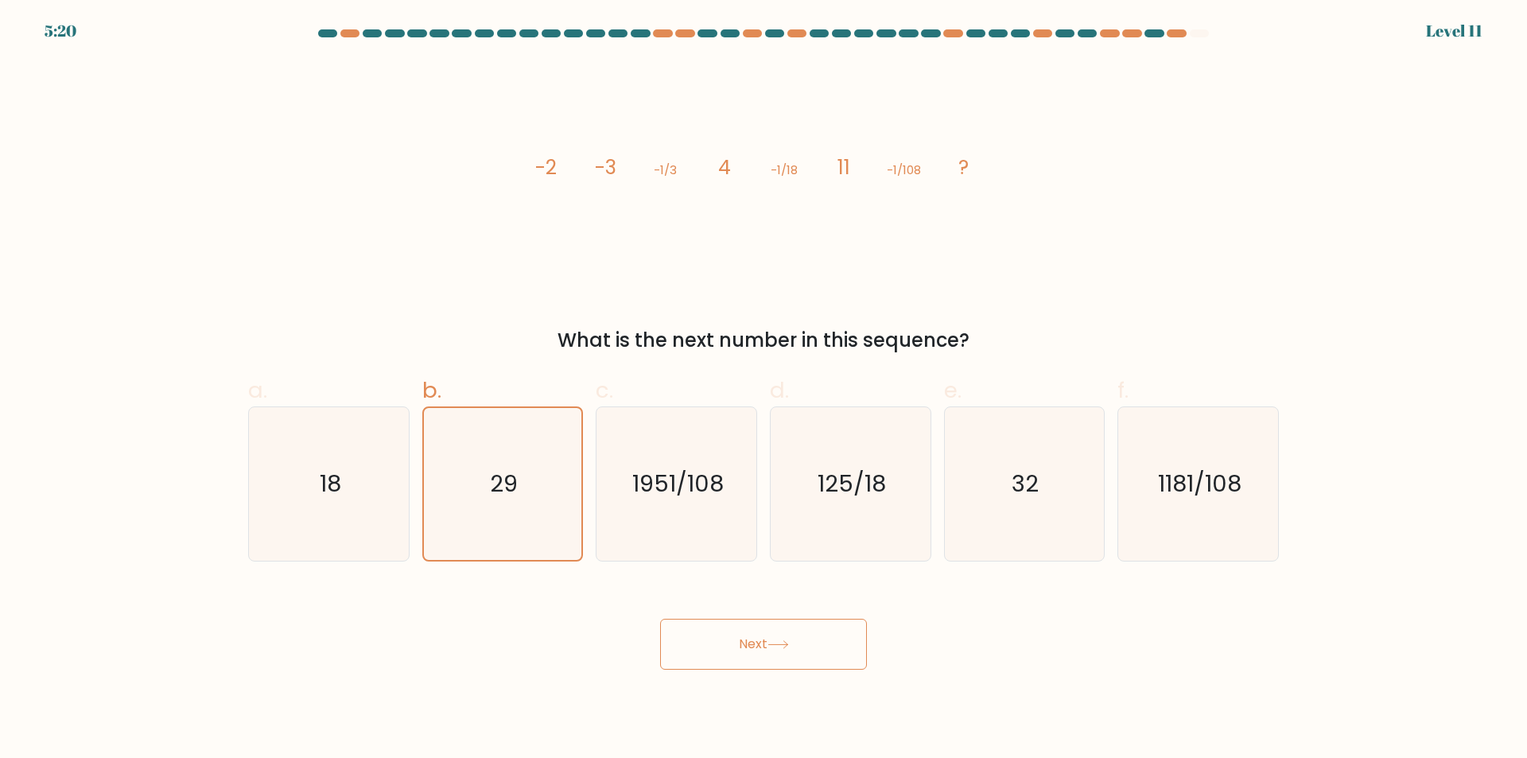
click at [724, 628] on button "Next" at bounding box center [763, 644] width 207 height 51
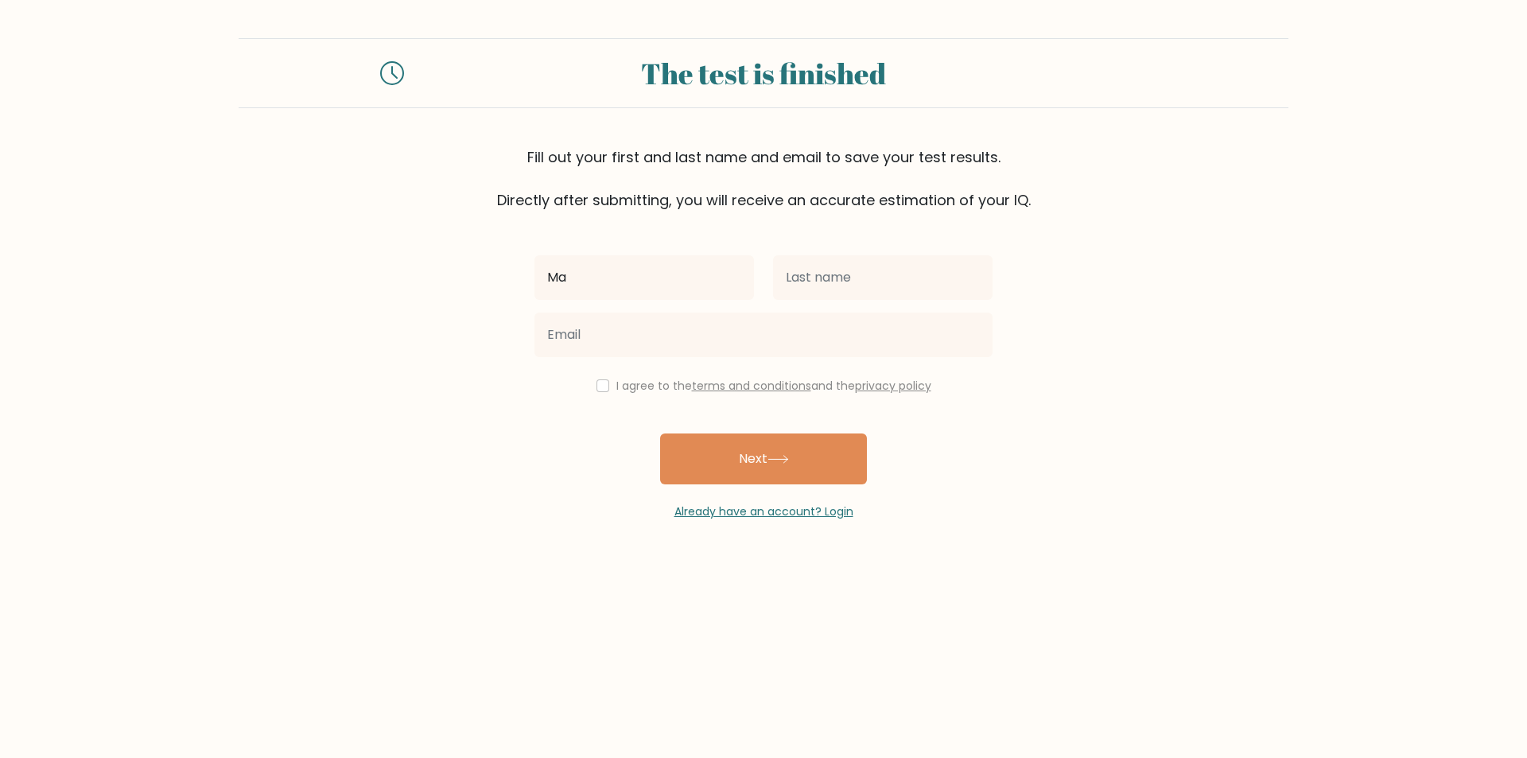
type input "Mark Aljay"
click at [815, 282] on input "text" at bounding box center [883, 277] width 220 height 45
type input "Banayo"
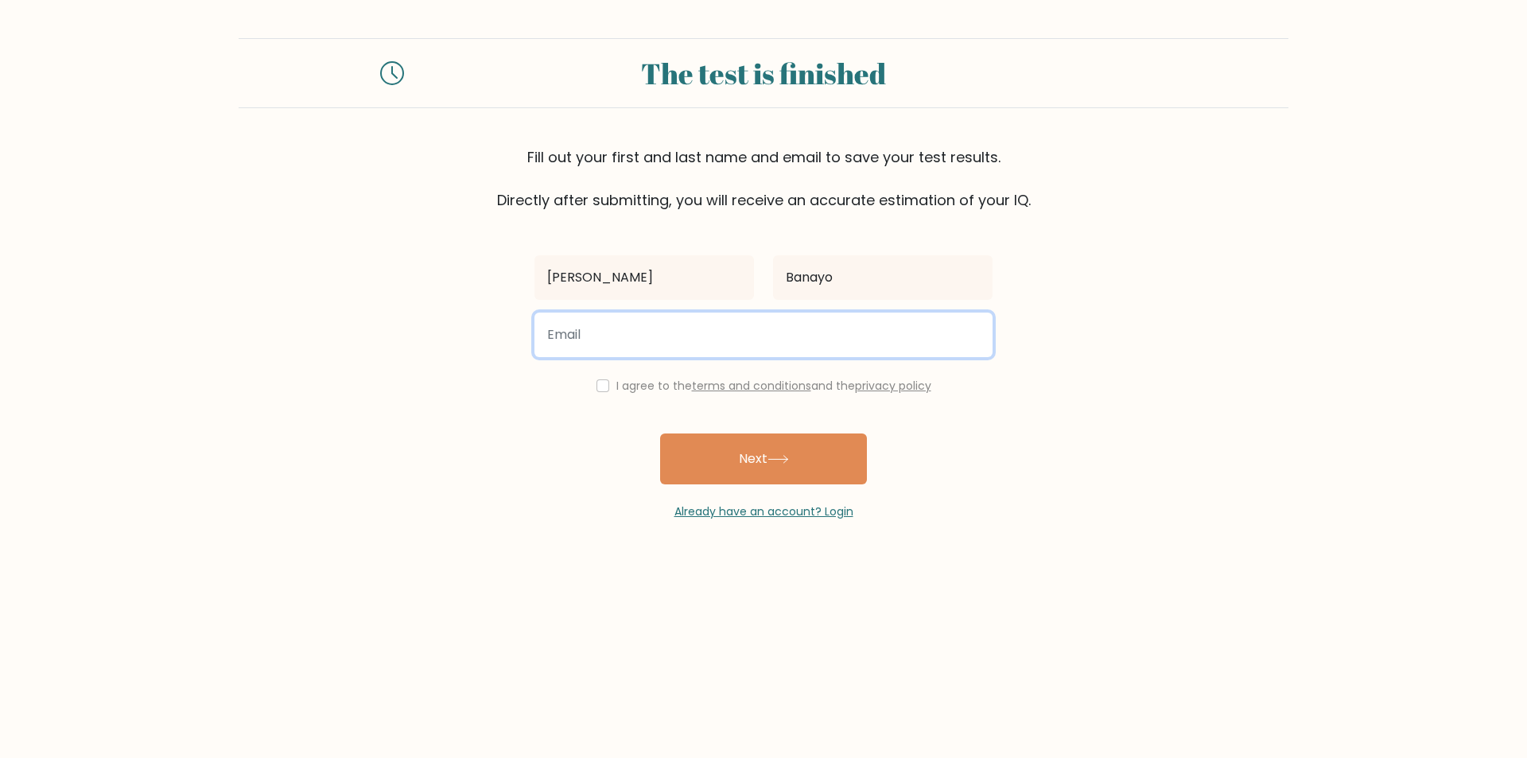
click at [743, 326] on input "email" at bounding box center [763, 335] width 458 height 45
type input "markaljaybanayo28@gmail.com"
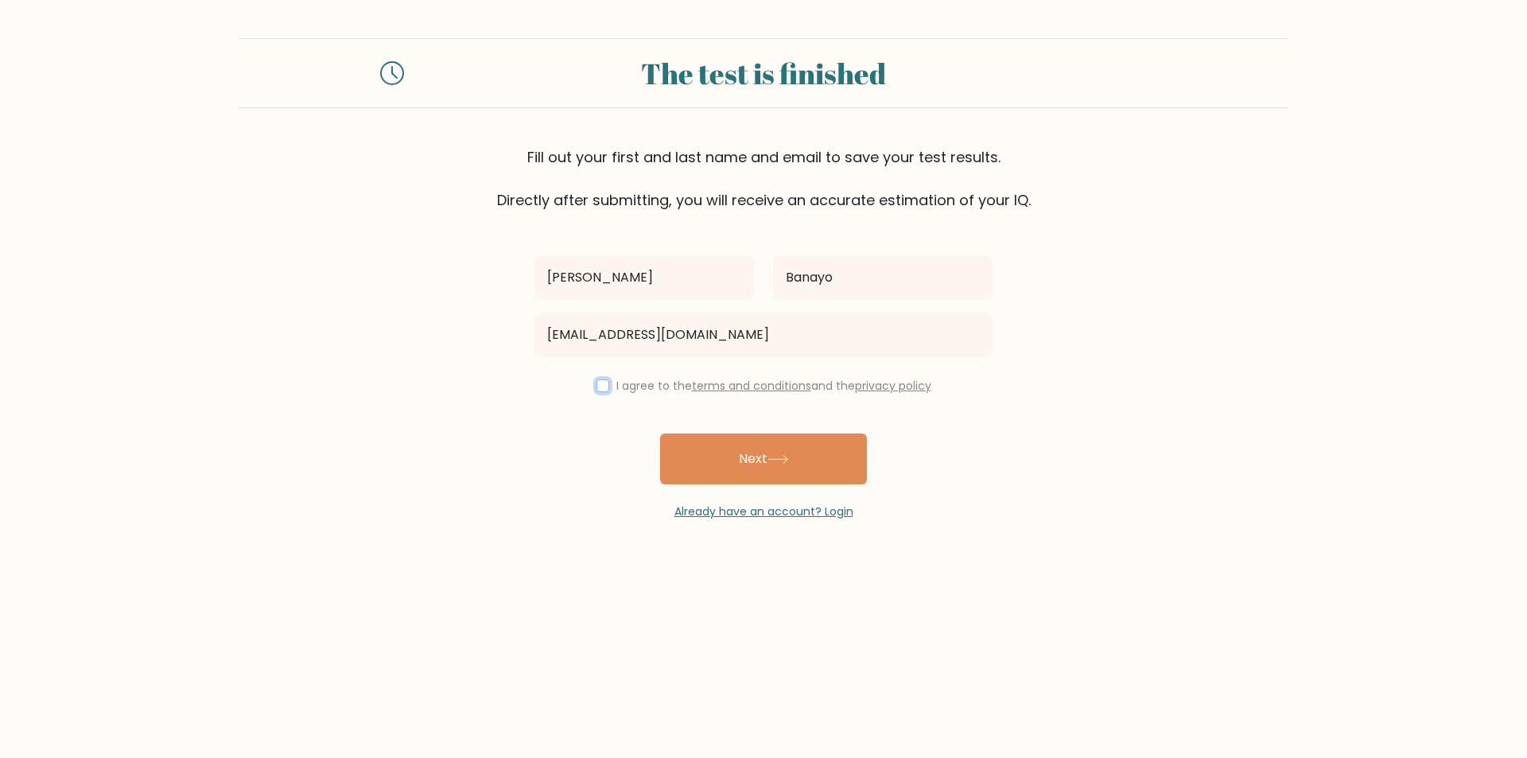
click at [597, 387] on input "checkbox" at bounding box center [603, 385] width 13 height 13
checkbox input "true"
click at [742, 451] on button "Next" at bounding box center [763, 458] width 207 height 51
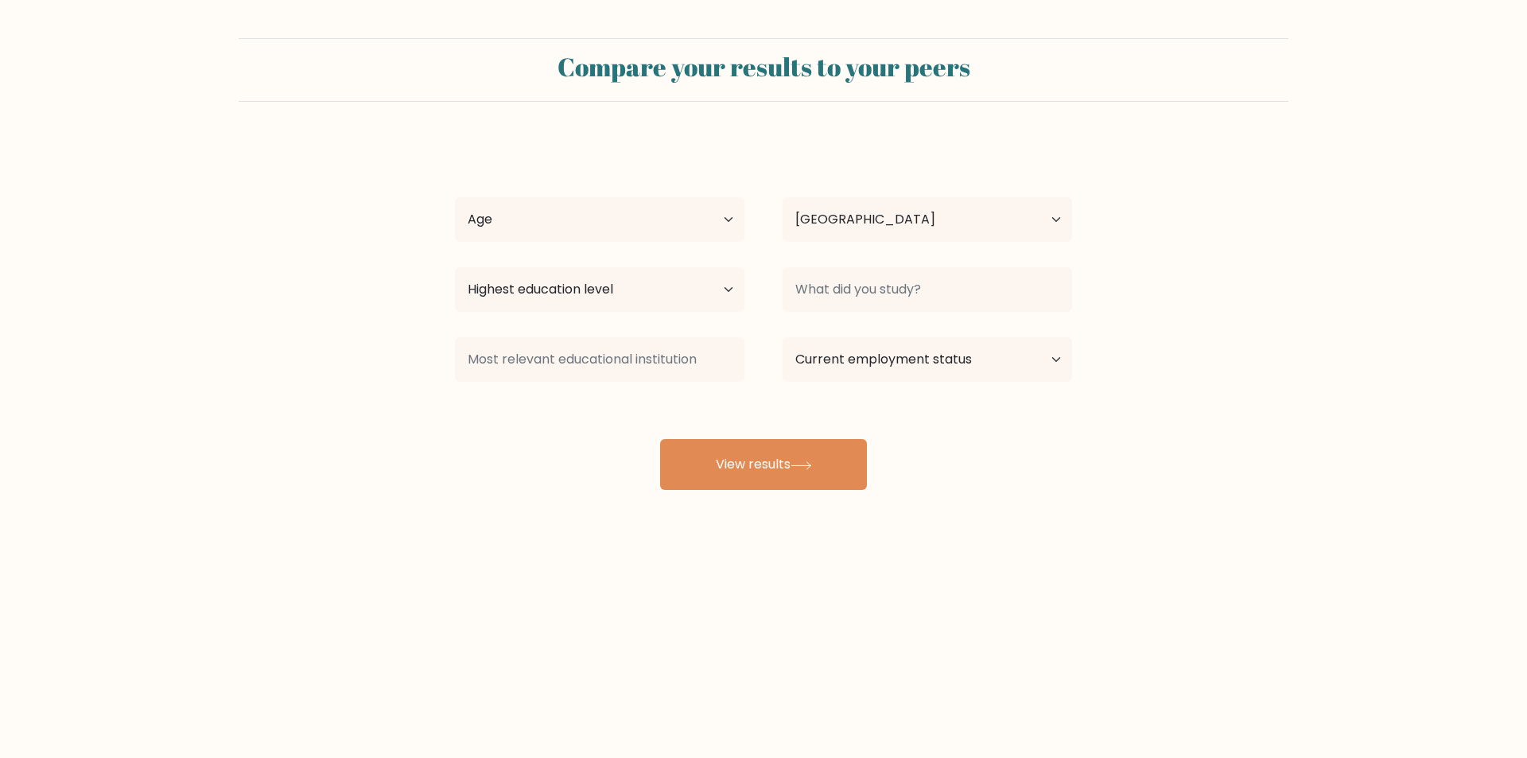
select select "PH"
click at [689, 229] on select "Age Under [DEMOGRAPHIC_DATA] [DEMOGRAPHIC_DATA] [DEMOGRAPHIC_DATA] [DEMOGRAPHIC…" at bounding box center [600, 219] width 290 height 45
select select "18_24"
click at [455, 197] on select "Age Under [DEMOGRAPHIC_DATA] [DEMOGRAPHIC_DATA] [DEMOGRAPHIC_DATA] [DEMOGRAPHIC…" at bounding box center [600, 219] width 290 height 45
click at [659, 290] on select "Highest education level No schooling Primary Lower Secondary Upper Secondary Oc…" at bounding box center [600, 289] width 290 height 45
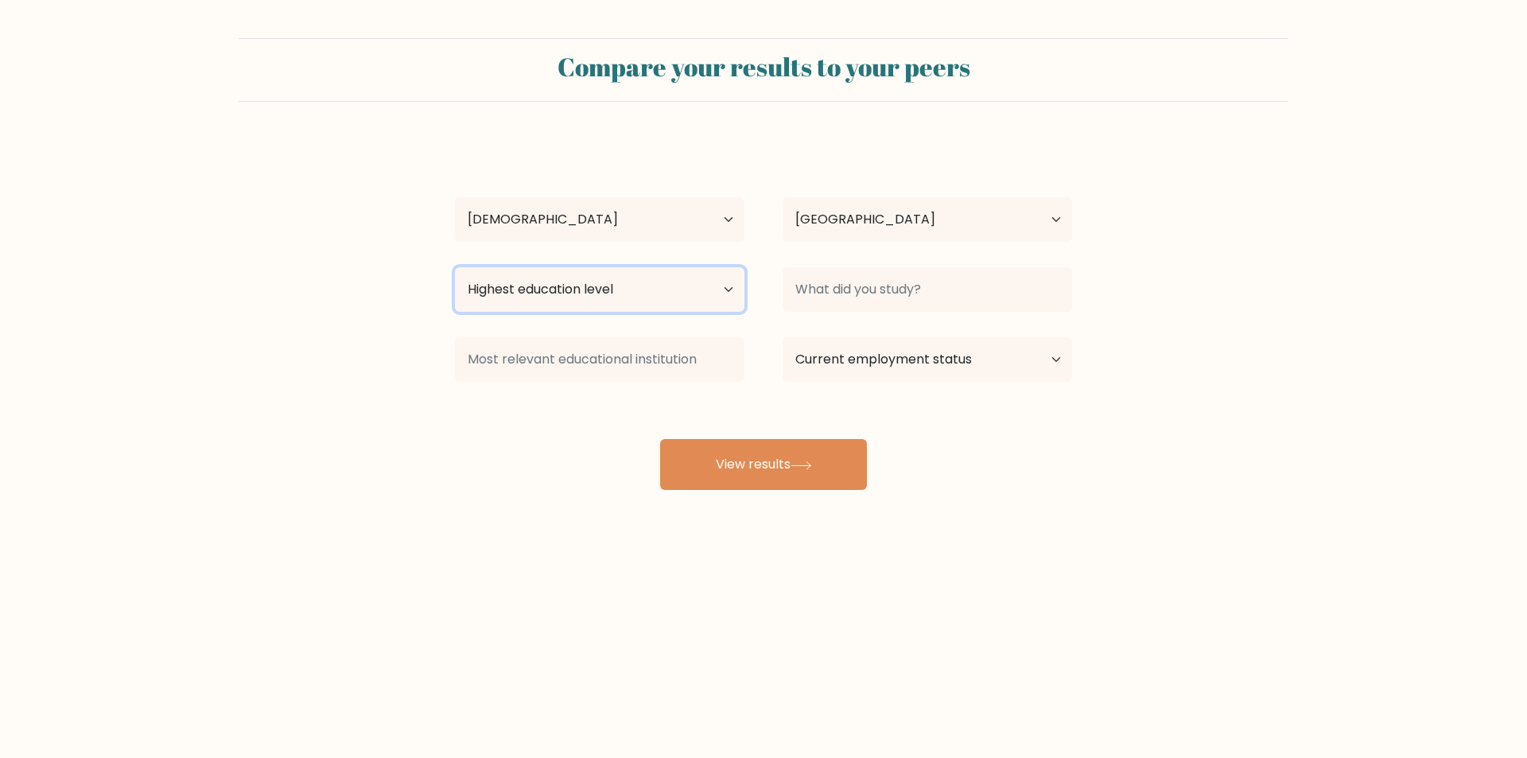
select select "bachelors_degree"
click at [455, 267] on select "Highest education level No schooling Primary Lower Secondary Upper Secondary Oc…" at bounding box center [600, 289] width 290 height 45
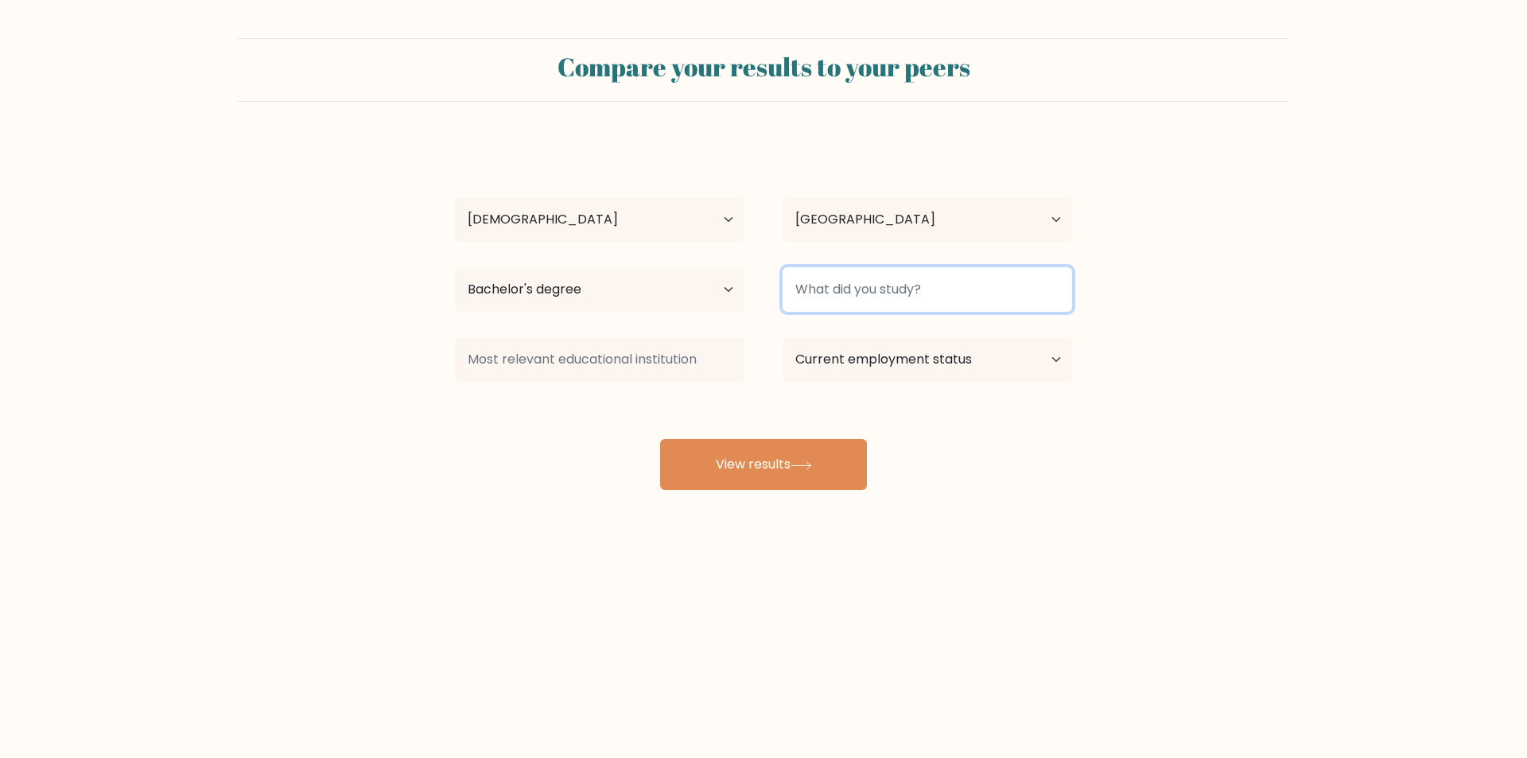
click at [888, 293] on input at bounding box center [928, 289] width 290 height 45
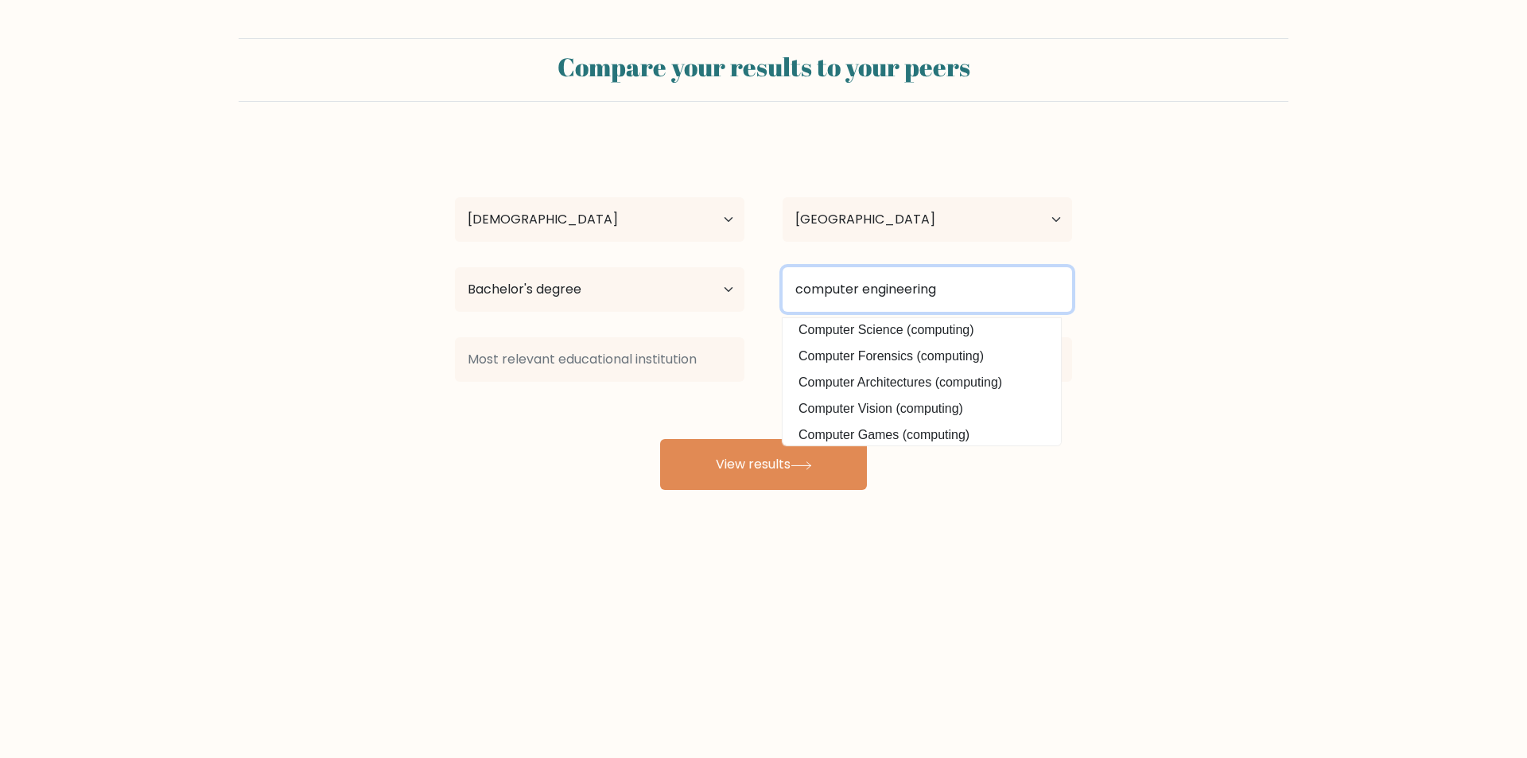
scroll to position [76, 0]
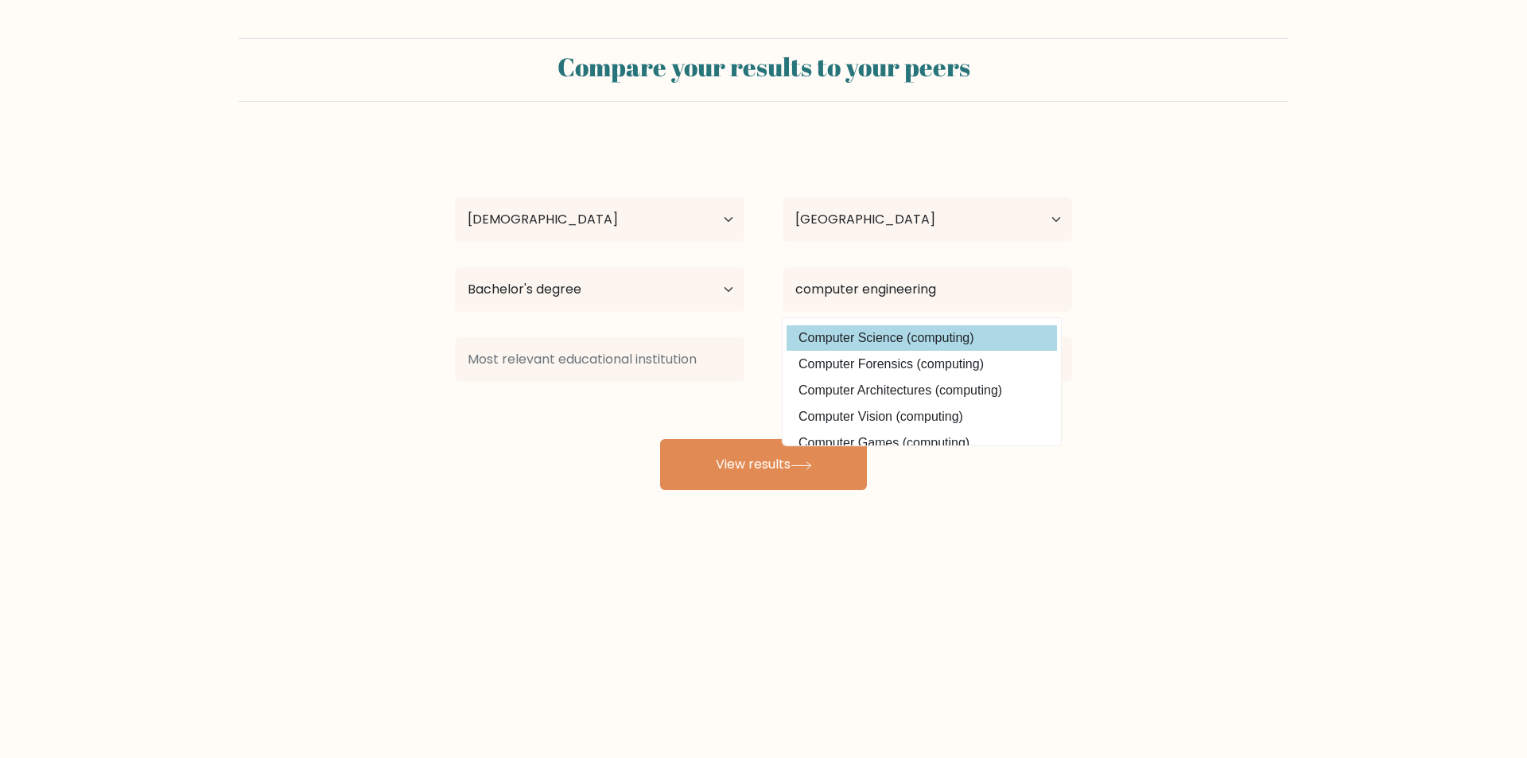
click at [932, 338] on option "Computer Science (computing)" at bounding box center [922, 337] width 270 height 25
type input "Computer Science"
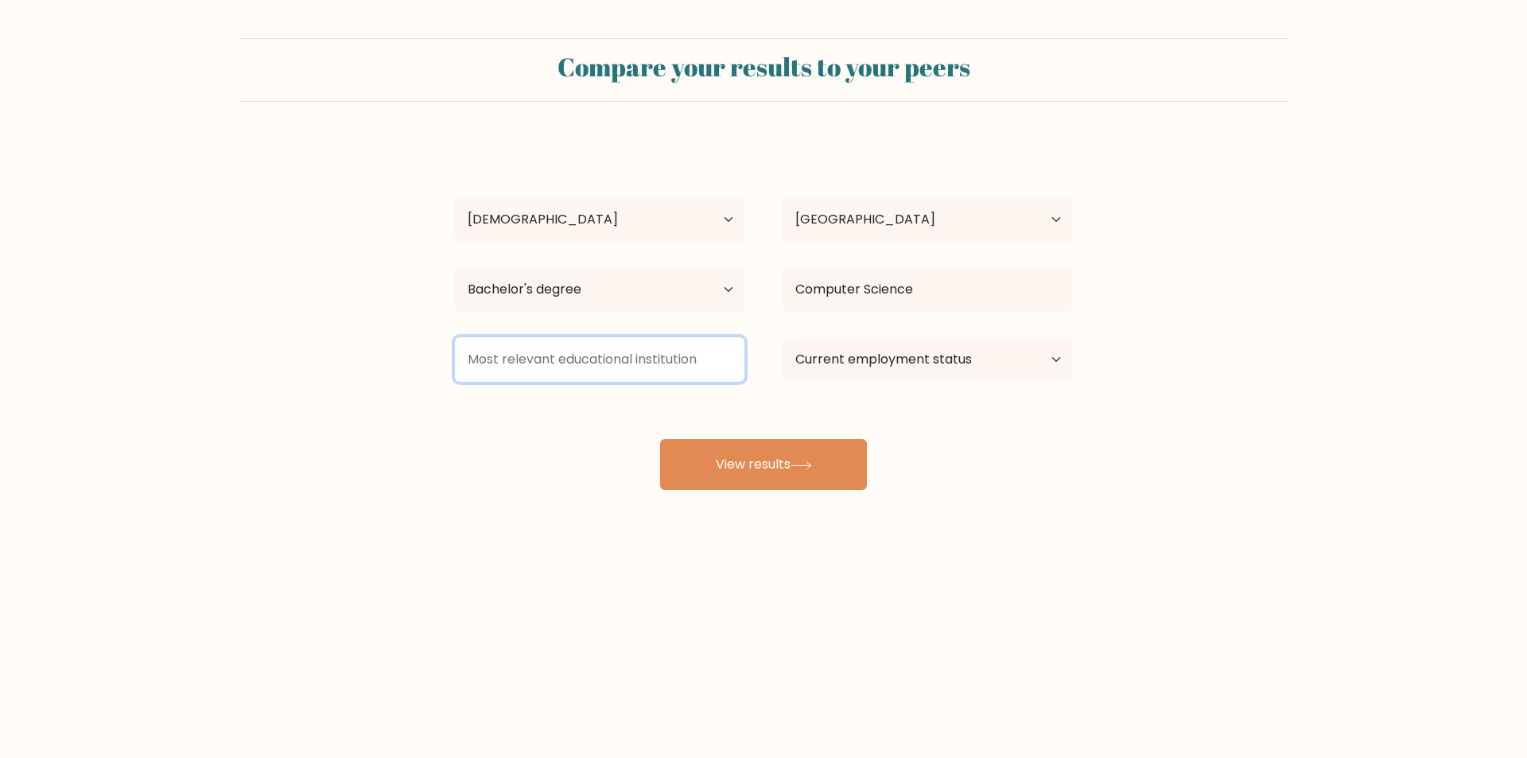
click at [697, 367] on input at bounding box center [600, 359] width 290 height 45
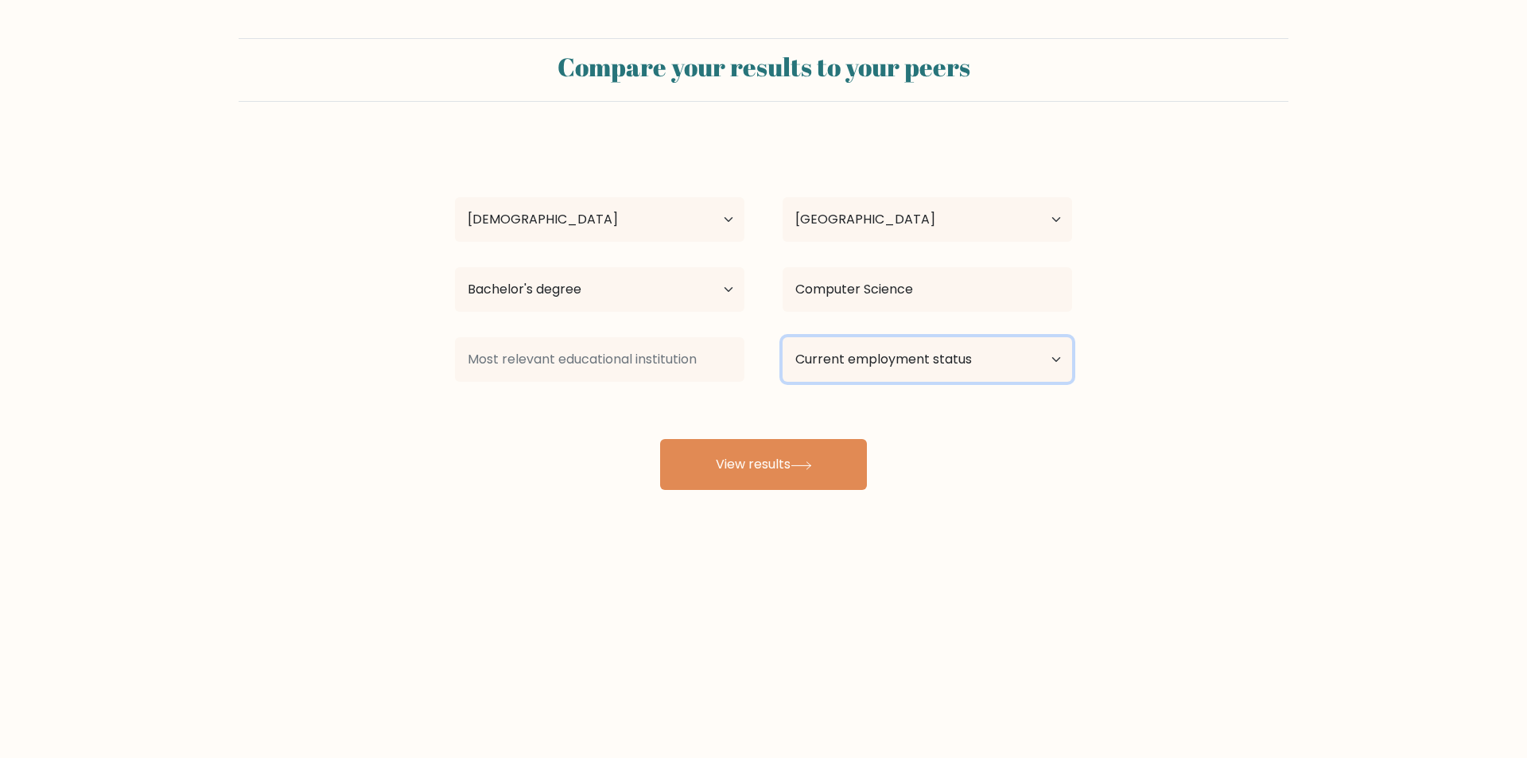
click at [851, 351] on select "Current employment status Employed Student Retired Other / prefer not to answer" at bounding box center [928, 359] width 290 height 45
select select "other"
click at [783, 337] on select "Current employment status Employed Student Retired Other / prefer not to answer" at bounding box center [928, 359] width 290 height 45
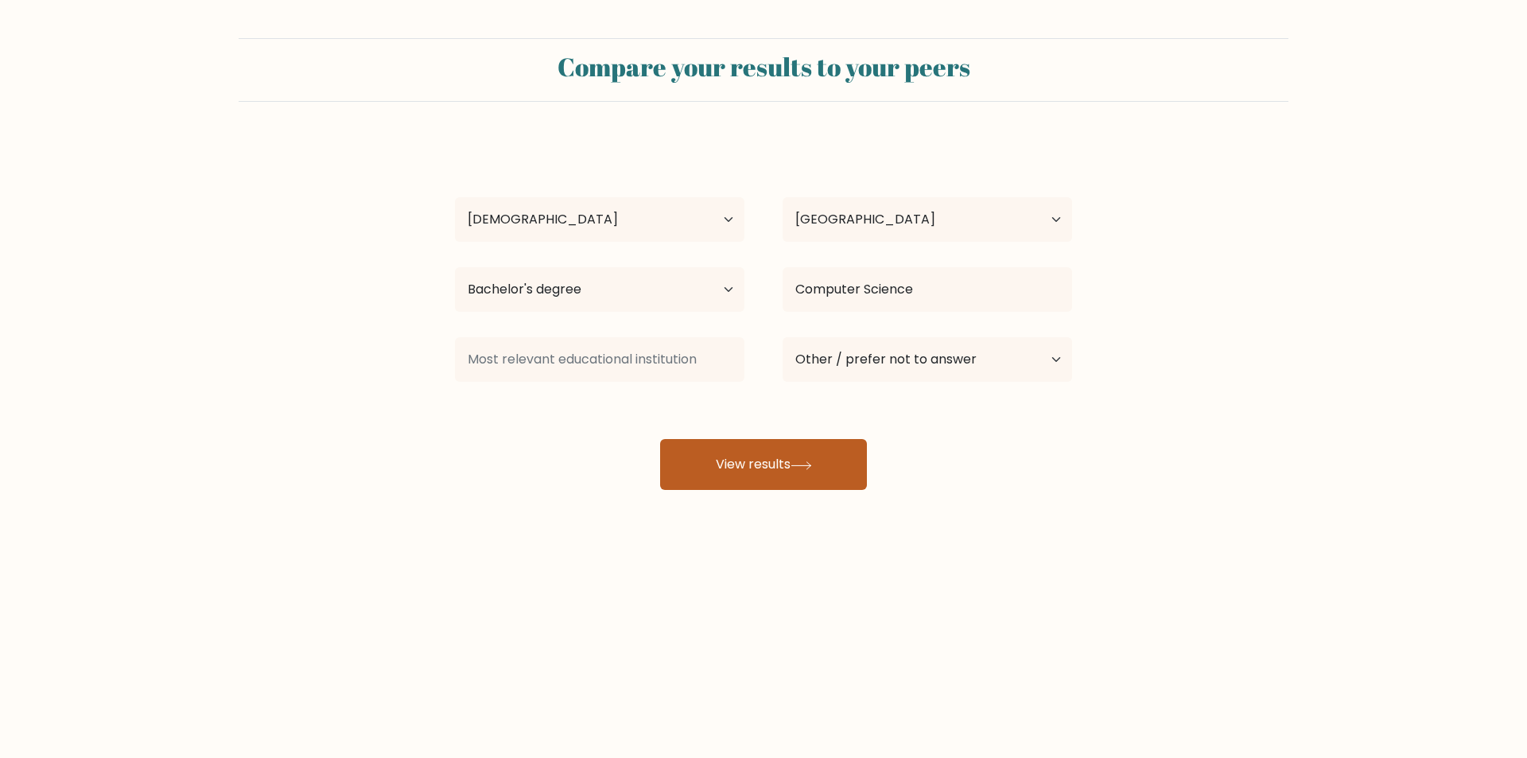
click at [745, 450] on button "View results" at bounding box center [763, 464] width 207 height 51
click at [766, 464] on button "View results" at bounding box center [763, 464] width 207 height 51
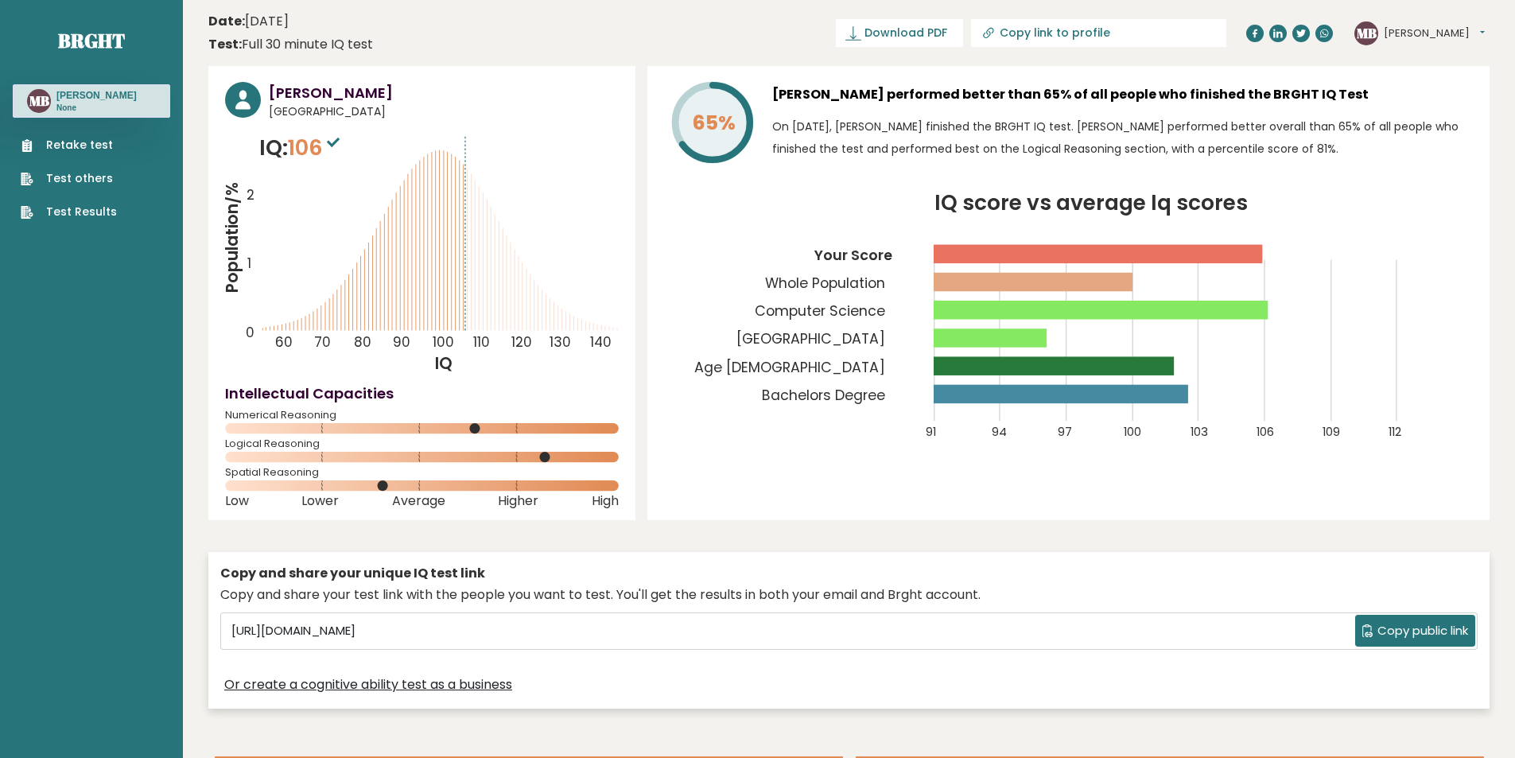
drag, startPoint x: 465, startPoint y: 155, endPoint x: 438, endPoint y: 155, distance: 27.0
click at [438, 155] on icon "Population/% IQ 0 1 2 60 70 80 90 100 110 120 130 140" at bounding box center [422, 253] width 394 height 243
click at [437, 150] on icon "Population/% IQ 0 1 2 60 70 80 90 100 110 120 130 140" at bounding box center [422, 253] width 394 height 243
click at [437, 148] on icon "Population/% IQ 0 1 2 60 70 80 90 100 110 120 130 140" at bounding box center [422, 253] width 394 height 243
click at [441, 148] on icon "Population/% IQ 0 1 2 60 70 80 90 100 110 120 130 140" at bounding box center [422, 253] width 394 height 243
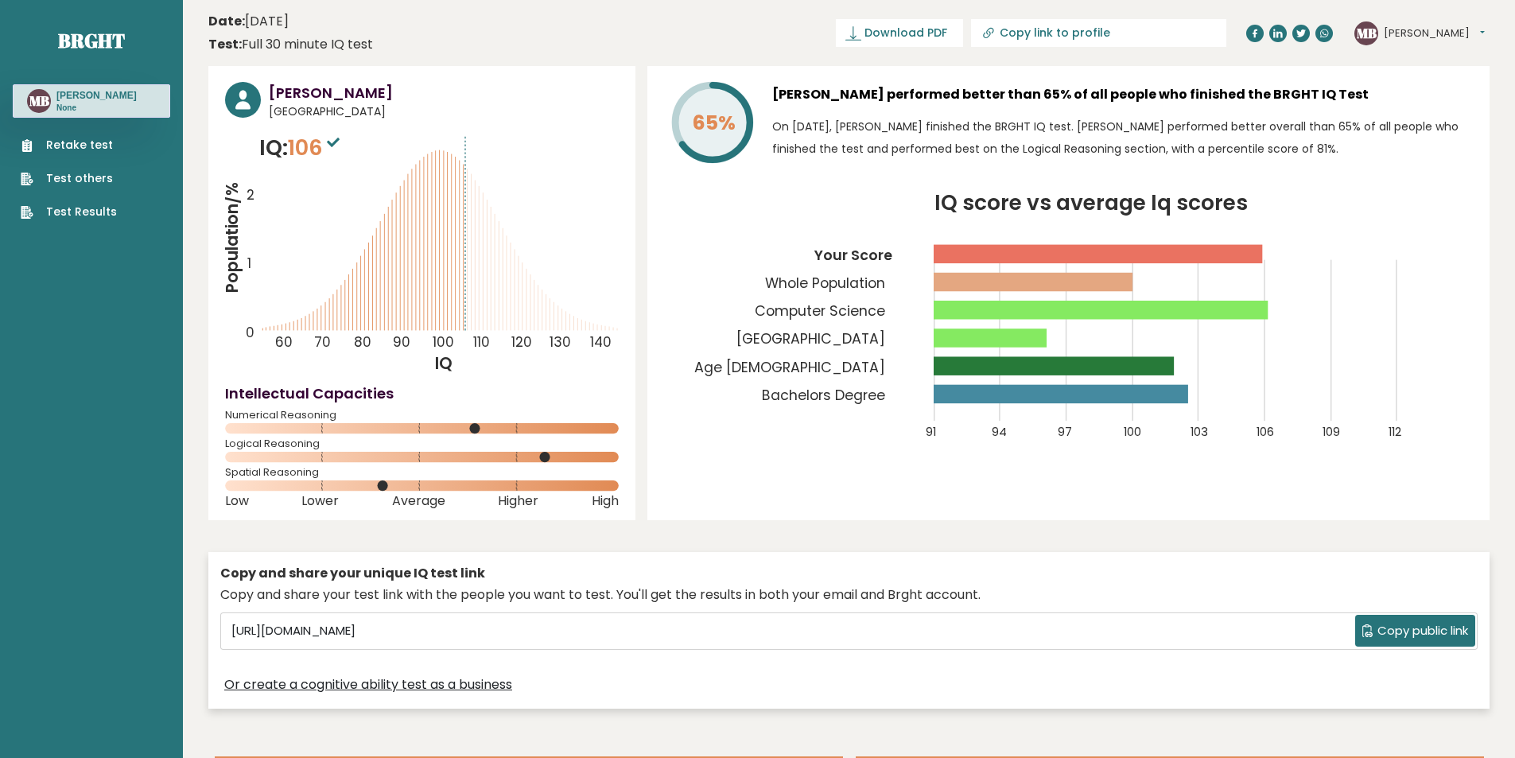
drag, startPoint x: 443, startPoint y: 150, endPoint x: 463, endPoint y: 158, distance: 21.4
click at [463, 158] on icon "Population/% IQ 0 1 2 60 70 80 90 100 110 120 130 140" at bounding box center [422, 253] width 394 height 243
click at [463, 161] on icon "Population/% IQ 0 1 2 60 70 80 90 100 110 120 130 140" at bounding box center [422, 253] width 394 height 243
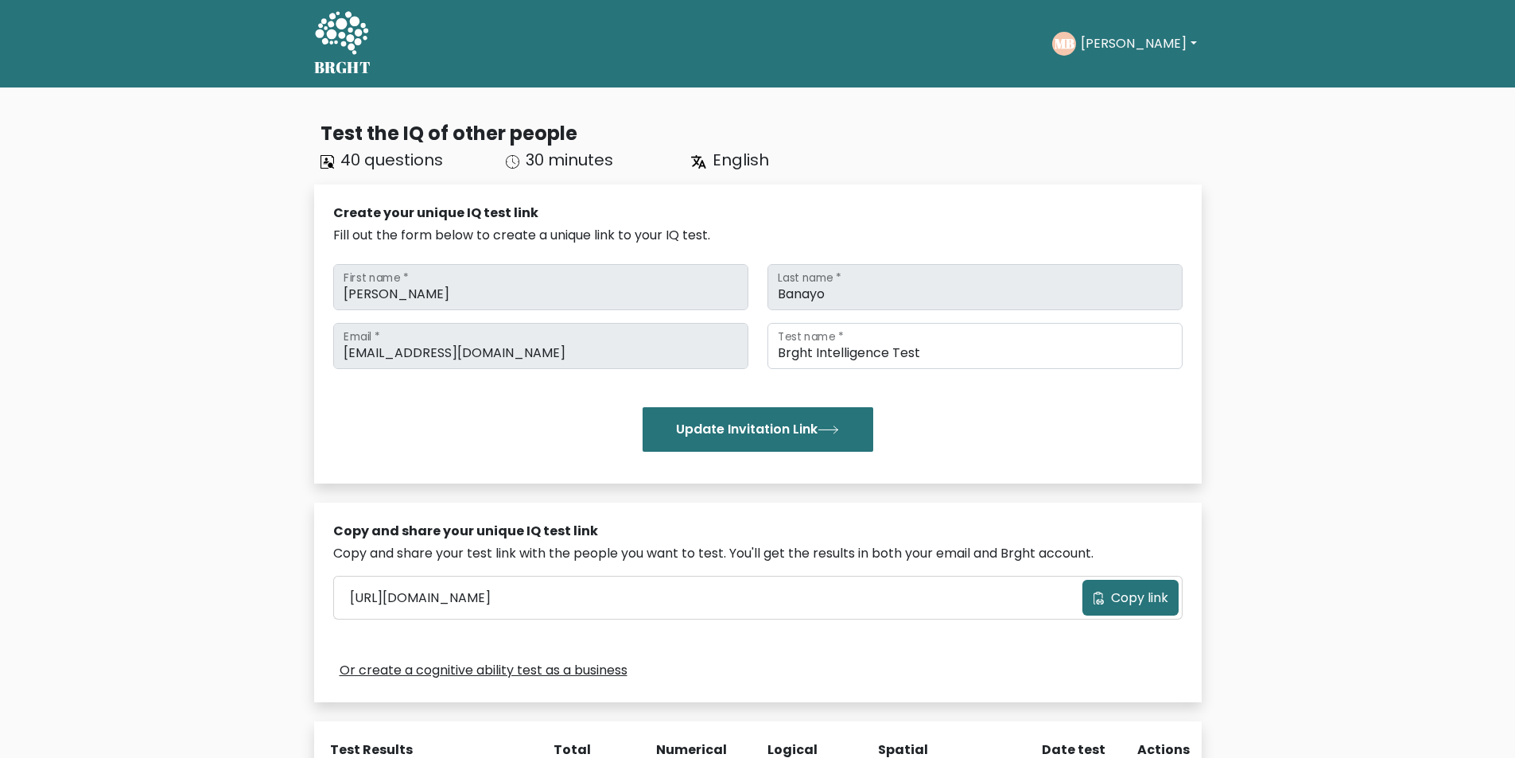
click at [919, 147] on div "Test the IQ of other people" at bounding box center [761, 133] width 881 height 29
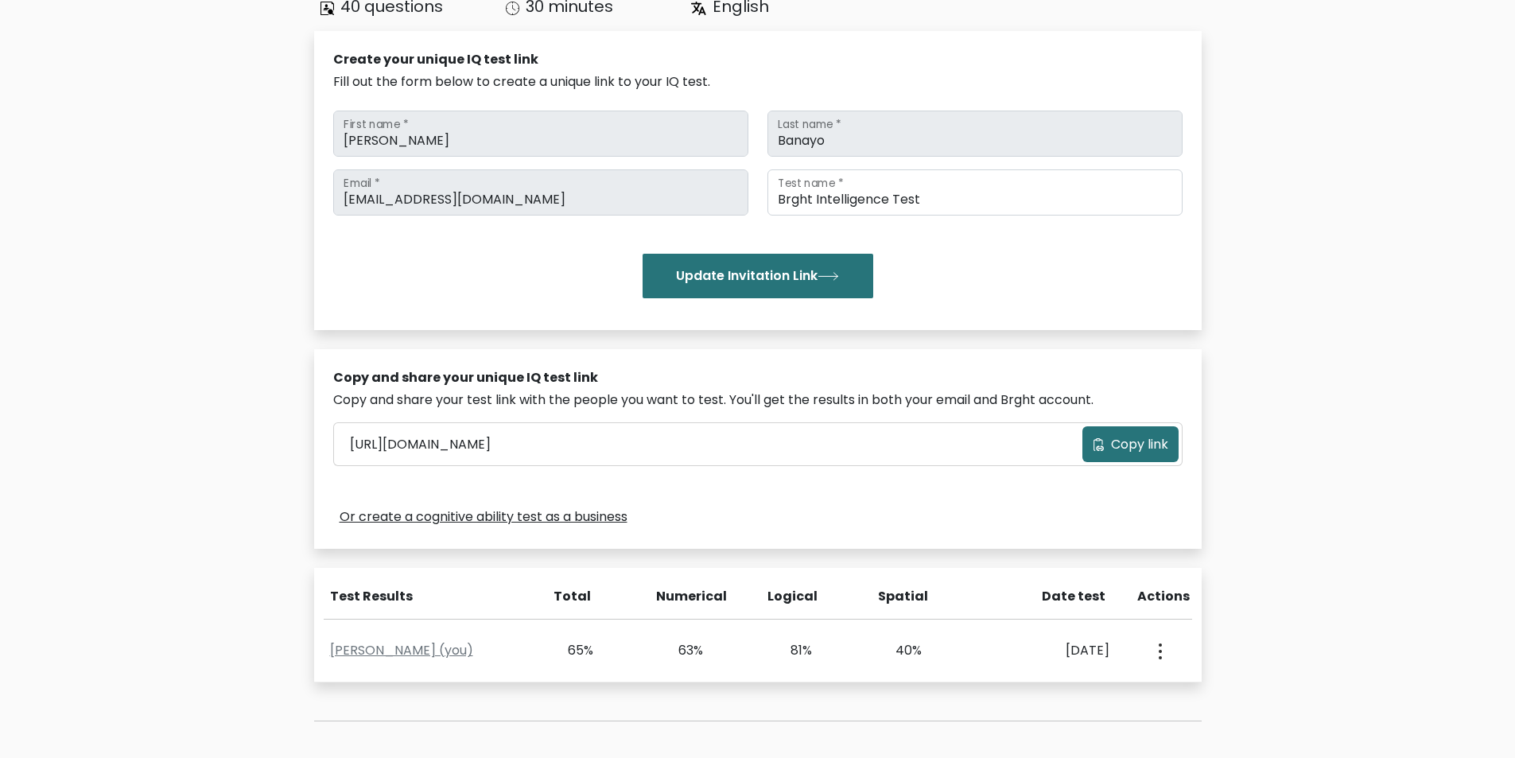
scroll to position [159, 0]
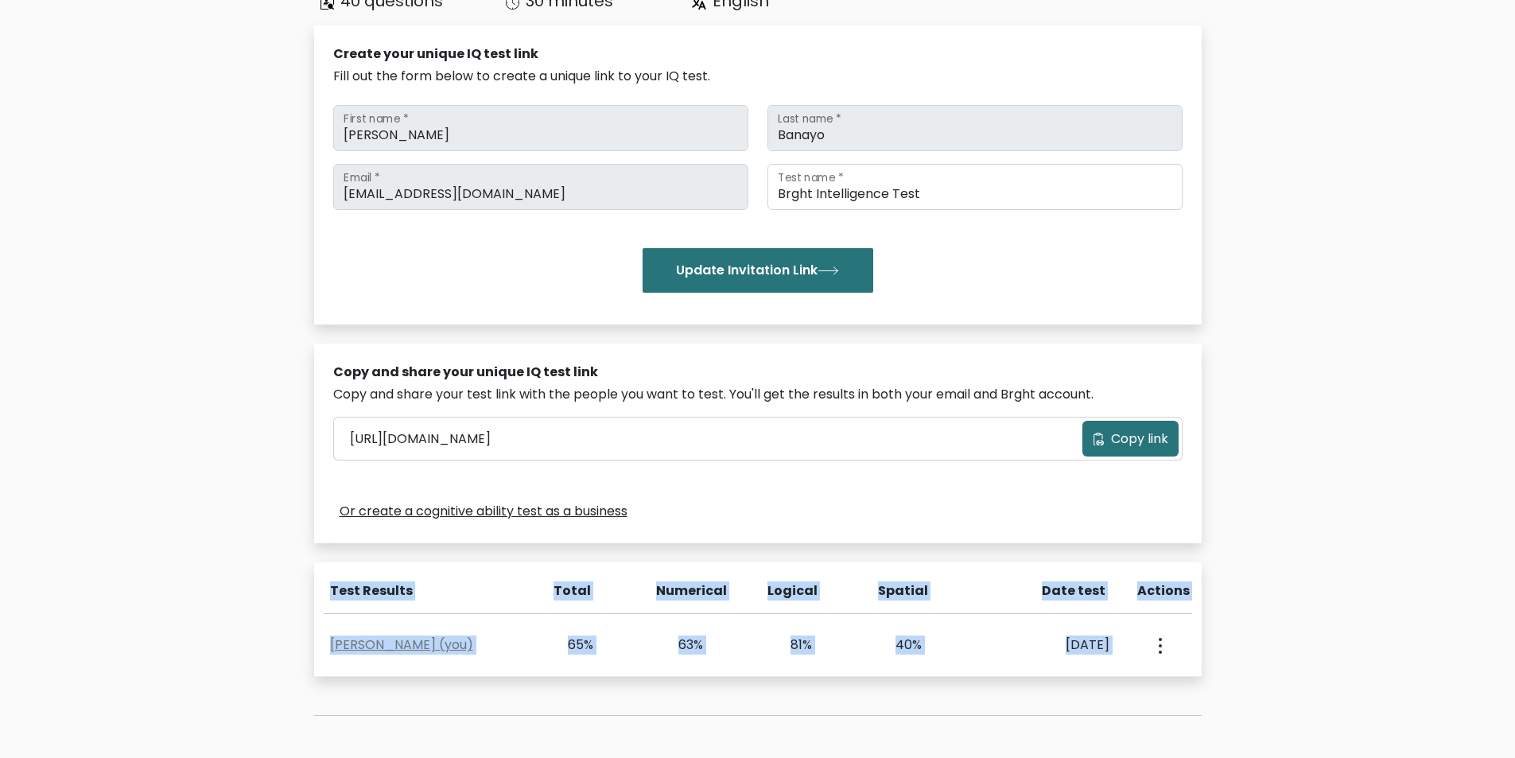
drag, startPoint x: 301, startPoint y: 571, endPoint x: 1195, endPoint y: 679, distance: 901.3
click at [1195, 679] on div "Test the IQ of other people 40 questions 30 minutes English Create your unique …" at bounding box center [757, 379] width 1515 height 902
copy div "Test Results Total Numerical Logical Spatial Date test Actions [PERSON_NAME] (y…"
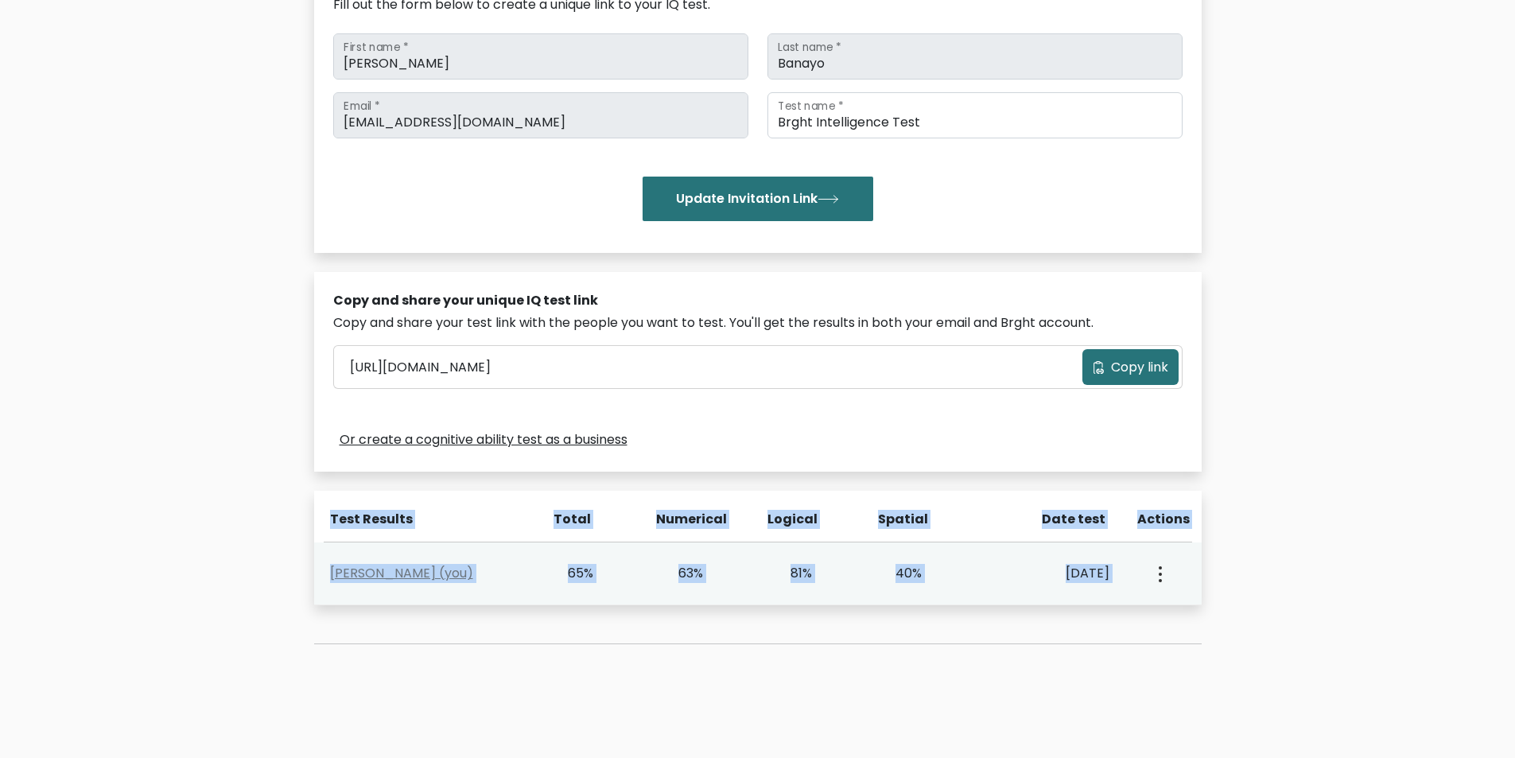
scroll to position [239, 0]
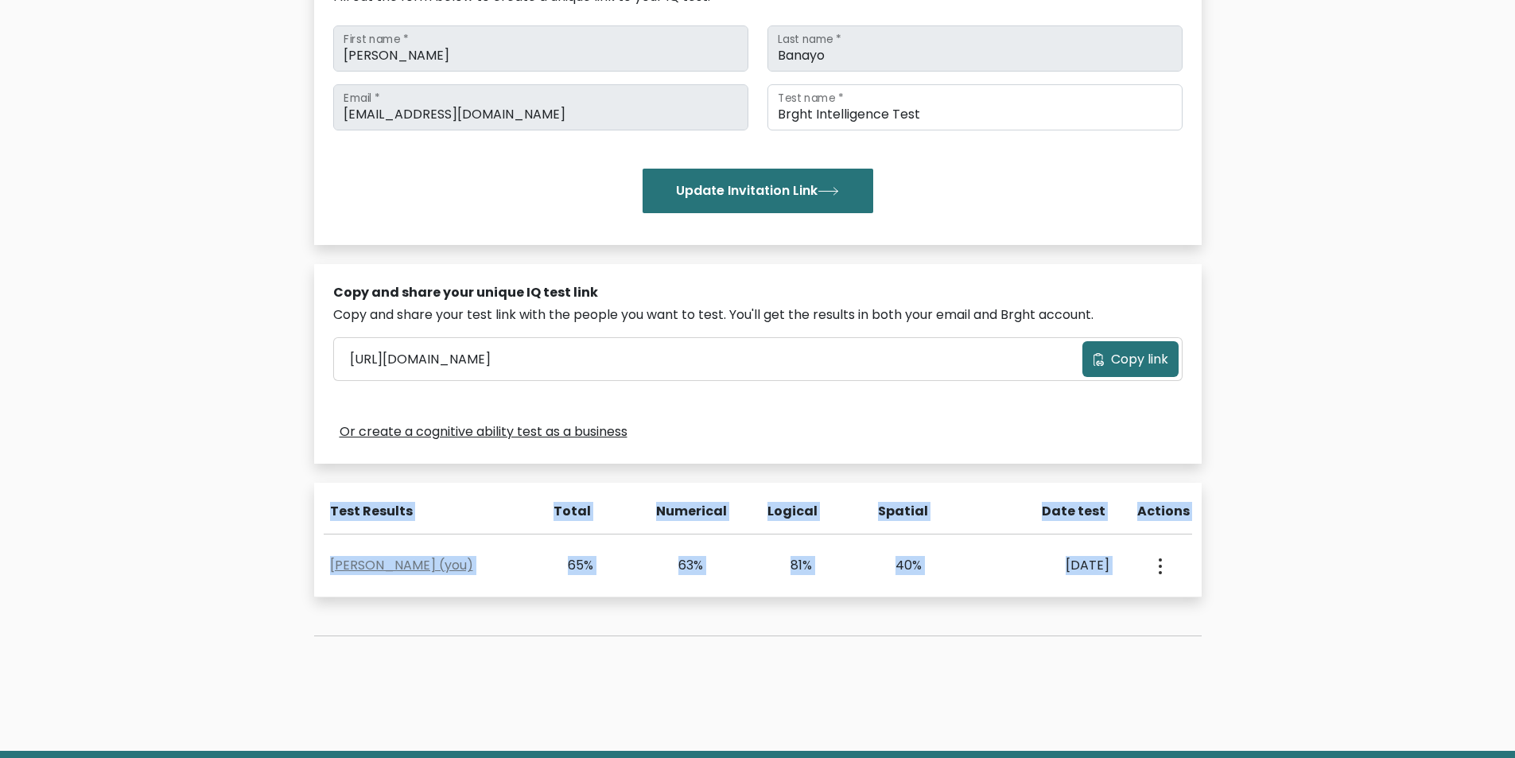
click at [519, 511] on div "Test Results" at bounding box center [428, 511] width 196 height 19
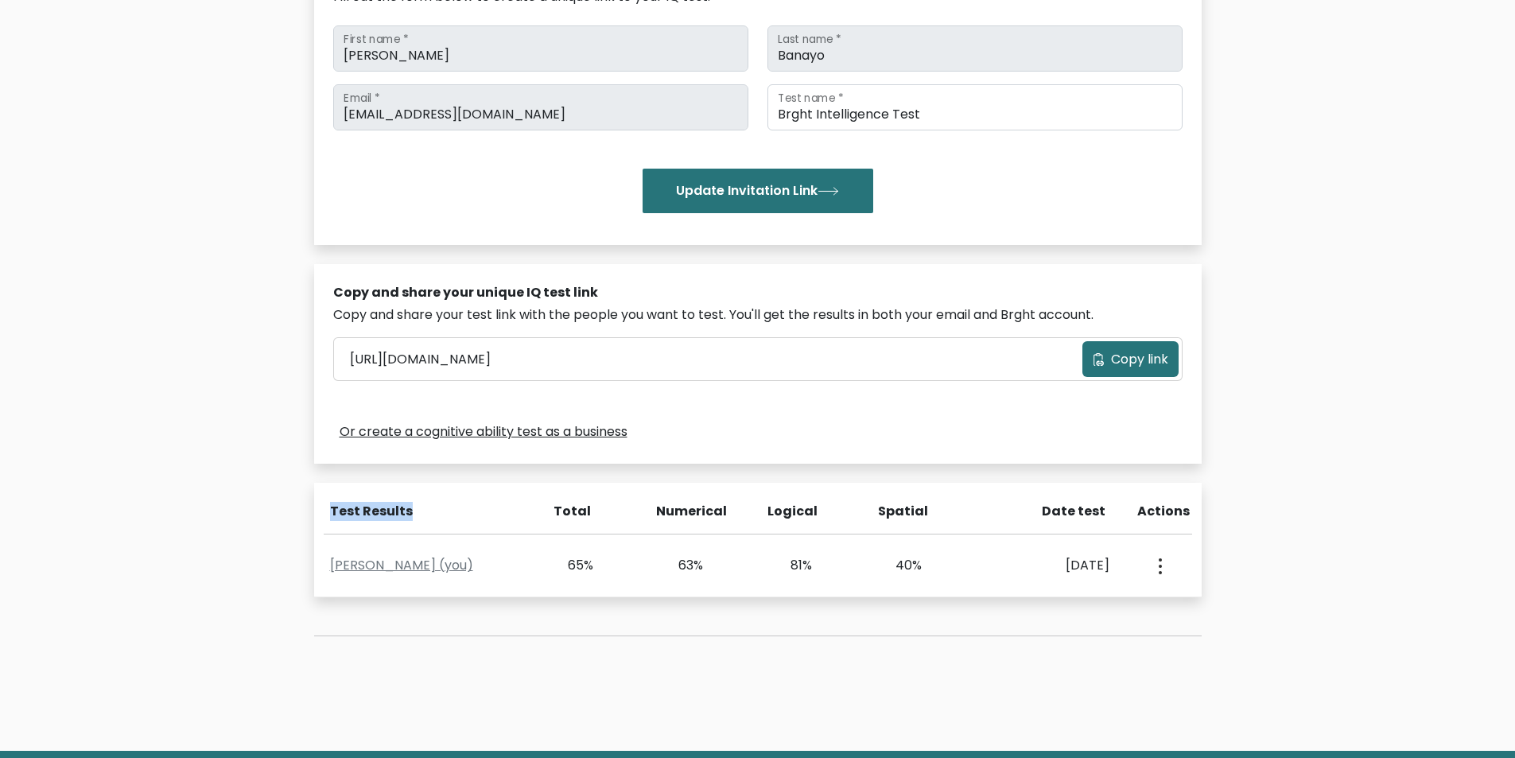
drag, startPoint x: 333, startPoint y: 507, endPoint x: 453, endPoint y: 511, distance: 119.4
click at [453, 511] on div "Test Results" at bounding box center [428, 511] width 196 height 19
click at [526, 533] on div "Test Results Total Numerical Logical Spatial Date test Actions" at bounding box center [758, 518] width 888 height 32
drag, startPoint x: 554, startPoint y: 507, endPoint x: 596, endPoint y: 508, distance: 42.2
click at [596, 508] on div "Total" at bounding box center [591, 518] width 111 height 32
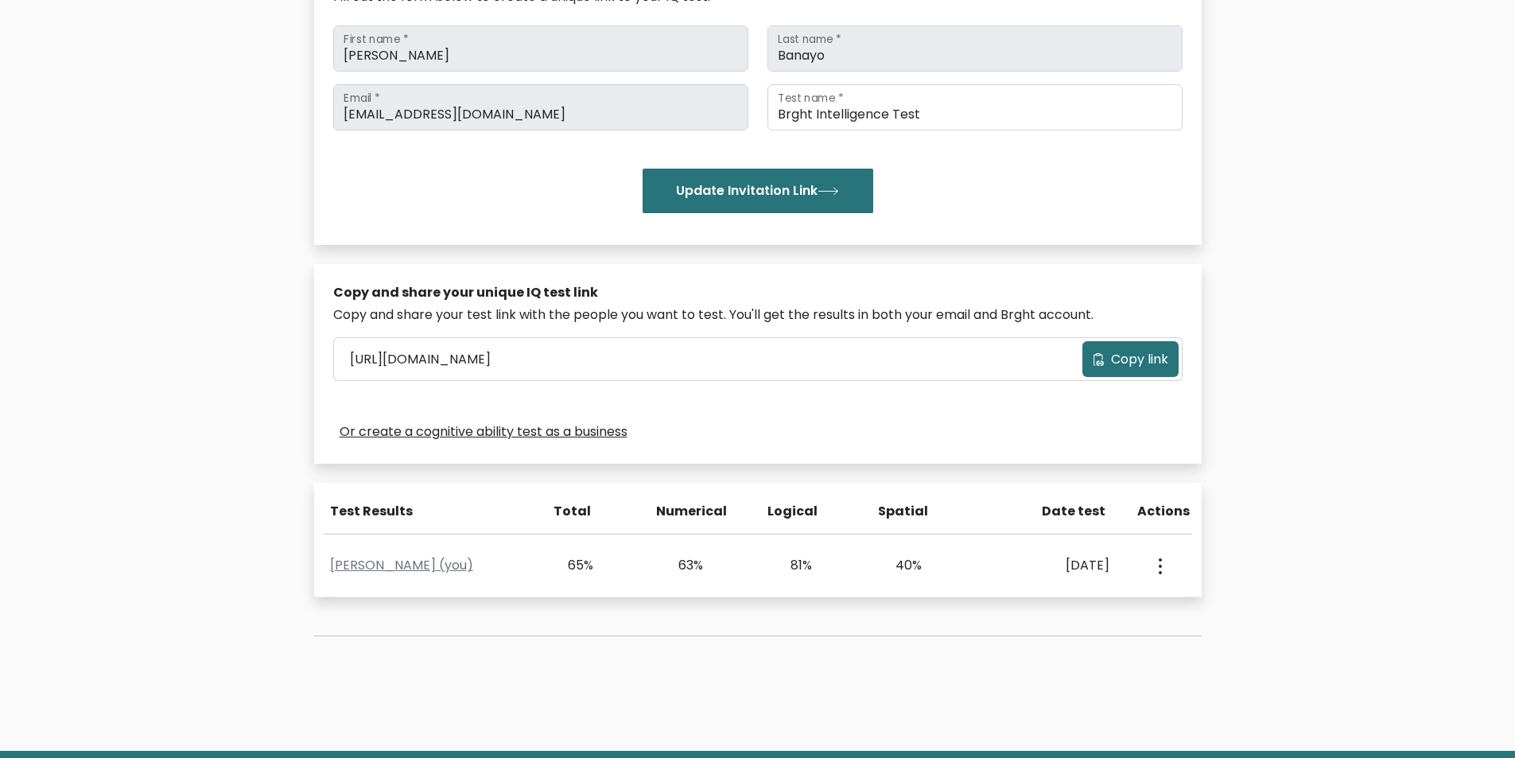
copy div "Total"
drag, startPoint x: 328, startPoint y: 505, endPoint x: 489, endPoint y: 511, distance: 160.8
click at [489, 511] on div "Test Results" at bounding box center [425, 511] width 222 height 19
copy div "Test Results"
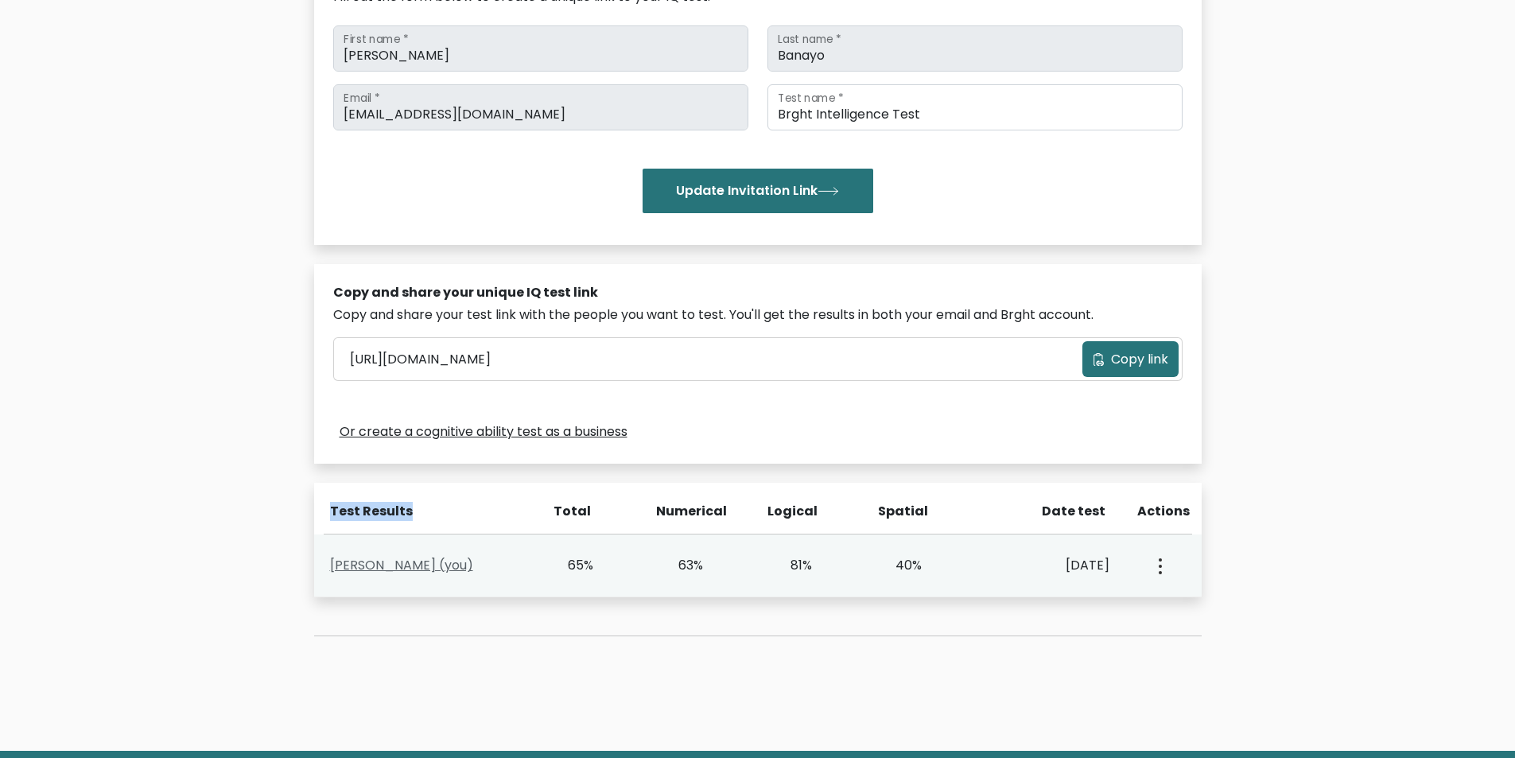
drag, startPoint x: 330, startPoint y: 562, endPoint x: 449, endPoint y: 570, distance: 118.8
click at [449, 570] on div "[PERSON_NAME] (you)" at bounding box center [430, 565] width 219 height 19
click at [513, 557] on div "[PERSON_NAME] (you)" at bounding box center [430, 565] width 219 height 19
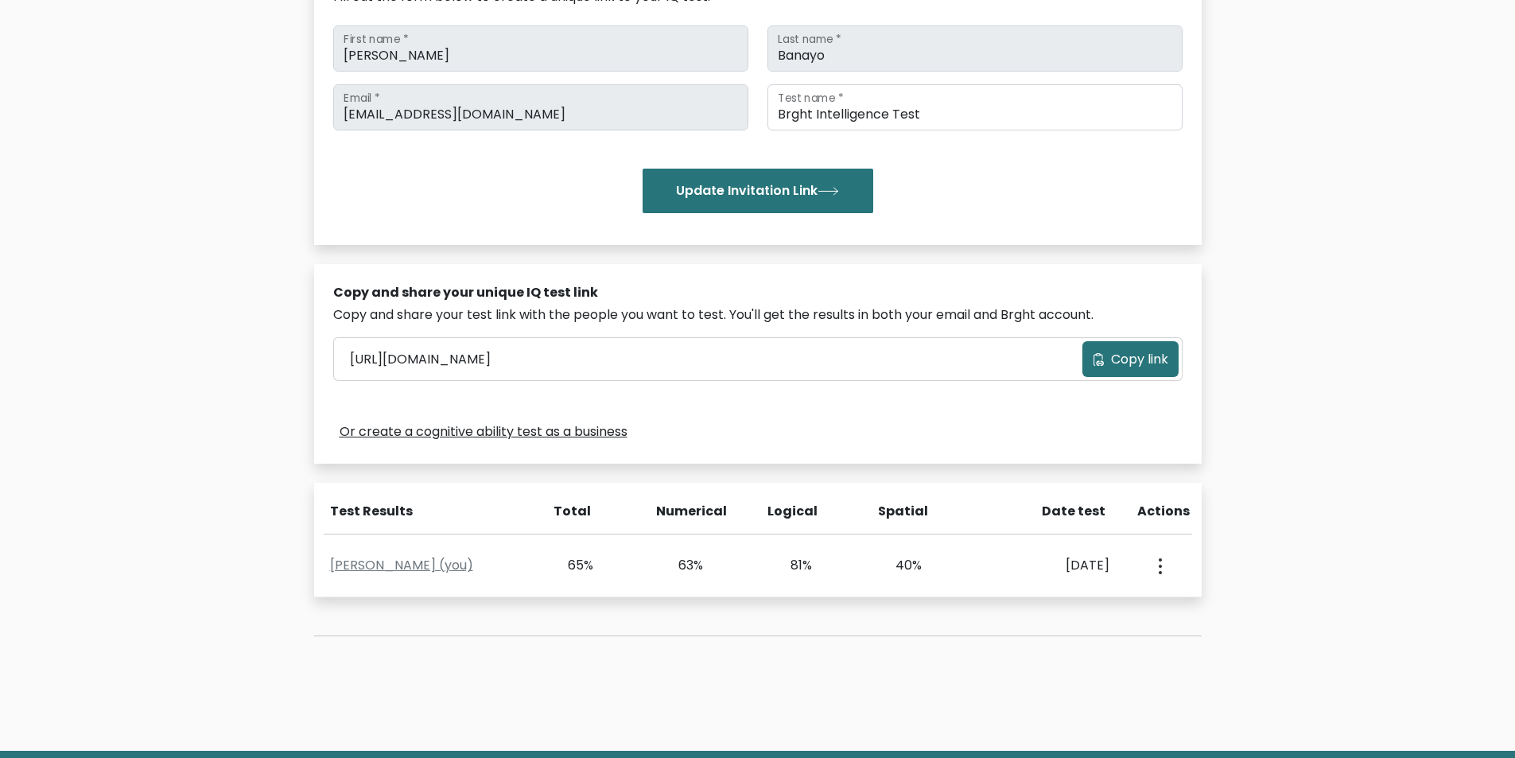
drag, startPoint x: 560, startPoint y: 511, endPoint x: 617, endPoint y: 515, distance: 57.4
click at [617, 515] on div "Total" at bounding box center [591, 518] width 111 height 32
copy div "Total"
drag, startPoint x: 659, startPoint y: 507, endPoint x: 724, endPoint y: 509, distance: 65.3
click at [702, 509] on div "Numerical" at bounding box center [679, 511] width 46 height 19
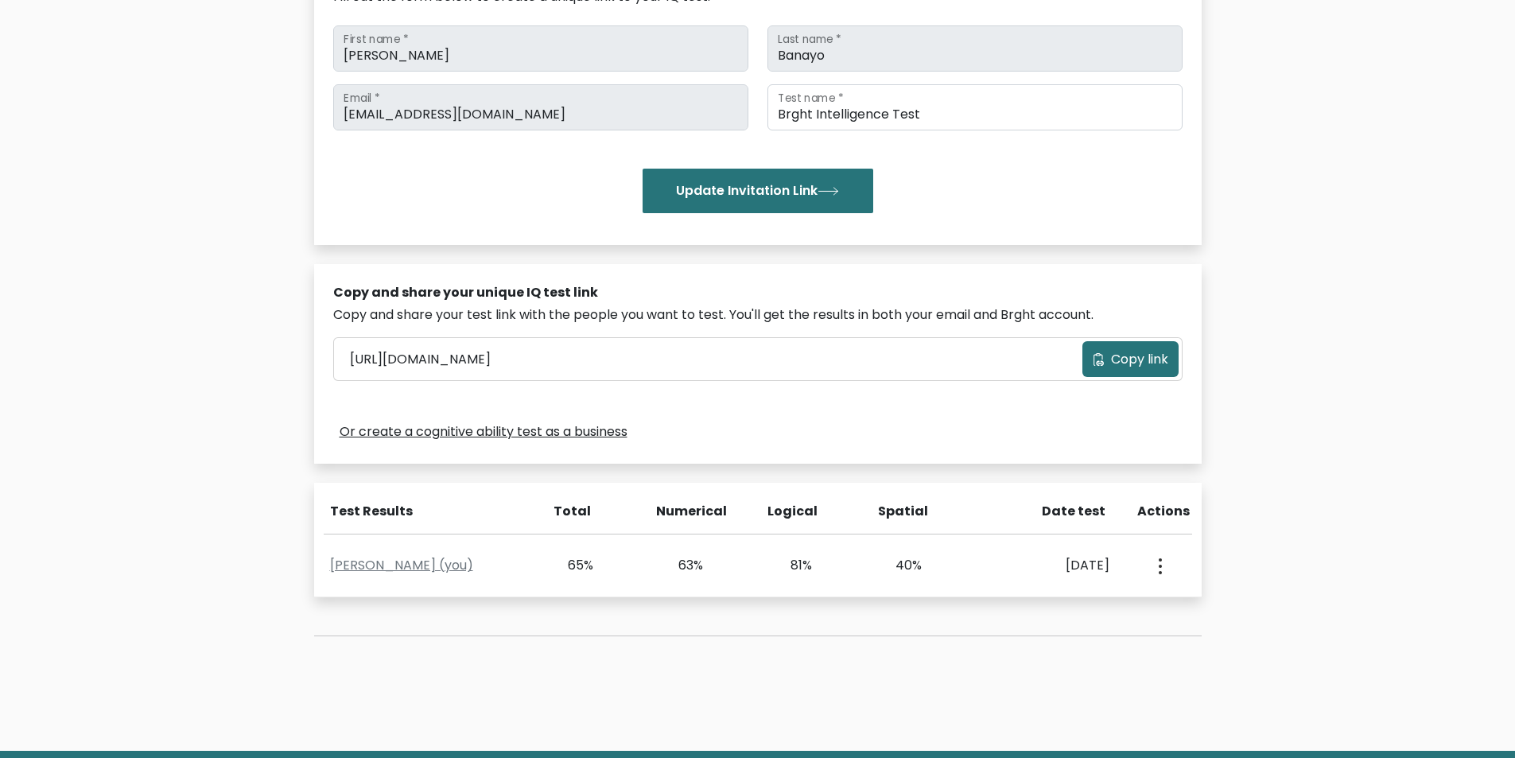
click at [754, 513] on div "Numerical" at bounding box center [702, 518] width 111 height 32
drag, startPoint x: 655, startPoint y: 506, endPoint x: 1106, endPoint y: 511, distance: 451.0
click at [1106, 511] on div "Test Results Total Numerical Logical Spatial Date test Actions" at bounding box center [758, 518] width 888 height 32
copy div "Numerical Logical Spatial Date test"
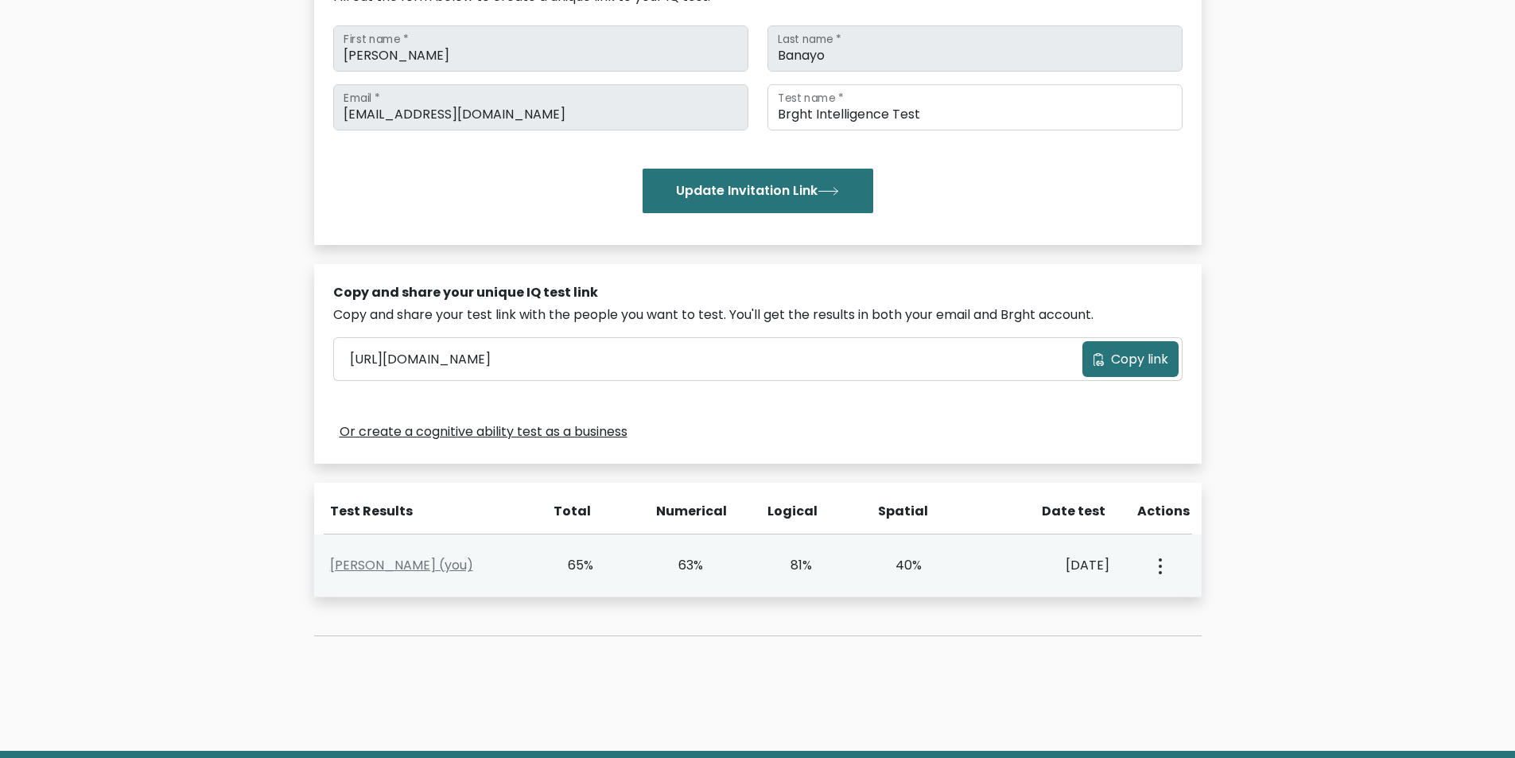
drag, startPoint x: 702, startPoint y: 561, endPoint x: 1117, endPoint y: 573, distance: 414.5
click at [1117, 573] on div "[PERSON_NAME] (you) 65% 63% 81% 40% [DATE] View Profile" at bounding box center [758, 565] width 888 height 63
copy div "63% 81% 40% [DATE]"
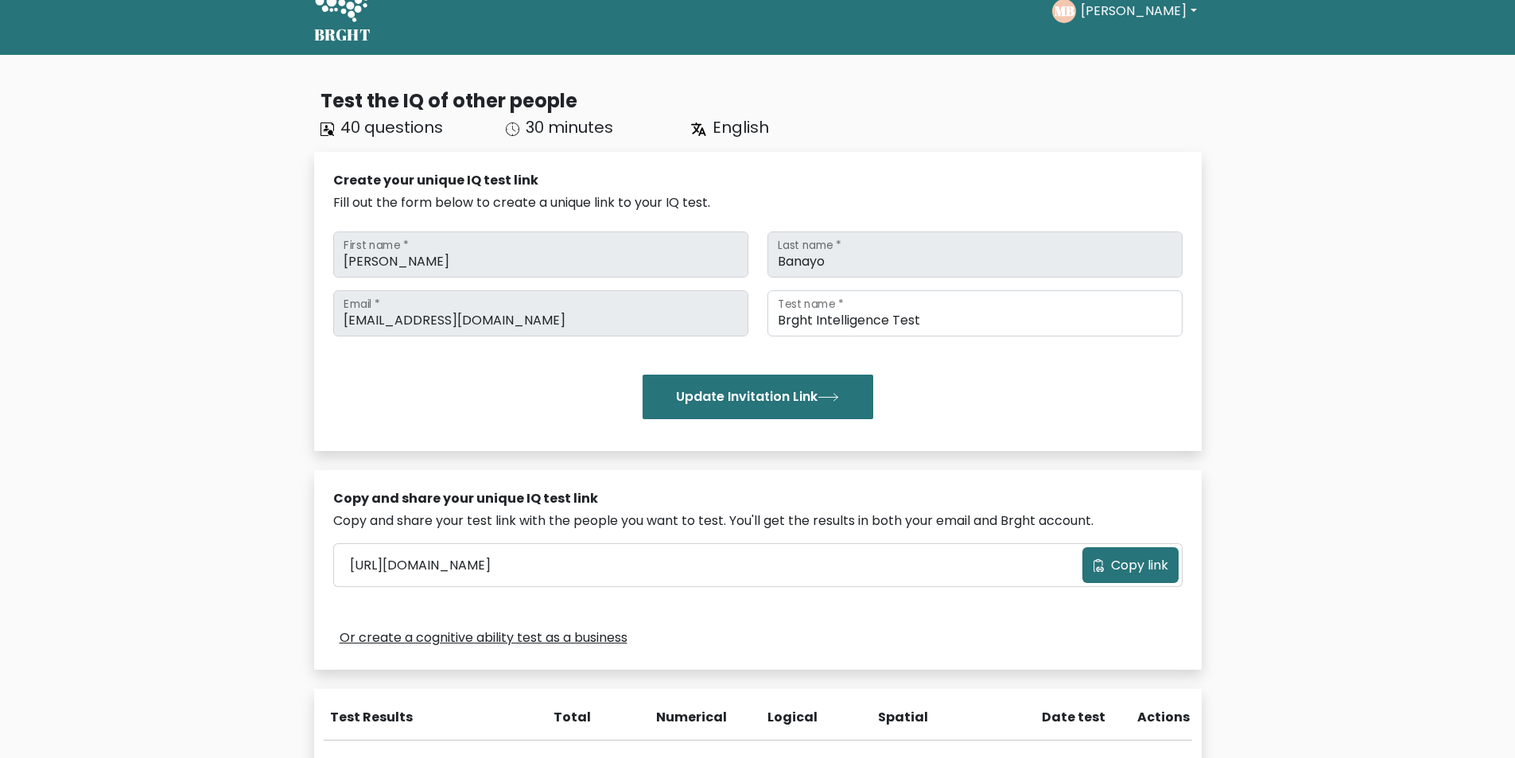
scroll to position [0, 0]
